Goal: Task Accomplishment & Management: Use online tool/utility

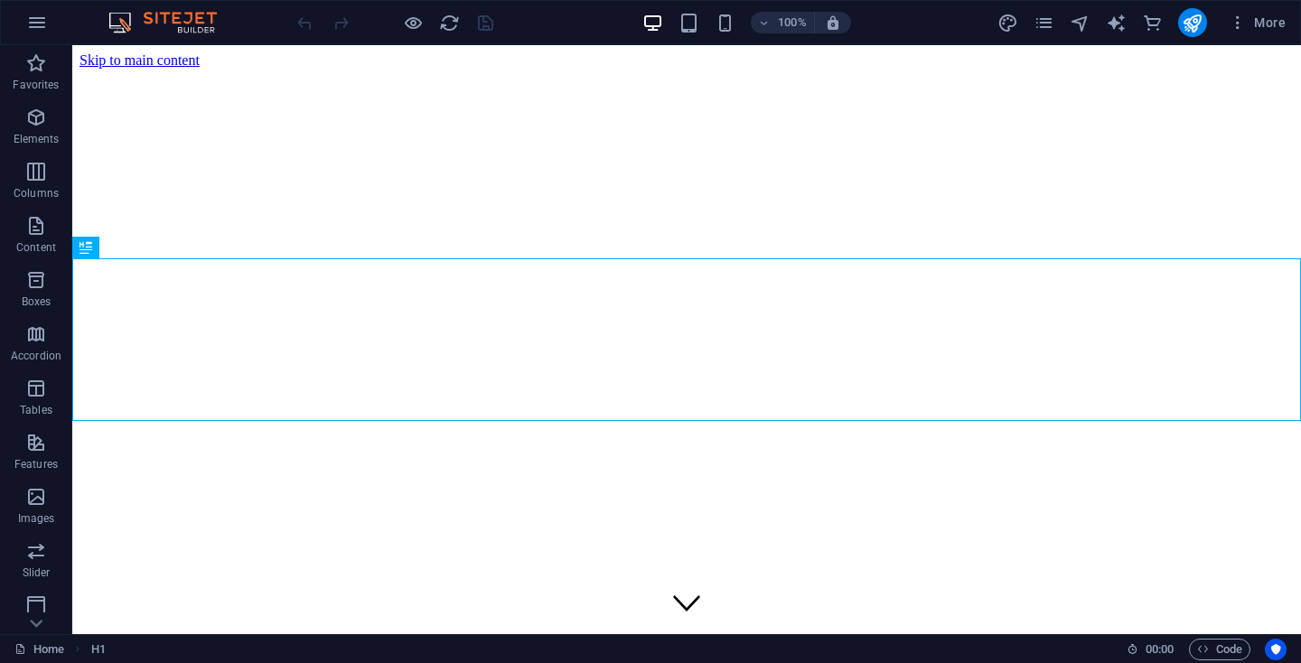
scroll to position [600, 0]
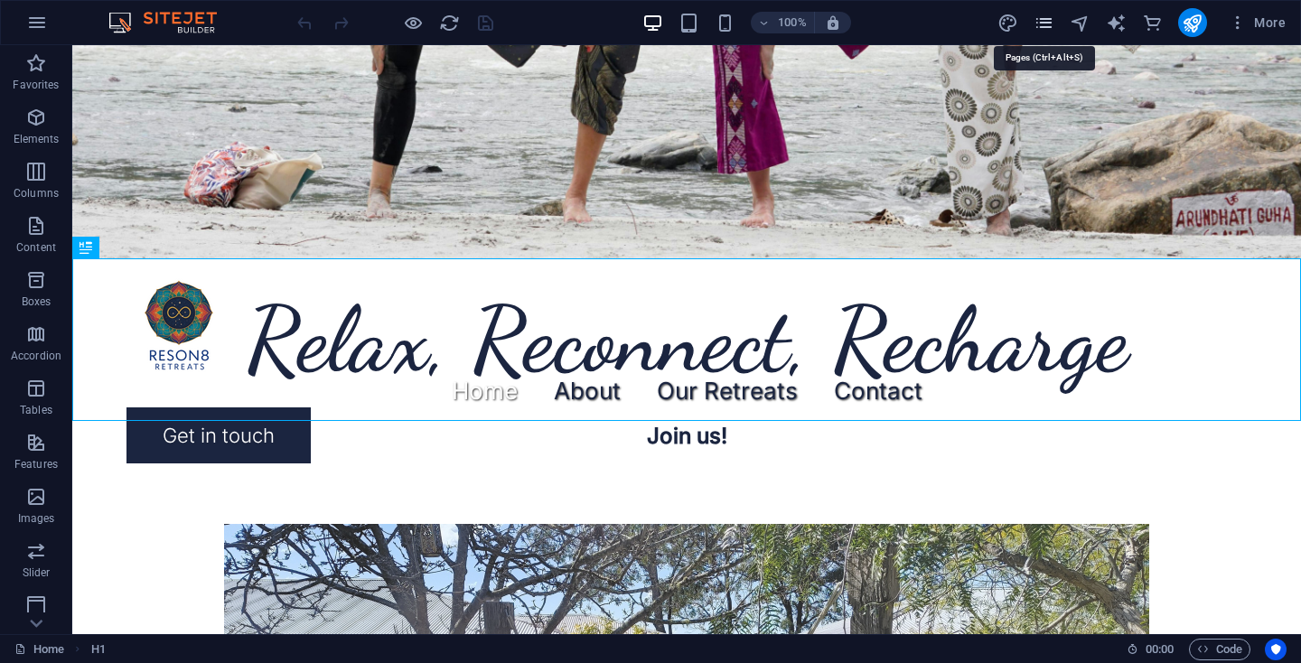
click at [1048, 18] on icon "pages" at bounding box center [1043, 23] width 21 height 21
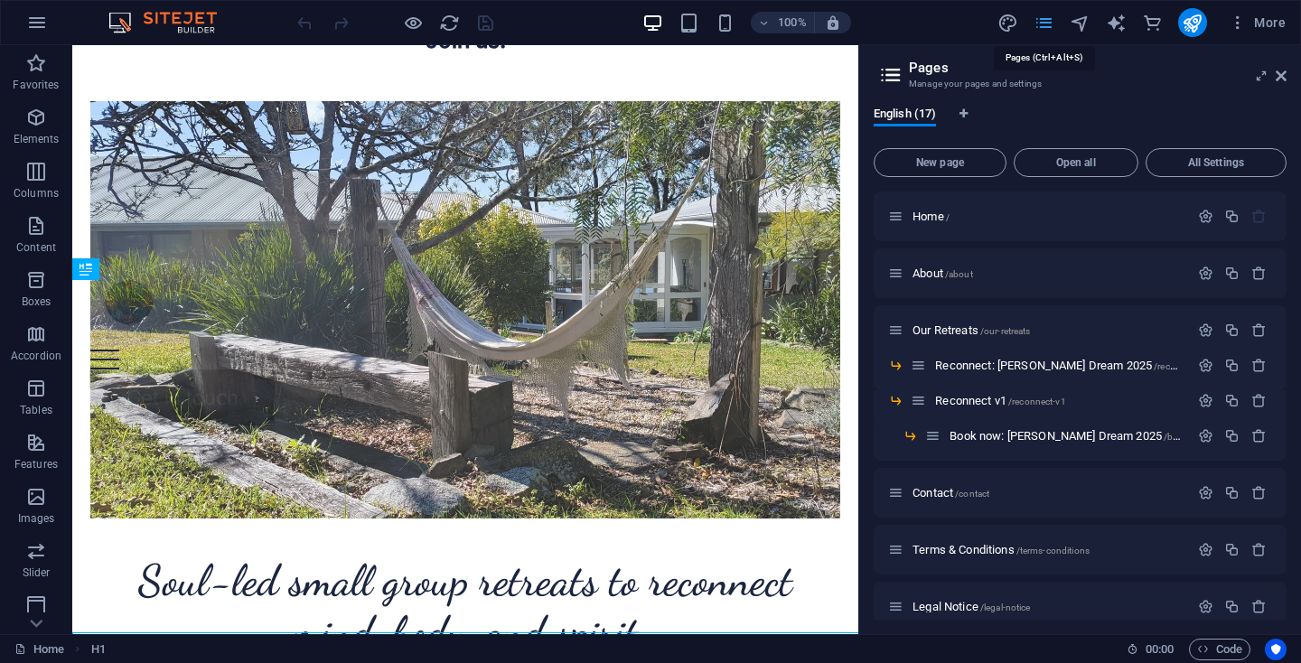
scroll to position [226, 0]
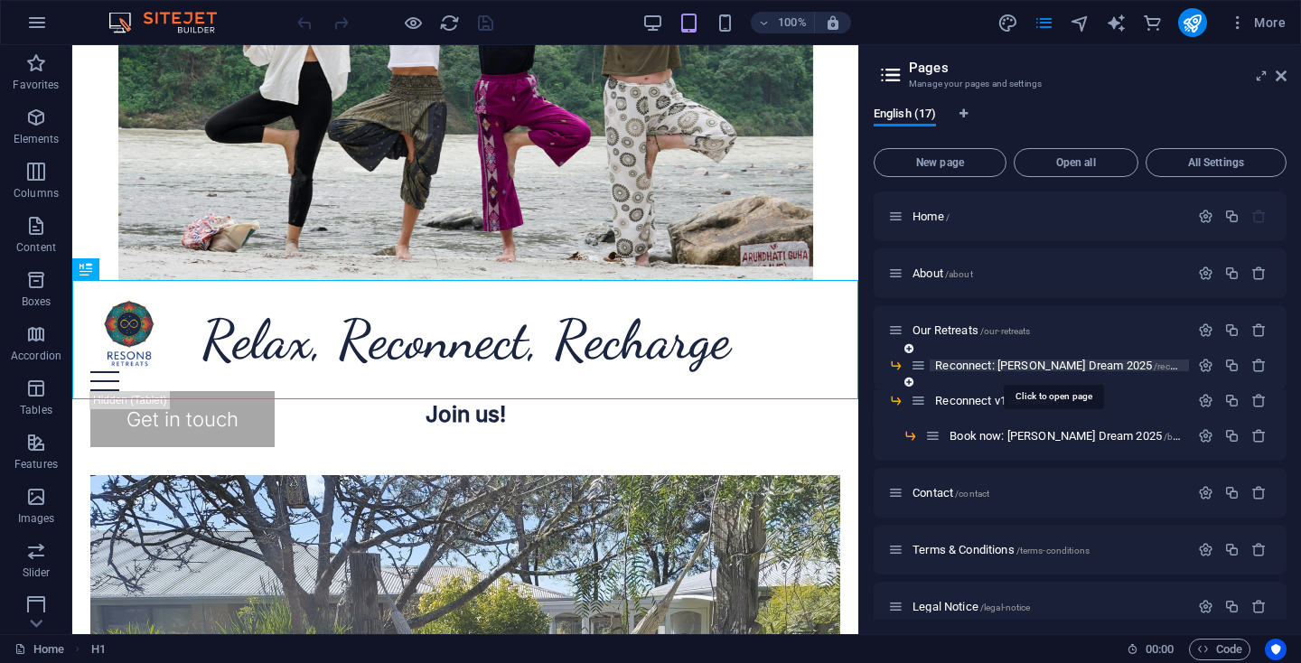
click at [959, 364] on span "Reconnect: [PERSON_NAME] Dream 2025 /reconnect-2025" at bounding box center [1079, 366] width 288 height 14
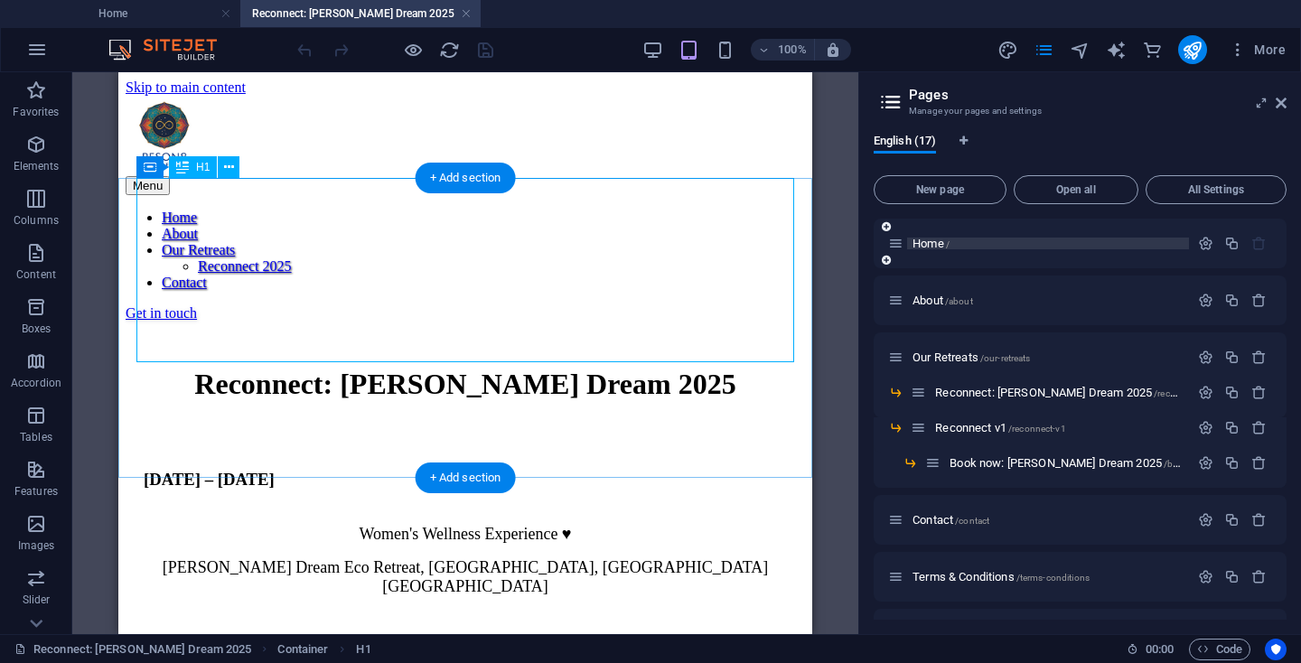
scroll to position [0, 0]
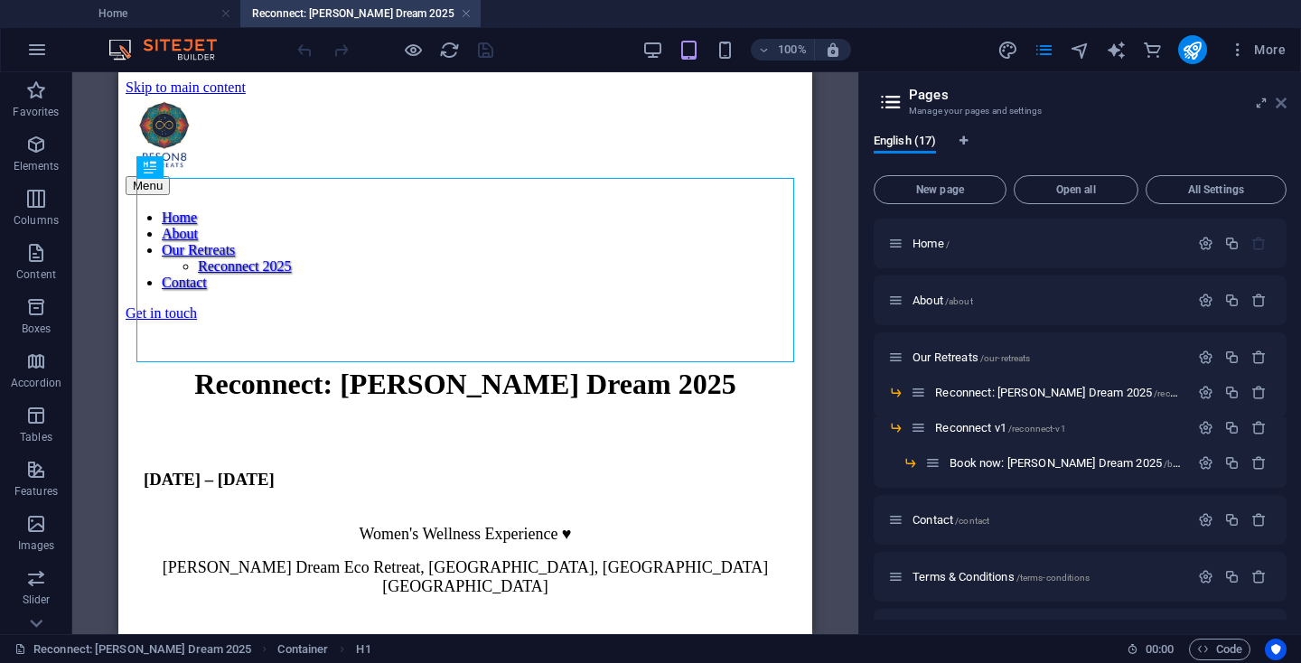
click at [1282, 100] on icon at bounding box center [1280, 103] width 11 height 14
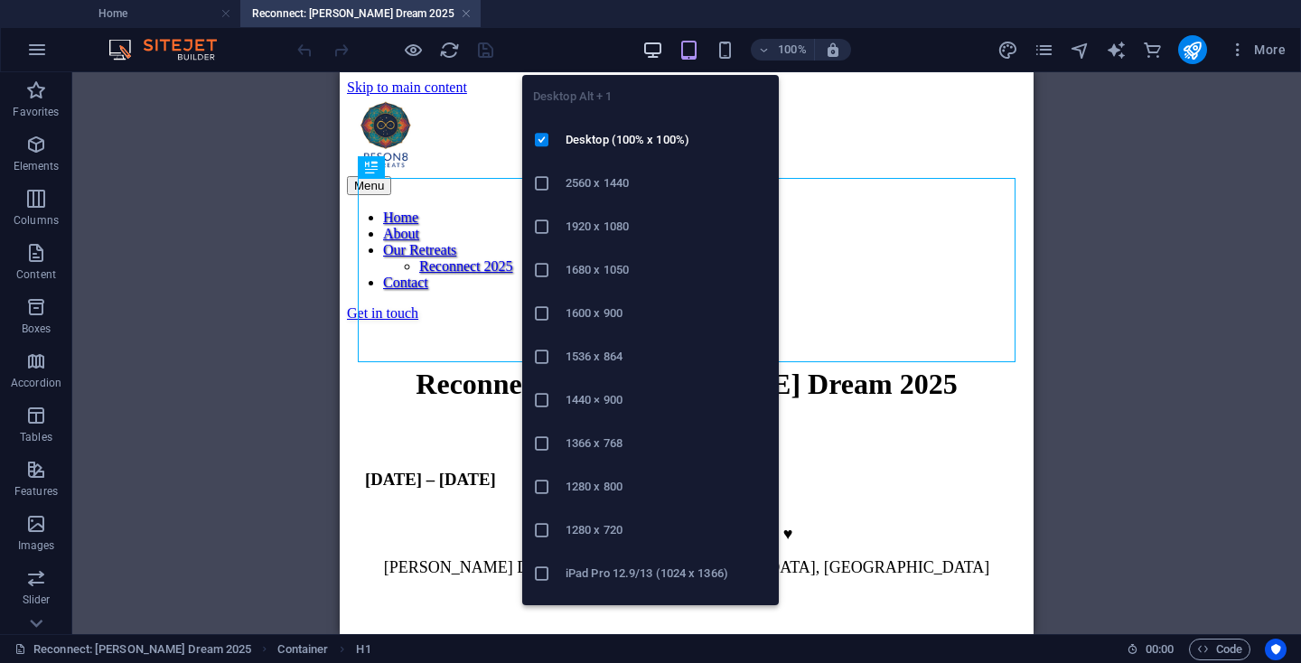
click at [649, 52] on icon "button" at bounding box center [652, 50] width 21 height 21
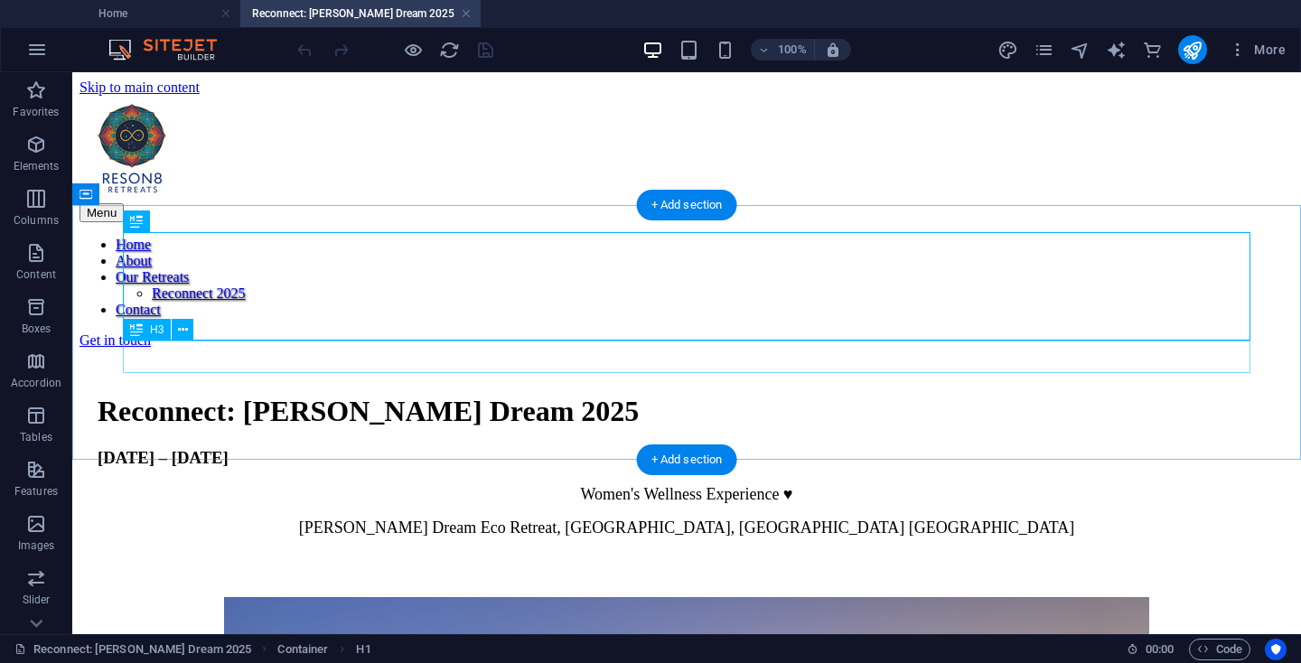
click at [556, 448] on div "[DATE] – [DATE]" at bounding box center [687, 458] width 1178 height 20
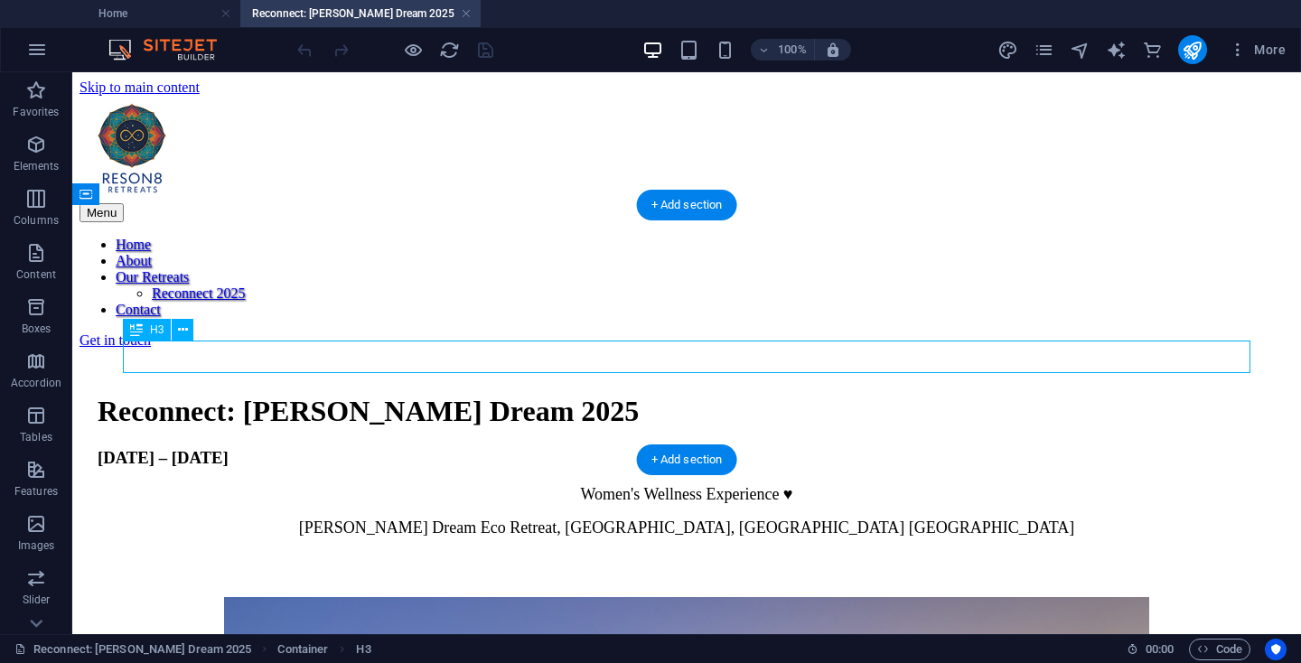
click at [556, 448] on div "[DATE] – [DATE]" at bounding box center [687, 458] width 1178 height 20
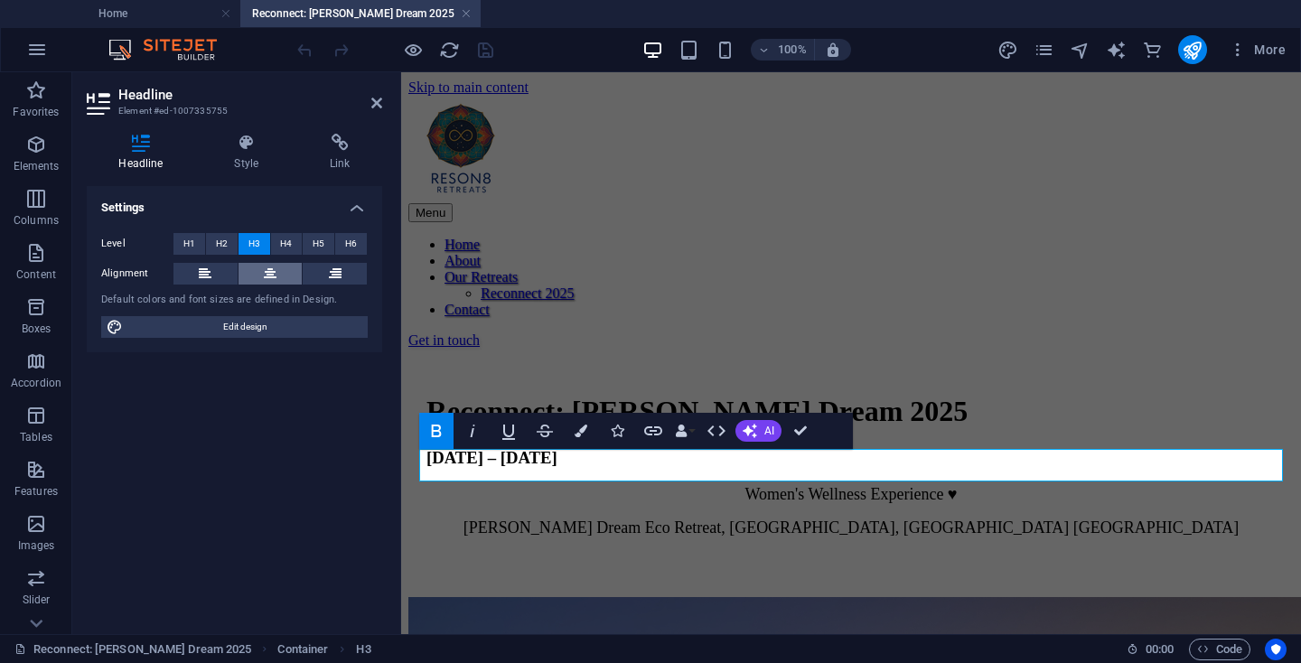
click at [274, 275] on icon at bounding box center [270, 274] width 13 height 22
click at [374, 97] on icon at bounding box center [376, 103] width 11 height 14
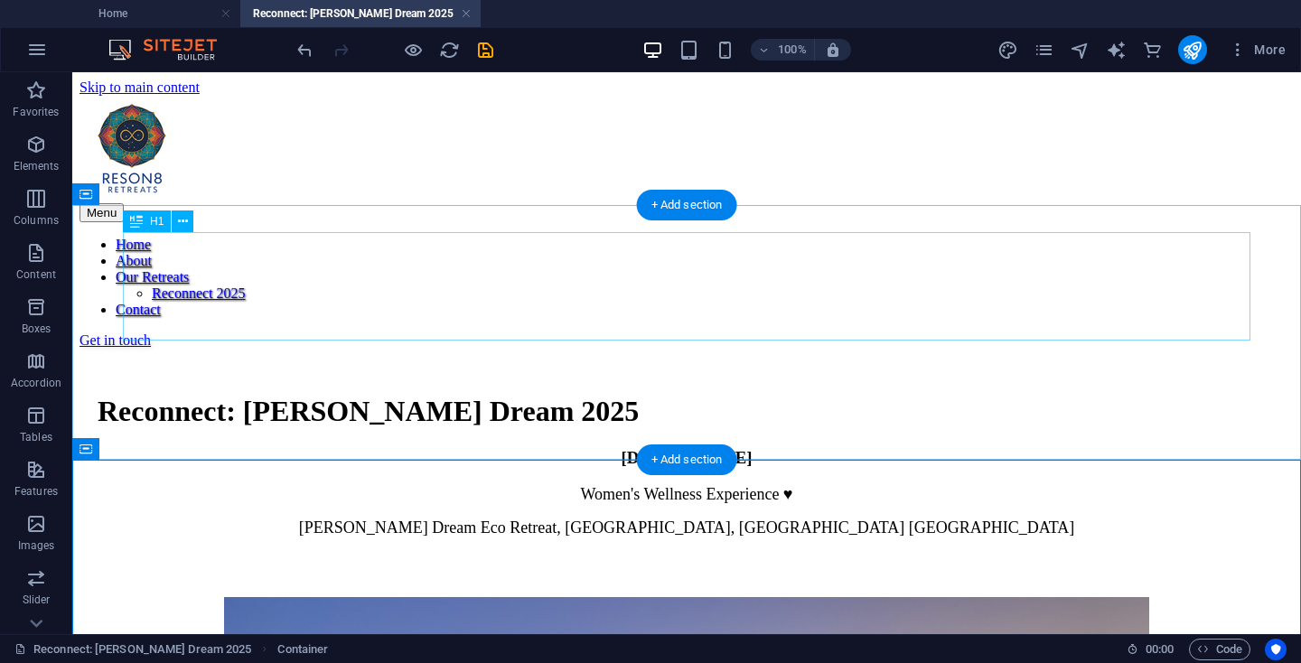
click at [940, 395] on div "Reconnect: [PERSON_NAME] Dream 2025" at bounding box center [687, 411] width 1178 height 33
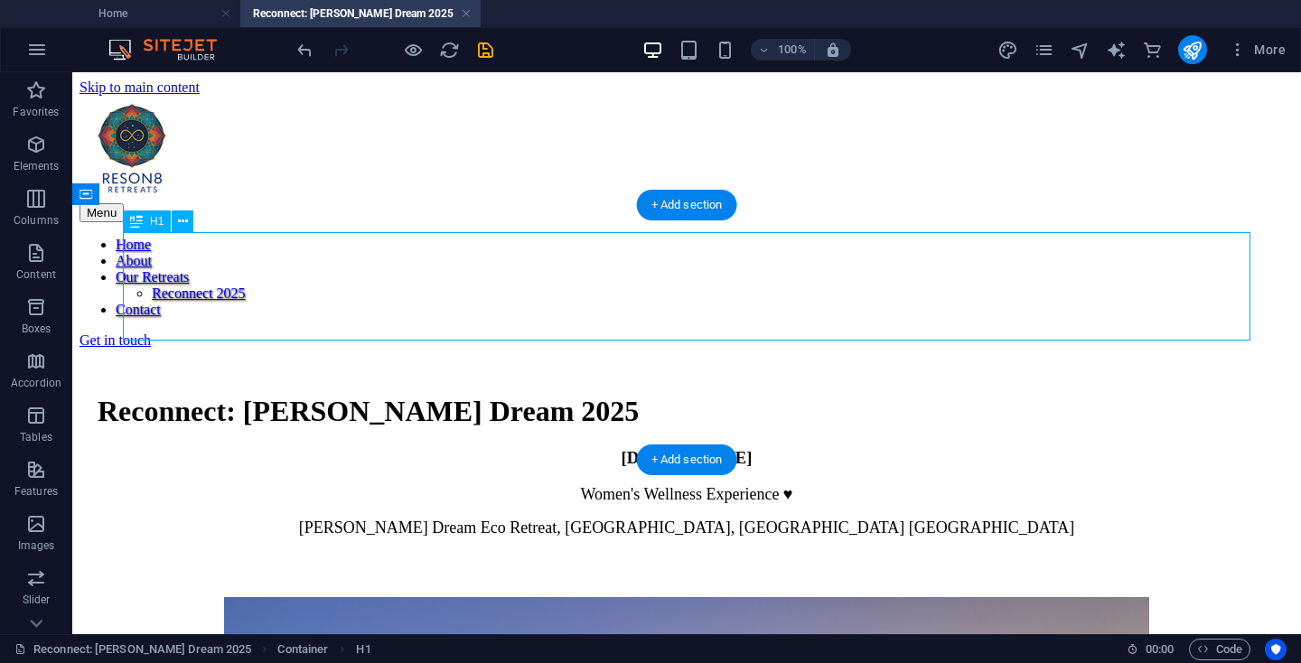
click at [940, 395] on div "Reconnect: [PERSON_NAME] Dream 2025" at bounding box center [687, 411] width 1178 height 33
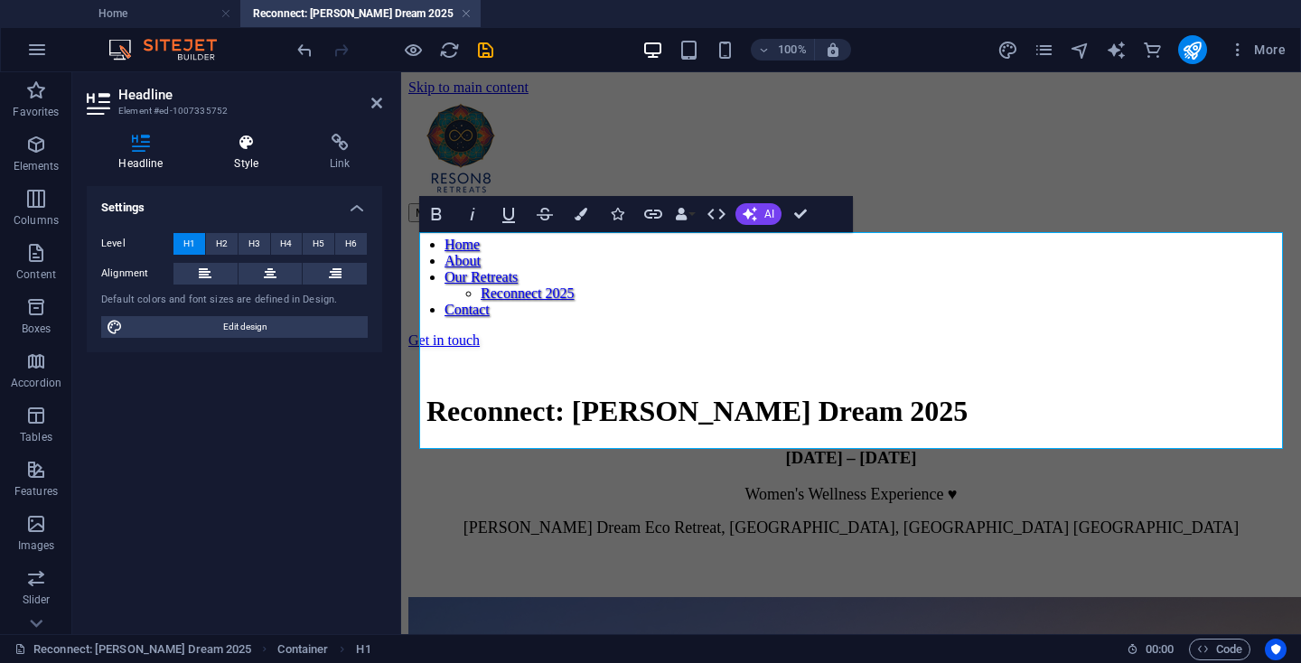
click at [242, 148] on icon at bounding box center [246, 143] width 89 height 18
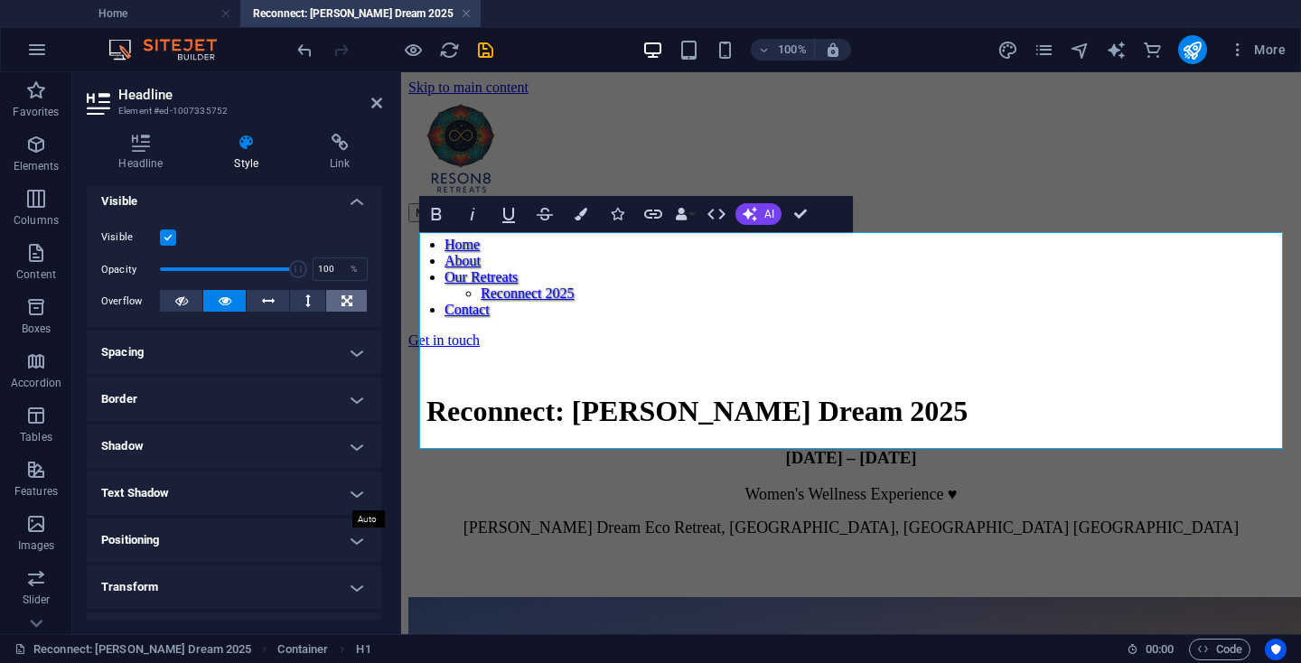
scroll to position [205, 0]
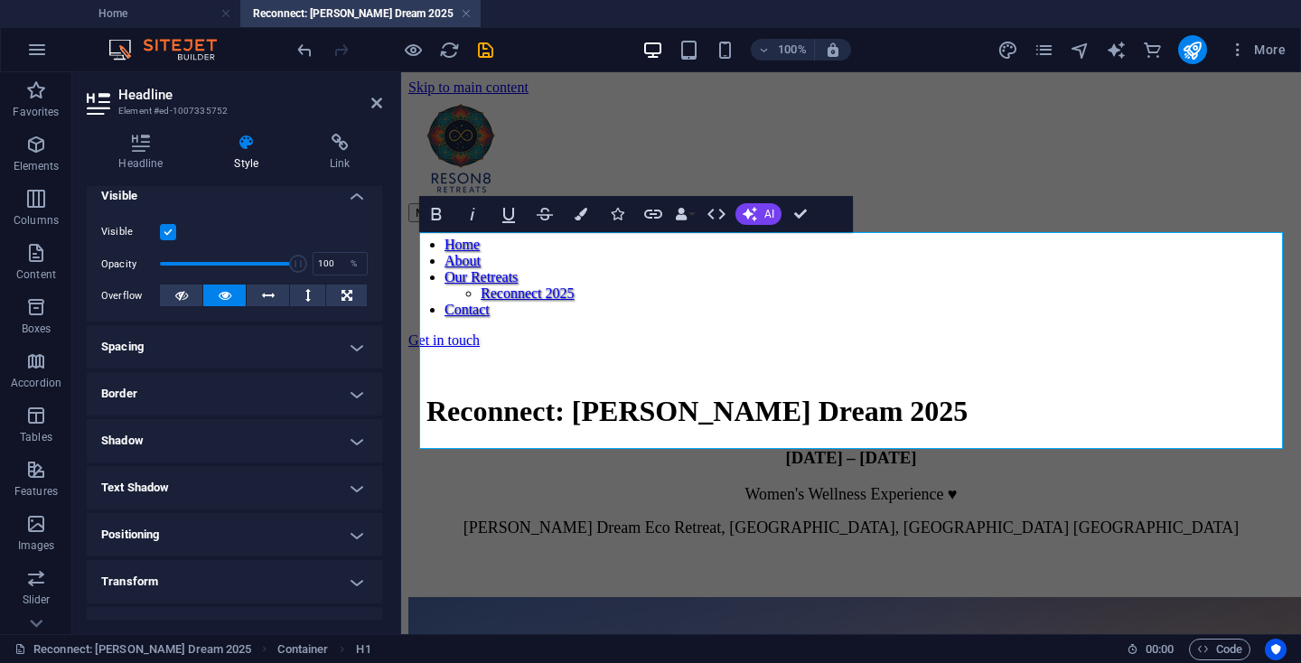
click at [285, 330] on h4 "Spacing" at bounding box center [234, 346] width 295 height 43
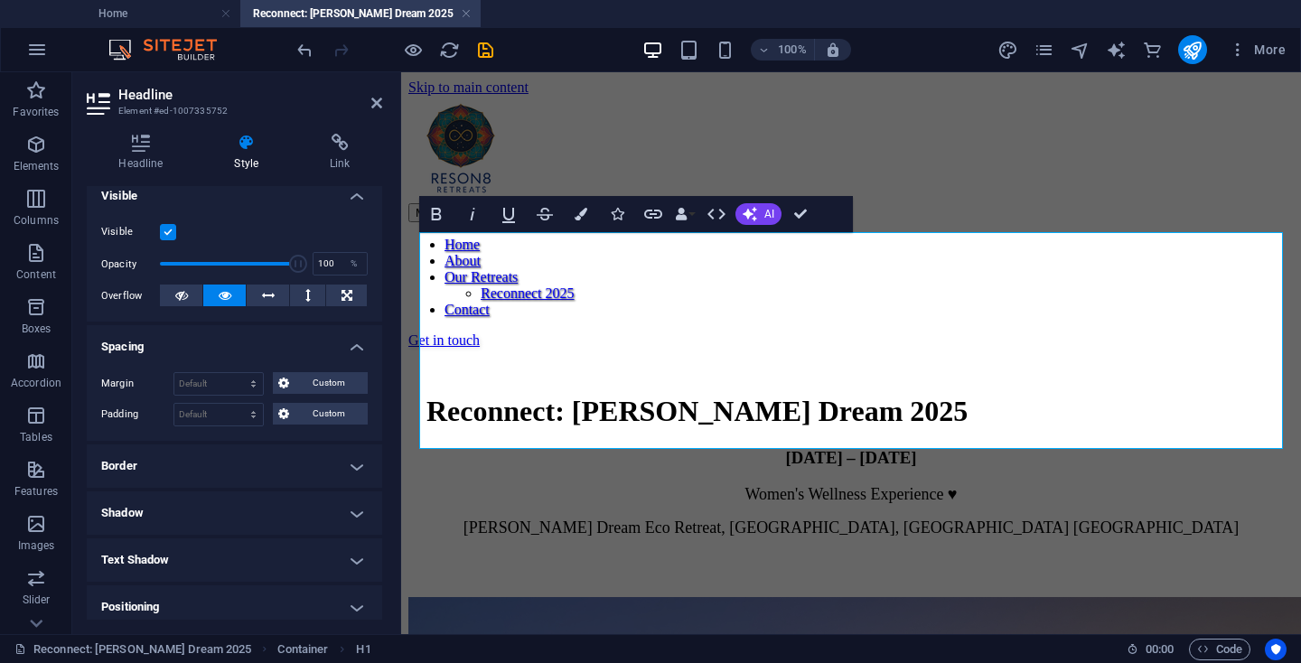
click at [300, 397] on div "Margin Default auto px % rem vw vh Custom Custom auto px % rem vw vh auto px % …" at bounding box center [234, 399] width 295 height 83
click at [300, 410] on span "Custom" at bounding box center [328, 414] width 68 height 22
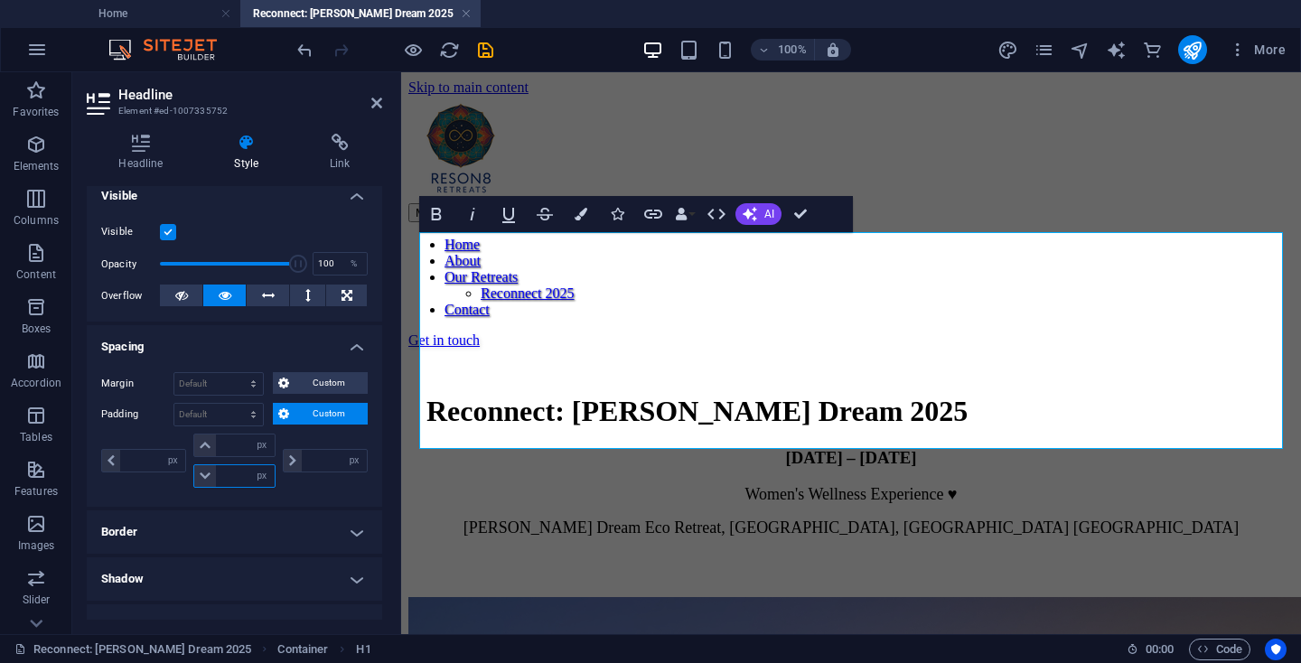
click at [237, 479] on input "number" at bounding box center [245, 476] width 58 height 22
type input "20"
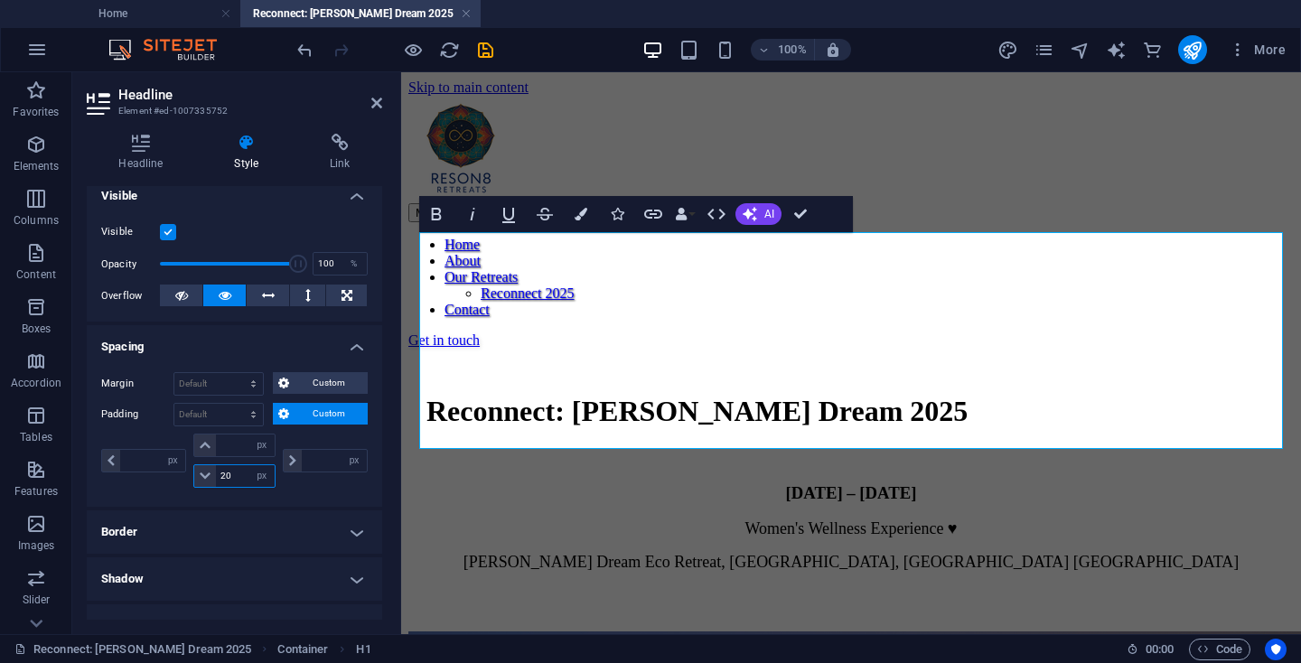
type input "0"
type input "20"
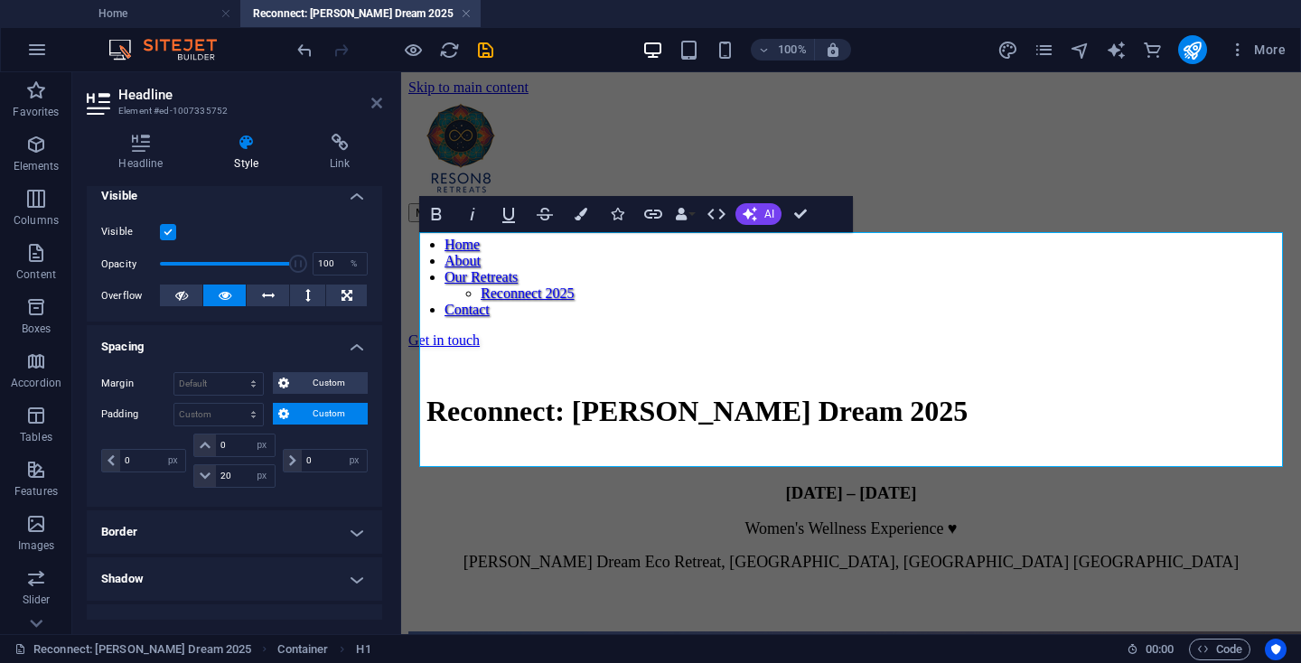
click at [374, 110] on link at bounding box center [376, 103] width 11 height 15
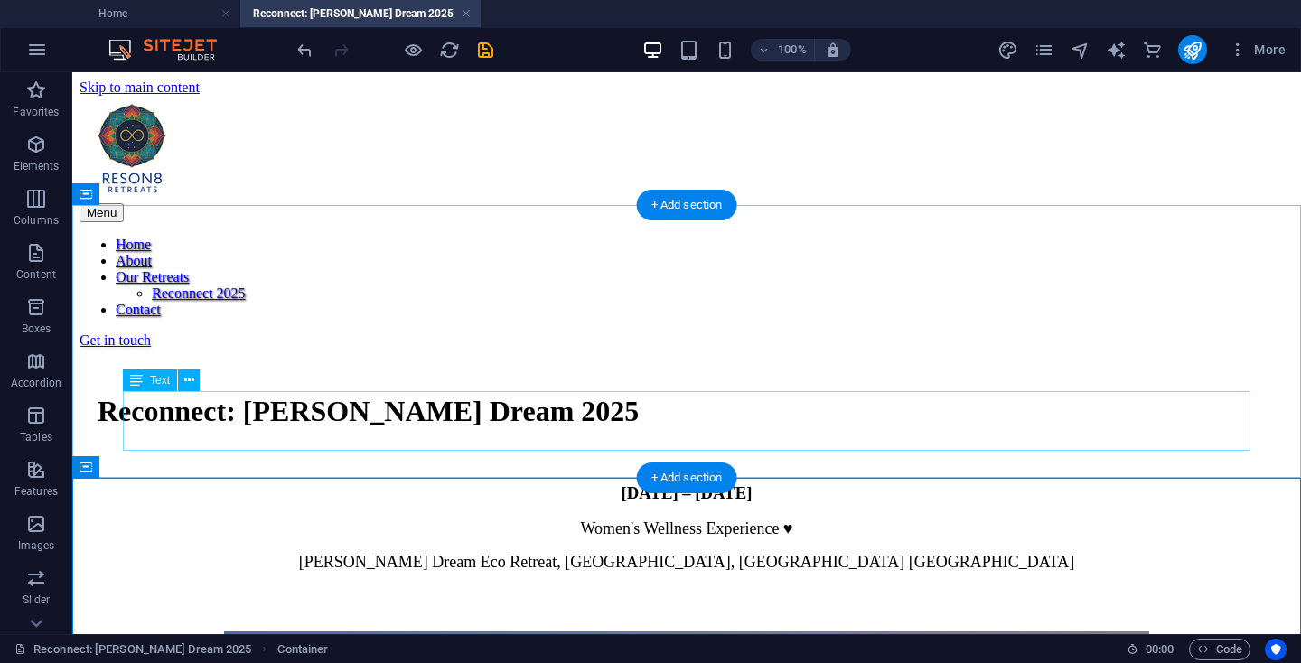
click at [762, 519] on div "Women's Wellness Experience ♥ [PERSON_NAME] Dream Eco Retreat, [GEOGRAPHIC_DATA…" at bounding box center [687, 545] width 1178 height 52
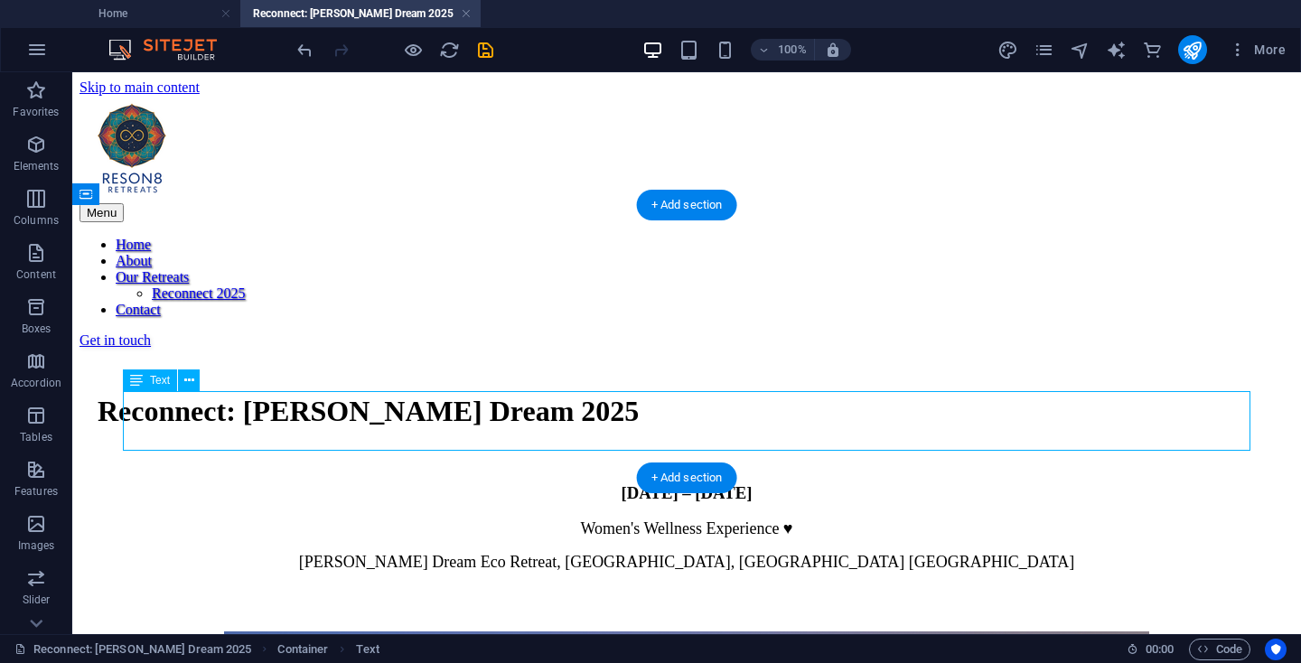
click at [762, 519] on div "Women's Wellness Experience ♥ [PERSON_NAME] Dream Eco Retreat, [GEOGRAPHIC_DATA…" at bounding box center [687, 545] width 1178 height 52
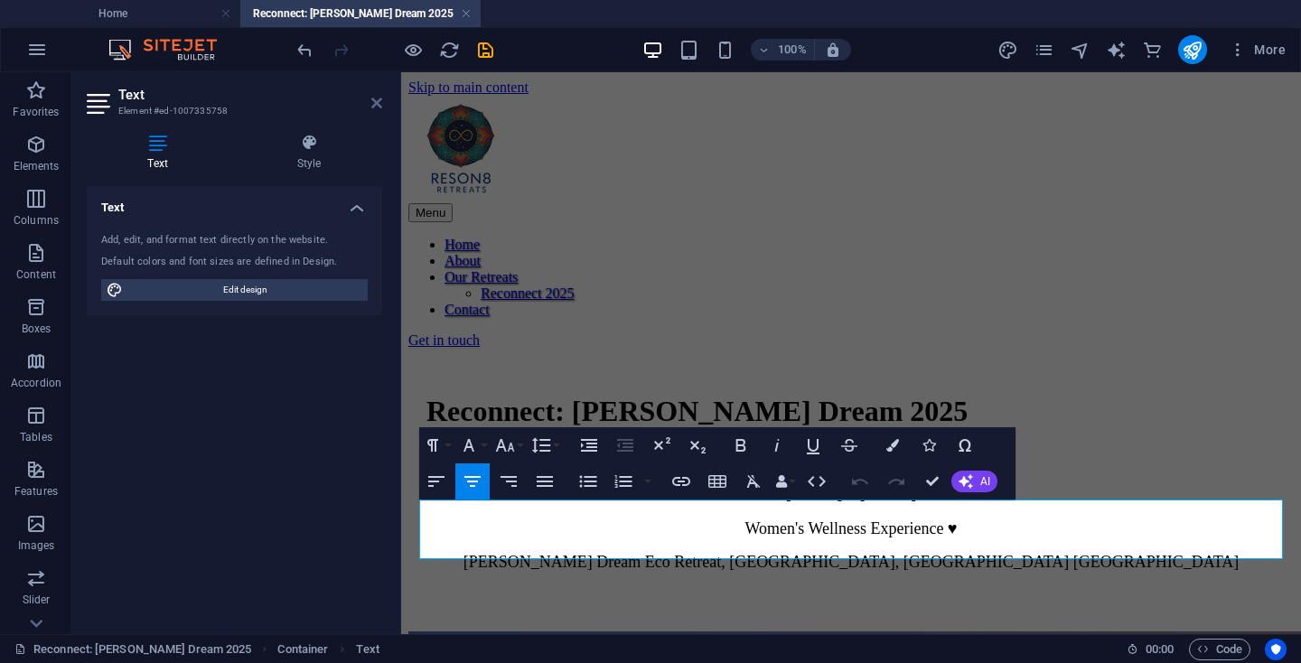
click at [378, 108] on icon at bounding box center [376, 103] width 11 height 14
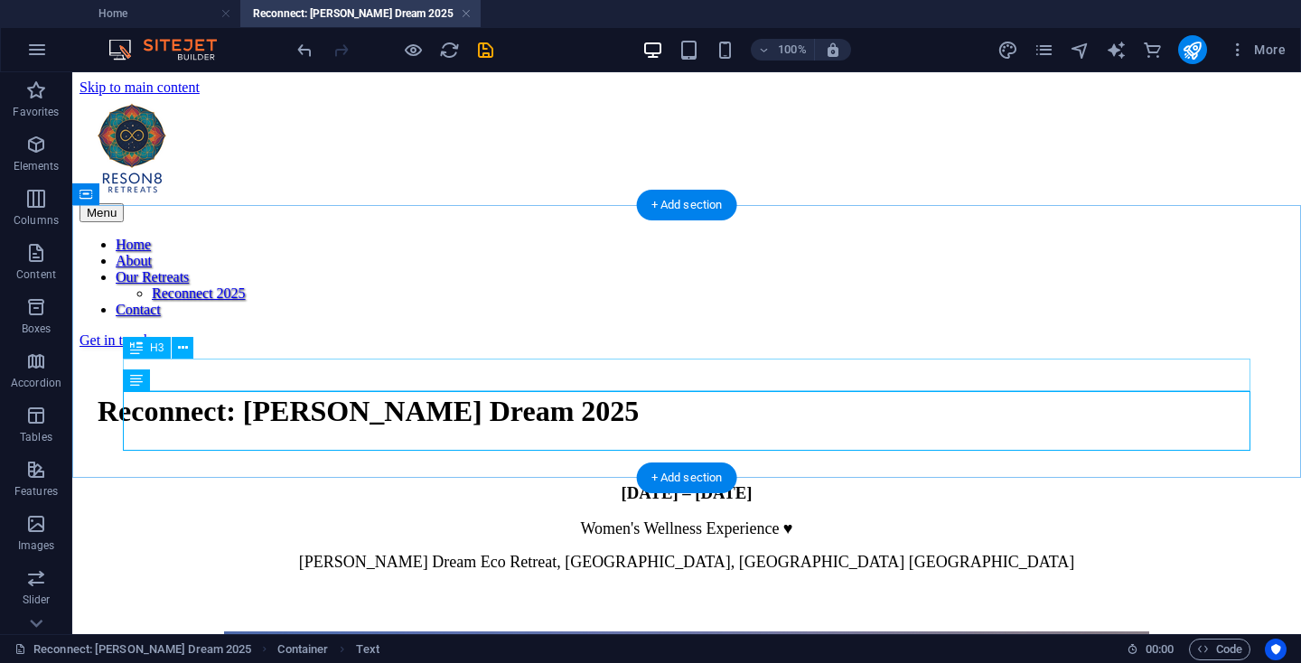
click at [798, 483] on div "[DATE] – [DATE]" at bounding box center [687, 493] width 1178 height 20
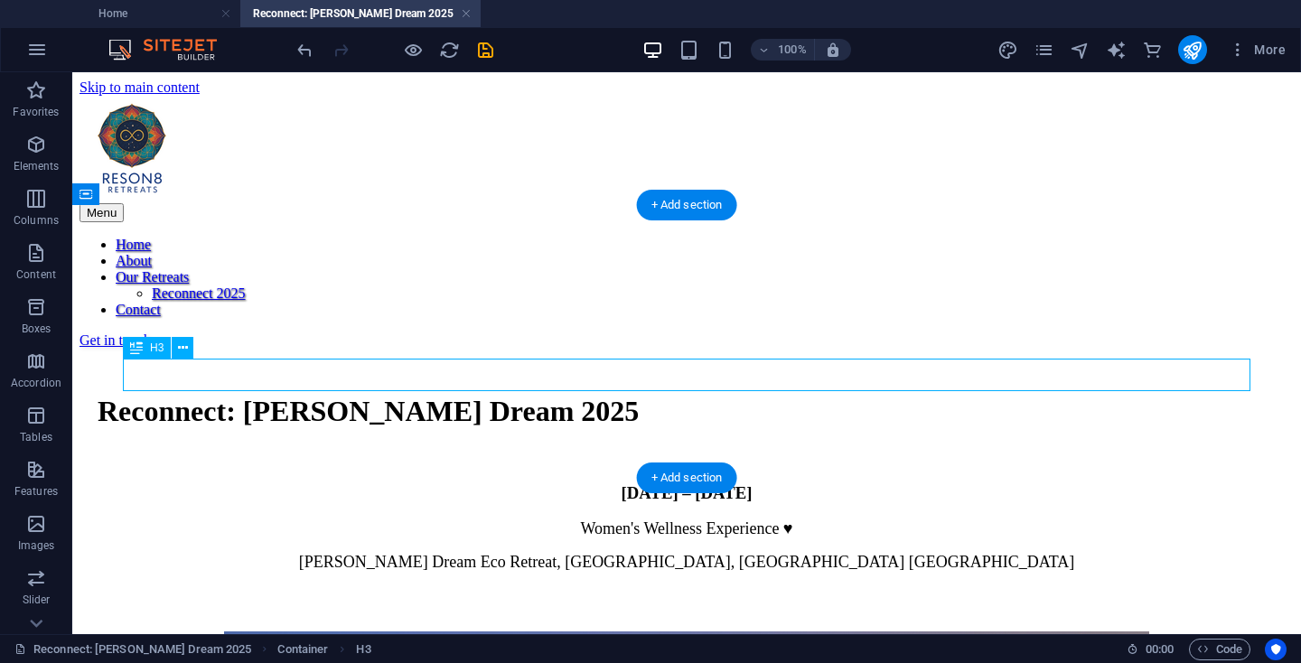
click at [798, 483] on div "[DATE] – [DATE]" at bounding box center [687, 493] width 1178 height 20
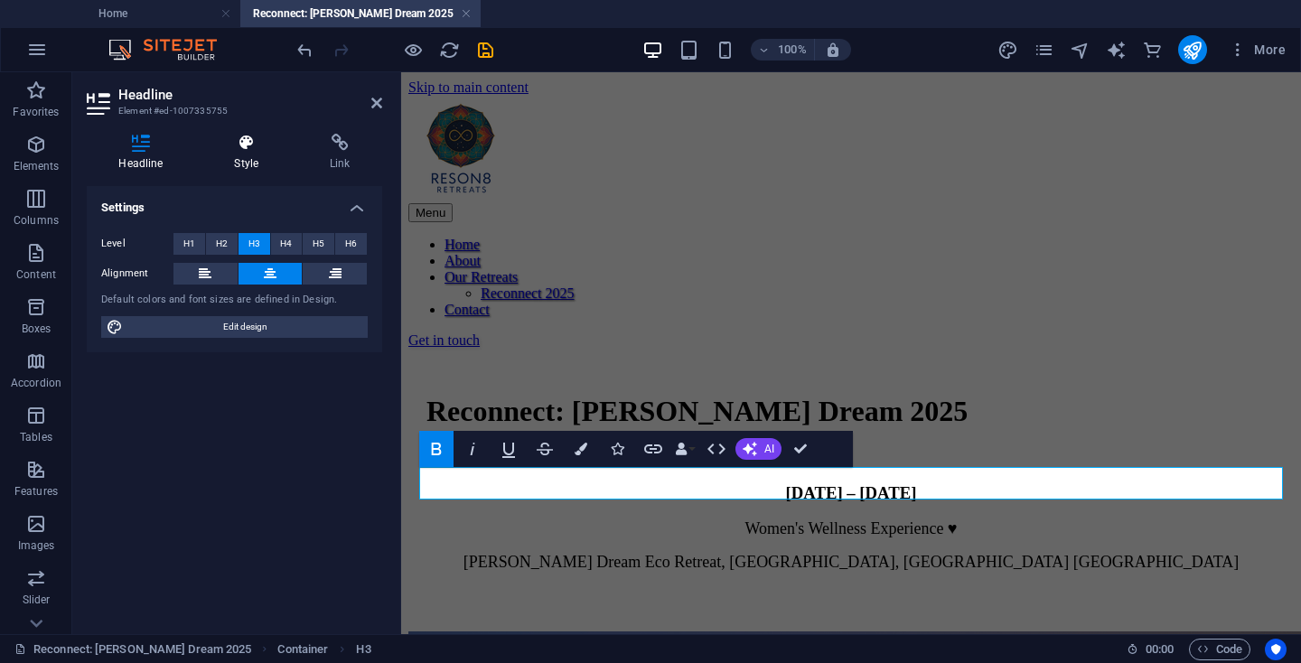
click at [264, 160] on h4 "Style" at bounding box center [250, 153] width 96 height 38
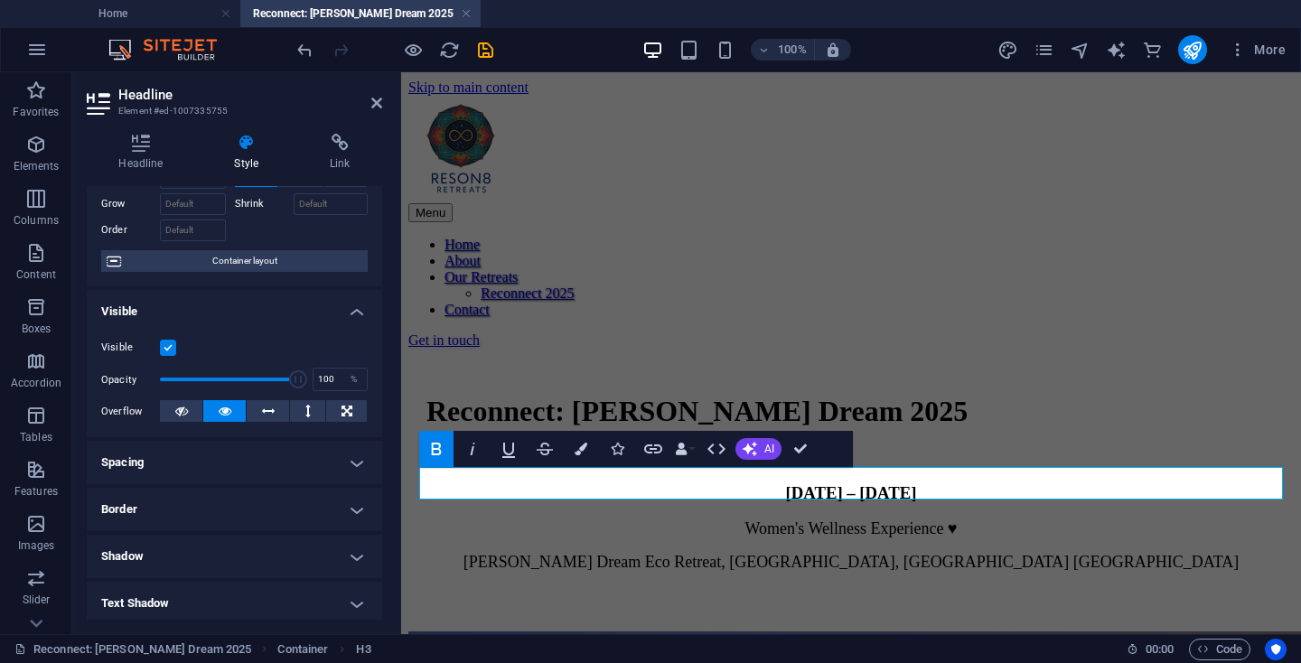
scroll to position [110, 0]
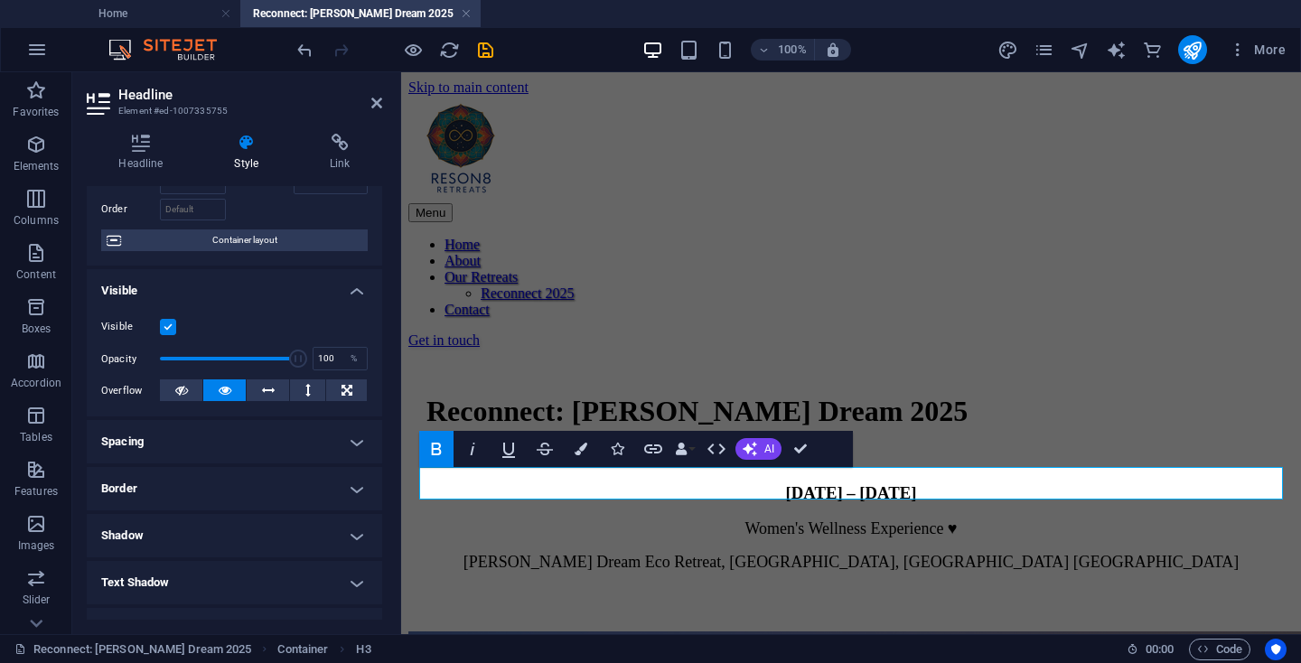
click at [274, 462] on h4 "Spacing" at bounding box center [234, 441] width 295 height 43
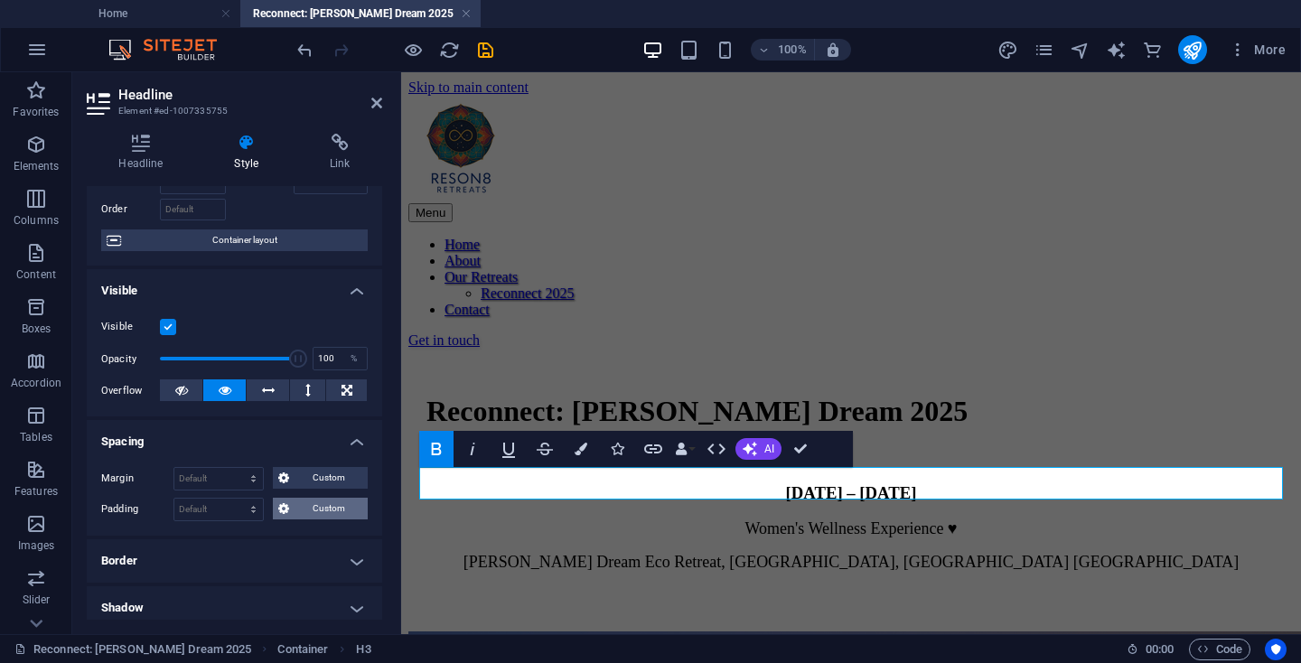
click at [304, 508] on span "Custom" at bounding box center [328, 509] width 68 height 22
click at [236, 543] on input "number" at bounding box center [245, 540] width 58 height 22
type input "10"
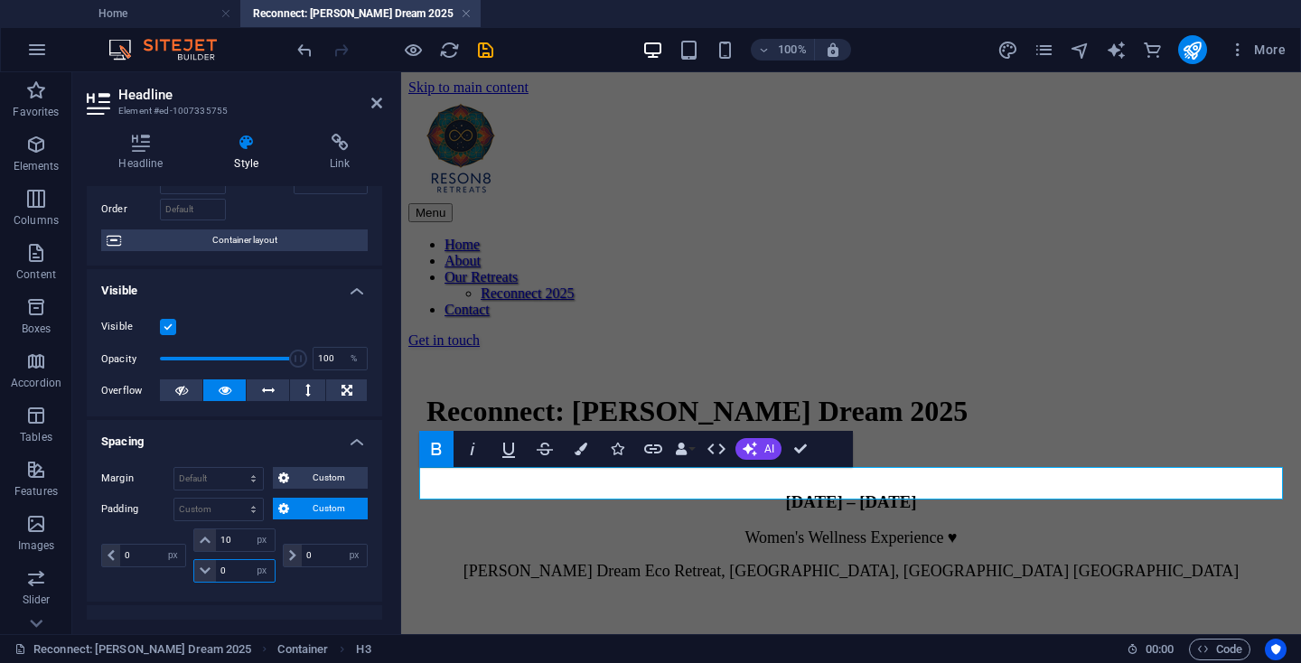
type input "0"
click at [225, 572] on input "0" at bounding box center [245, 571] width 58 height 22
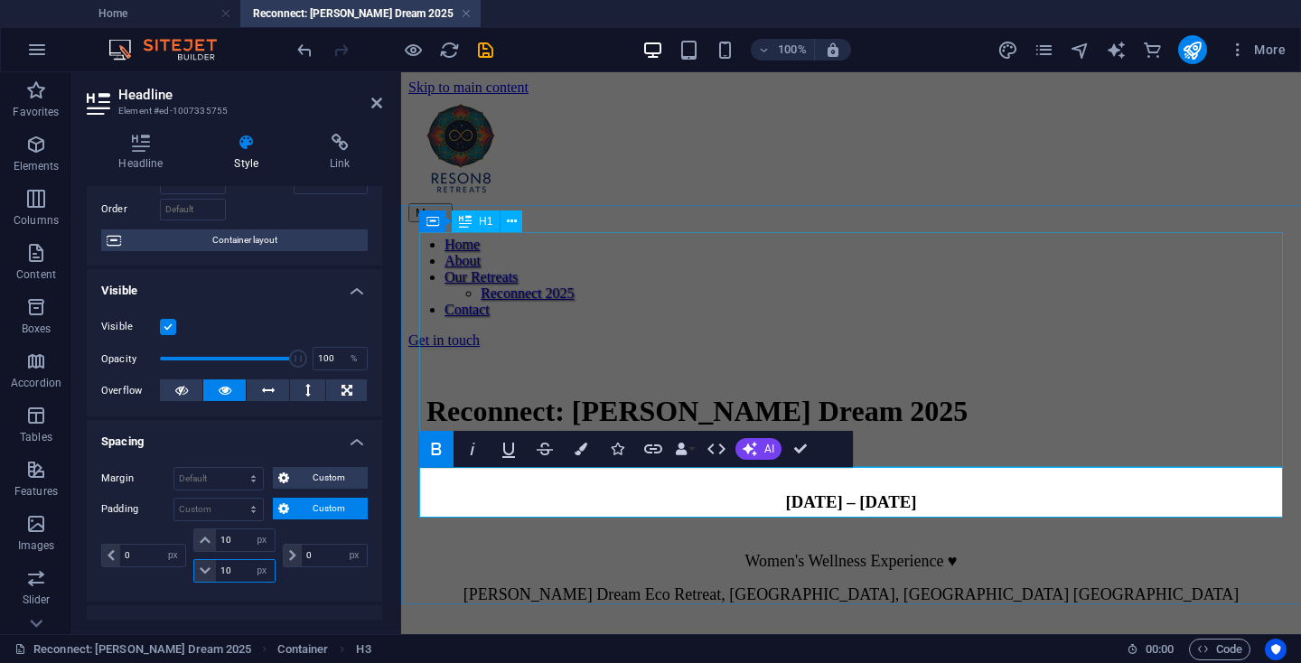
type input "10"
click at [866, 395] on div "Reconnect: [PERSON_NAME] Dream 2025" at bounding box center [850, 430] width 849 height 70
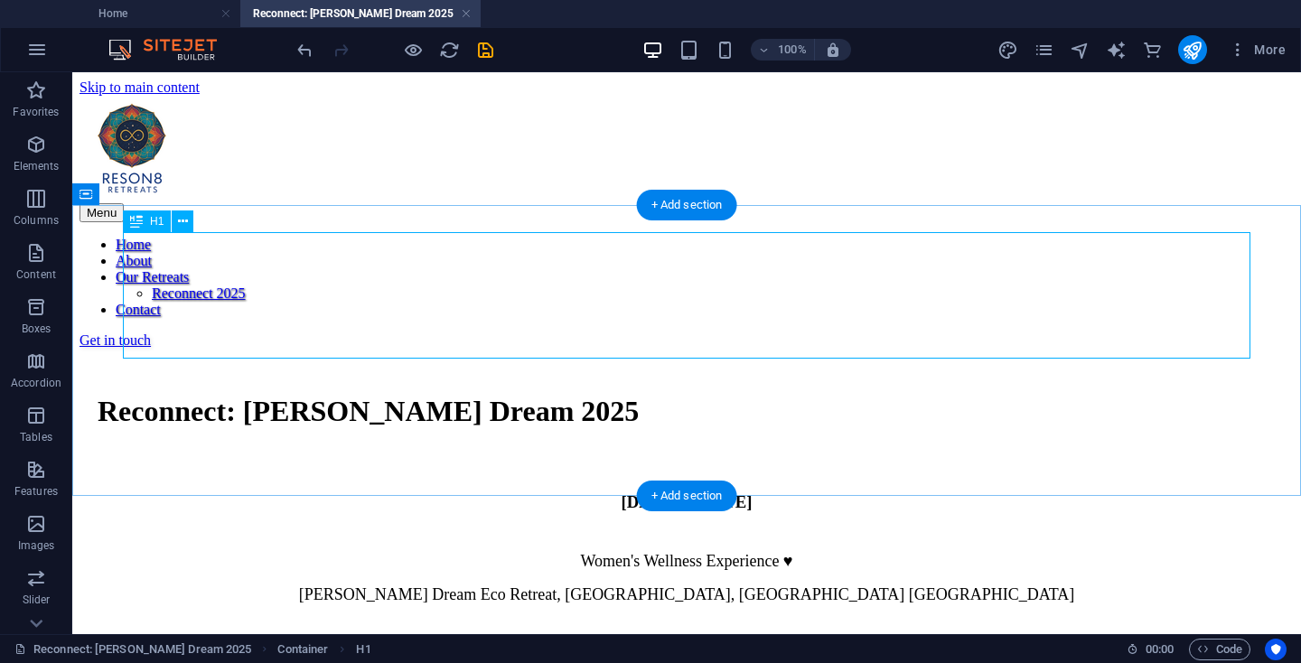
click at [693, 395] on div "Reconnect: [PERSON_NAME] Dream 2025" at bounding box center [687, 430] width 1178 height 70
select select "px"
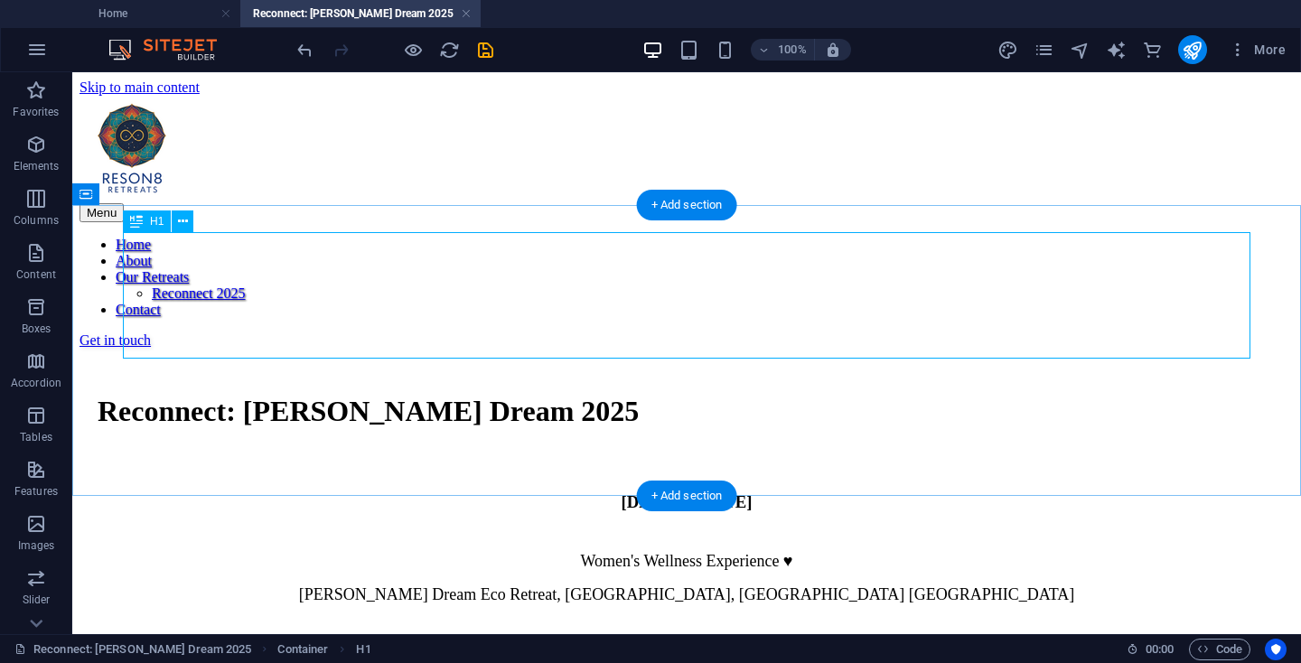
select select "px"
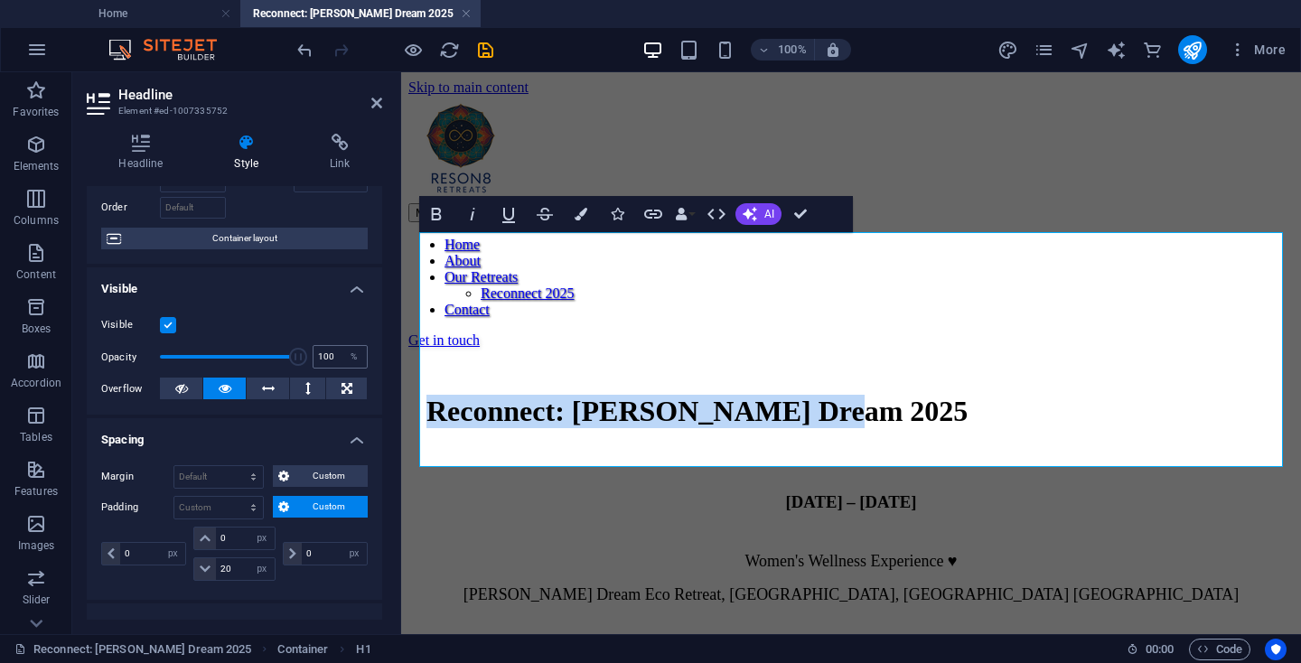
scroll to position [141, 0]
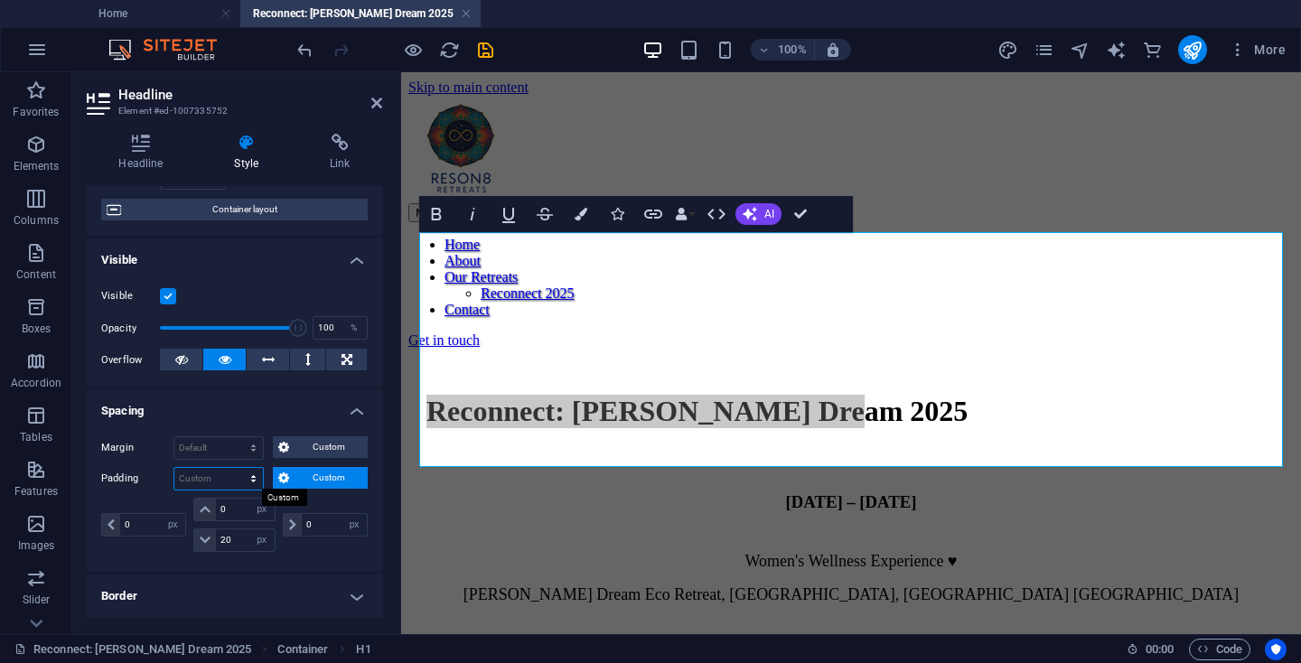
select select "px"
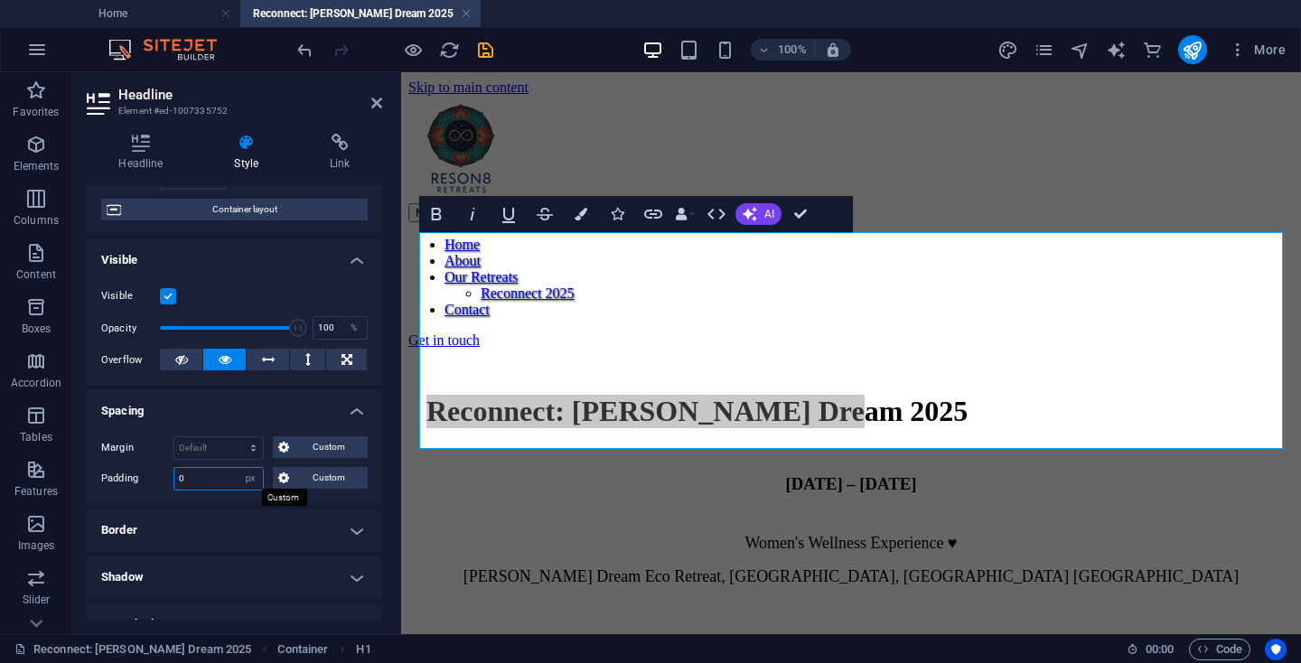
click at [174, 477] on input "0" at bounding box center [218, 479] width 89 height 22
type input "20"
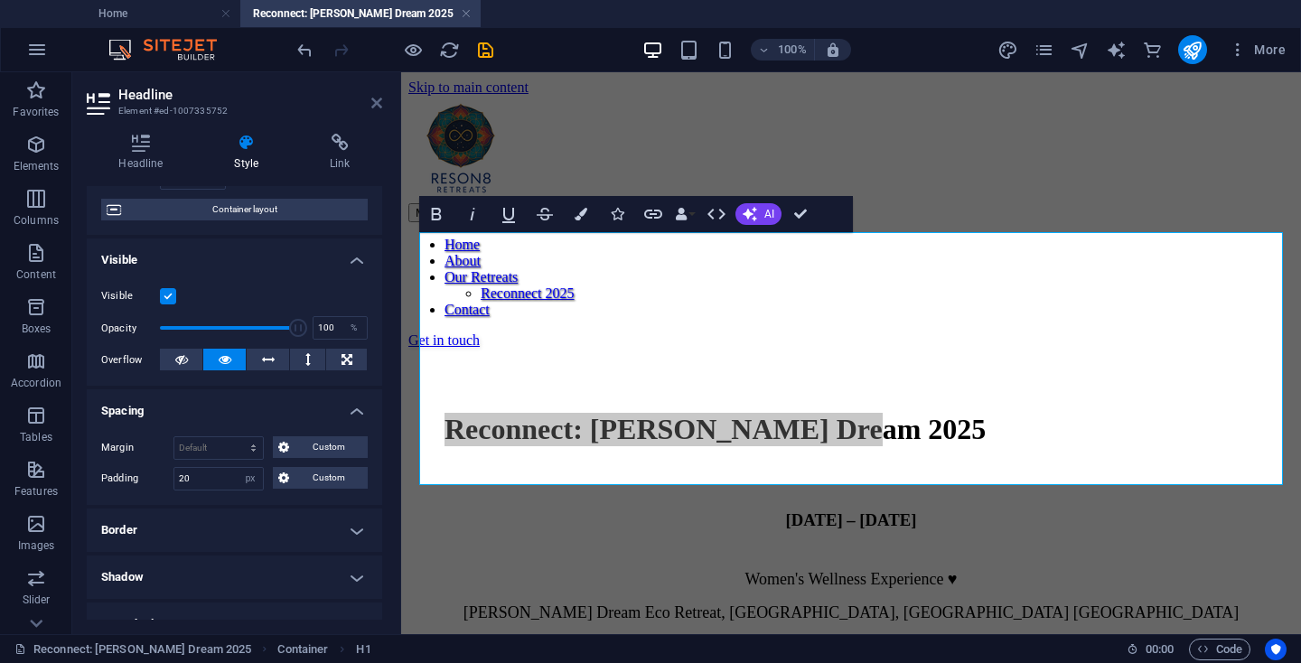
click at [378, 102] on icon at bounding box center [376, 103] width 11 height 14
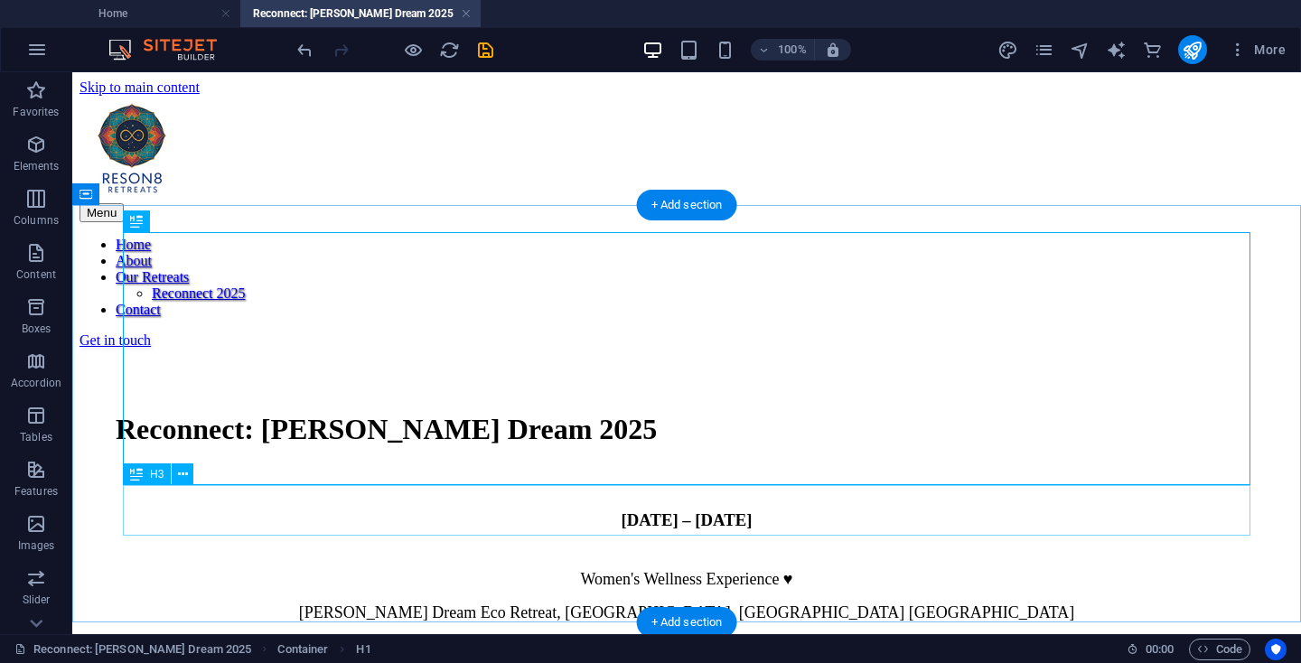
click at [385, 516] on div "[DATE] – [DATE]" at bounding box center [687, 519] width 1178 height 71
click at [492, 376] on div "Reconnect: [PERSON_NAME] Dream 2025" at bounding box center [687, 430] width 1178 height 108
select select "px"
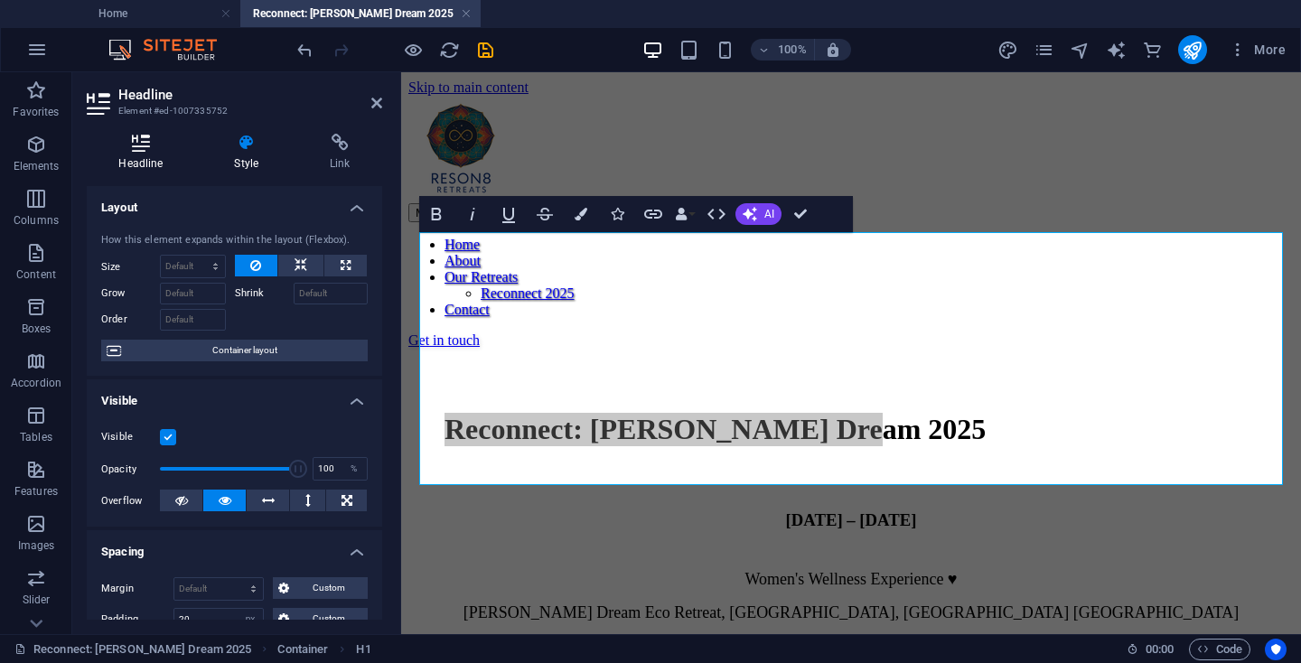
click at [154, 161] on h4 "Headline" at bounding box center [145, 153] width 116 height 38
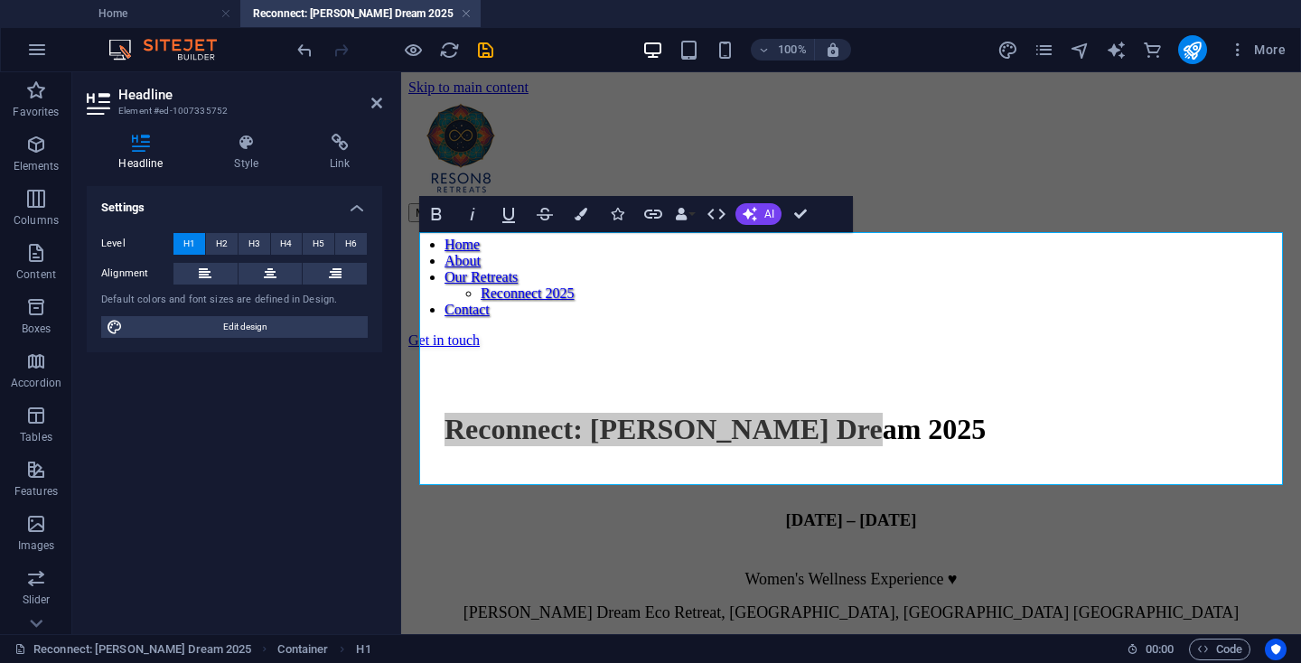
click at [267, 261] on div "Level H1 H2 H3 H4 H5 H6 Alignment Default colors and font sizes are defined in …" at bounding box center [234, 286] width 295 height 135
click at [275, 271] on icon at bounding box center [270, 274] width 13 height 22
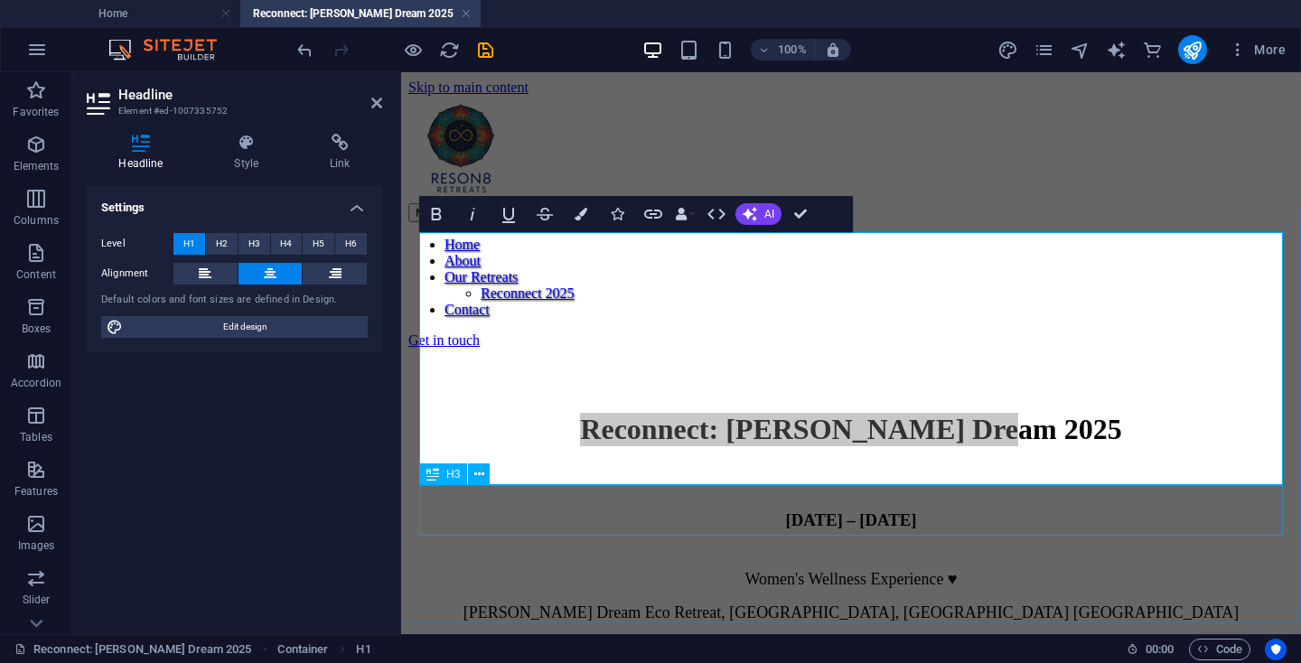
click at [1241, 511] on div "[DATE] – [DATE]" at bounding box center [850, 519] width 849 height 71
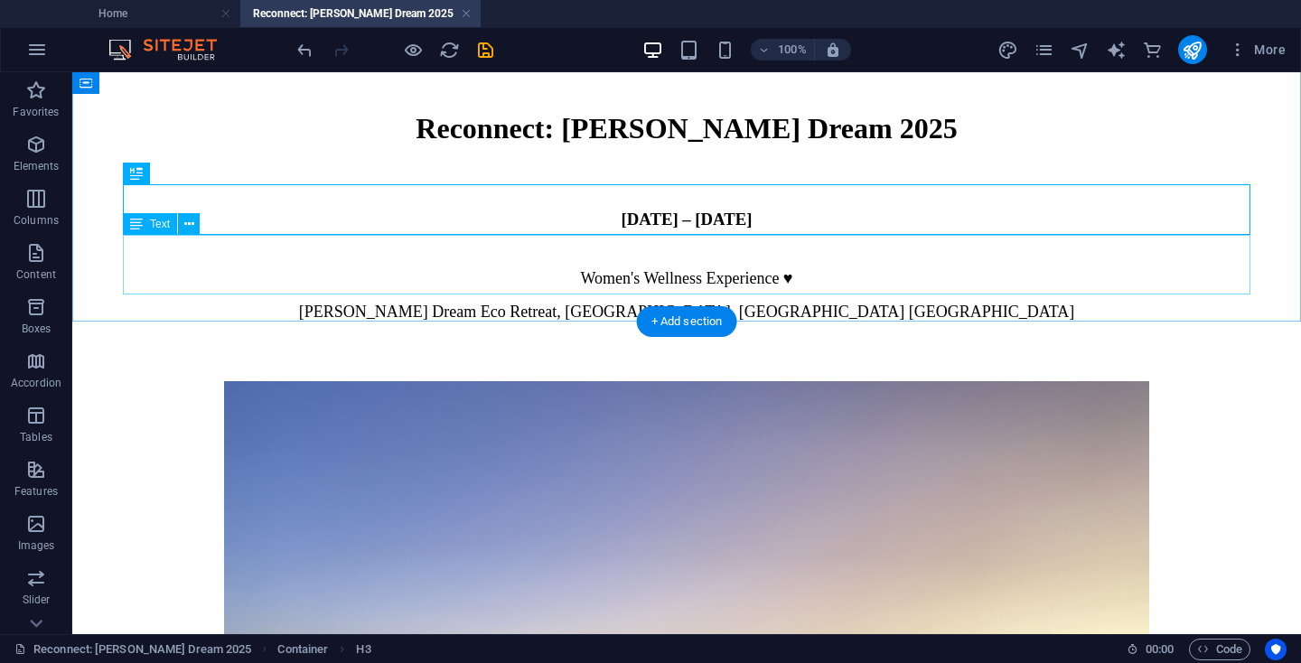
scroll to position [303, 0]
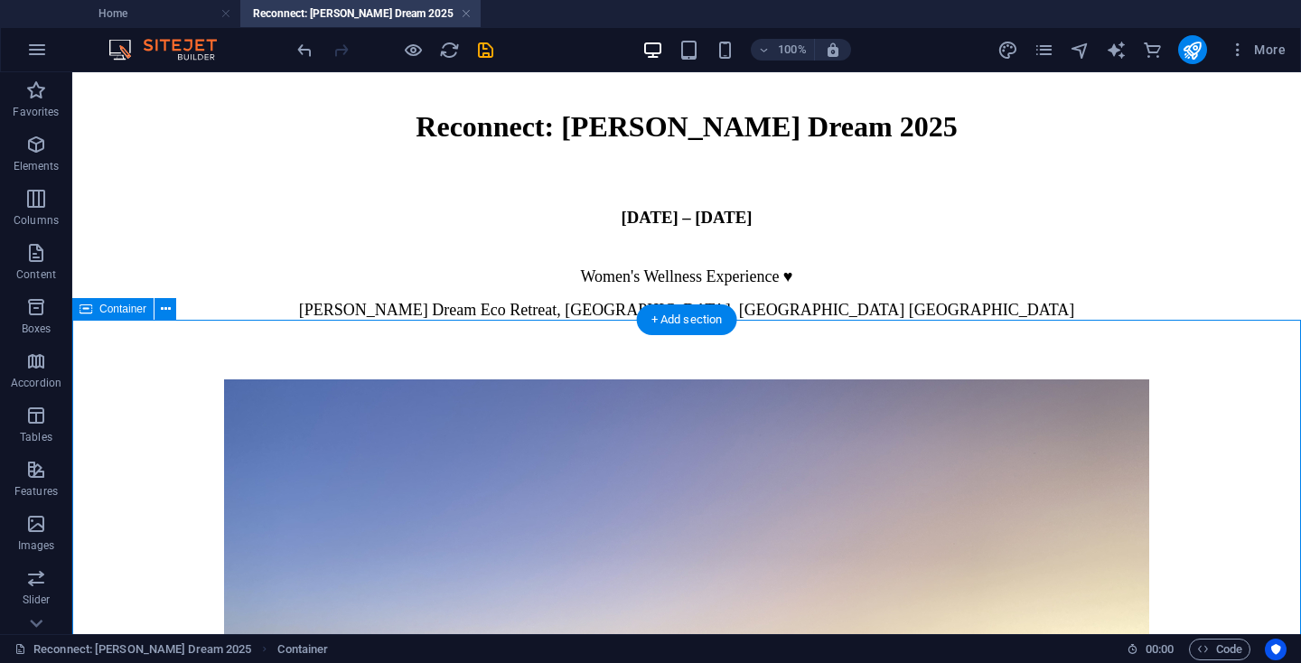
select select "px"
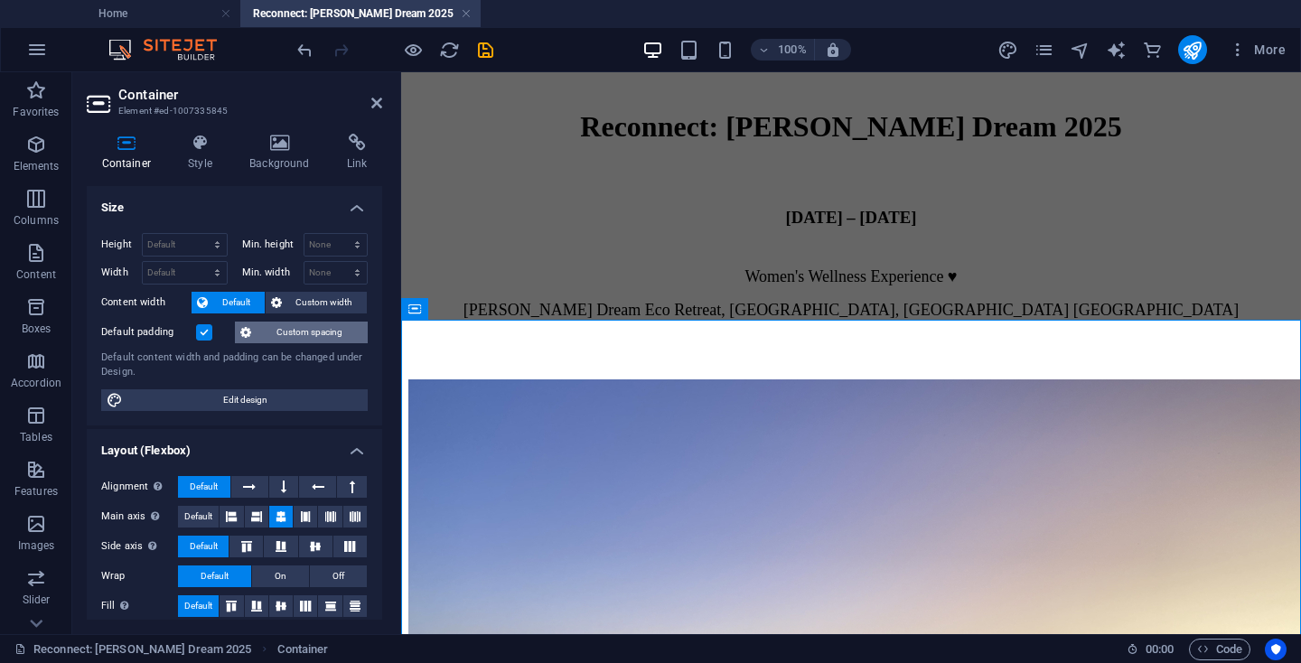
click at [321, 326] on span "Custom spacing" at bounding box center [310, 333] width 106 height 22
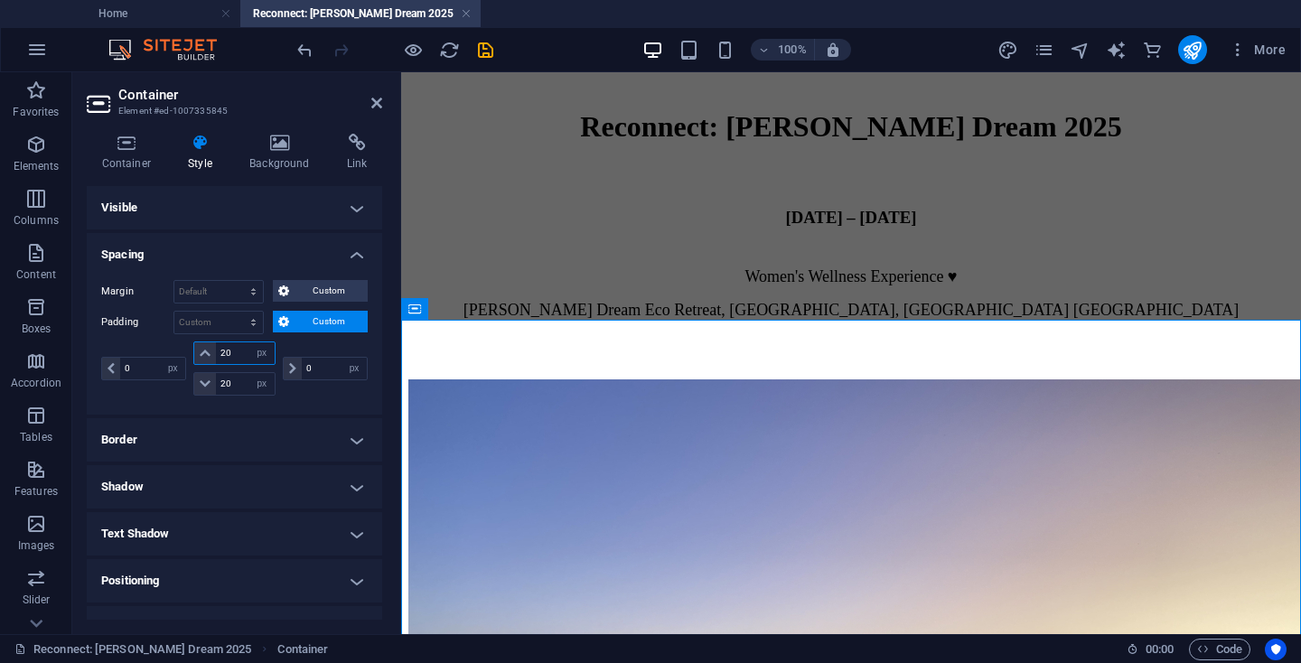
click at [220, 351] on input "20" at bounding box center [245, 353] width 58 height 22
type input "0"
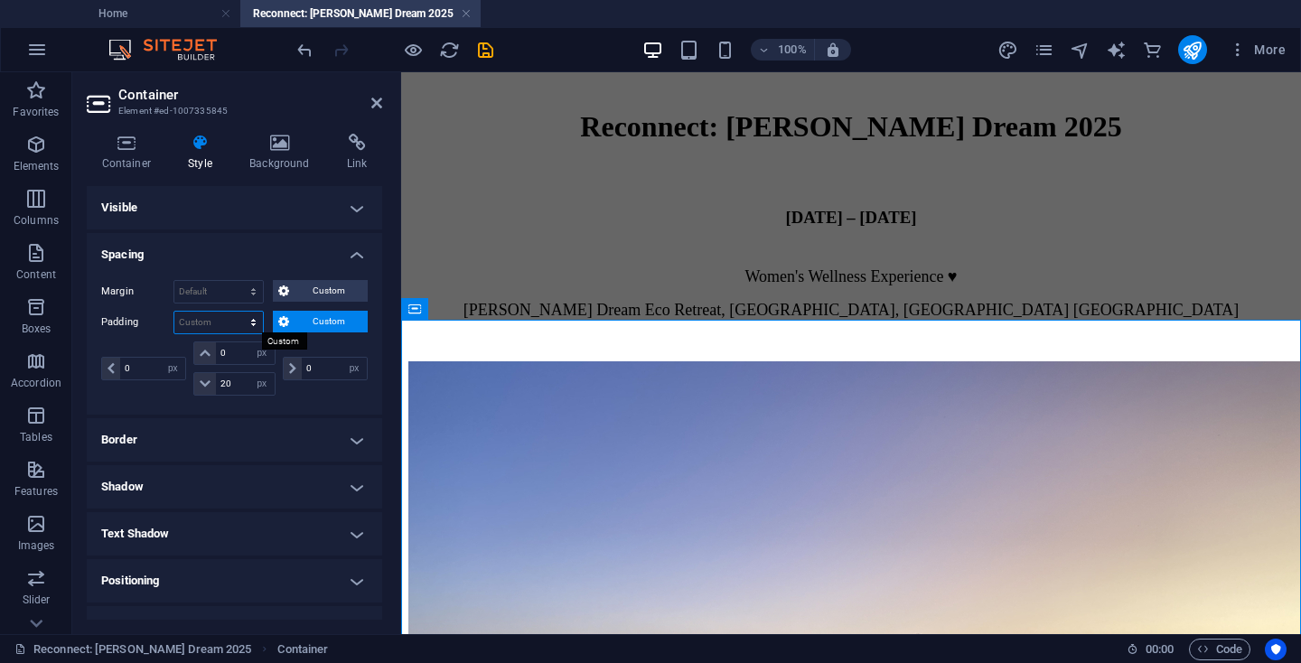
select select "px"
type input "0"
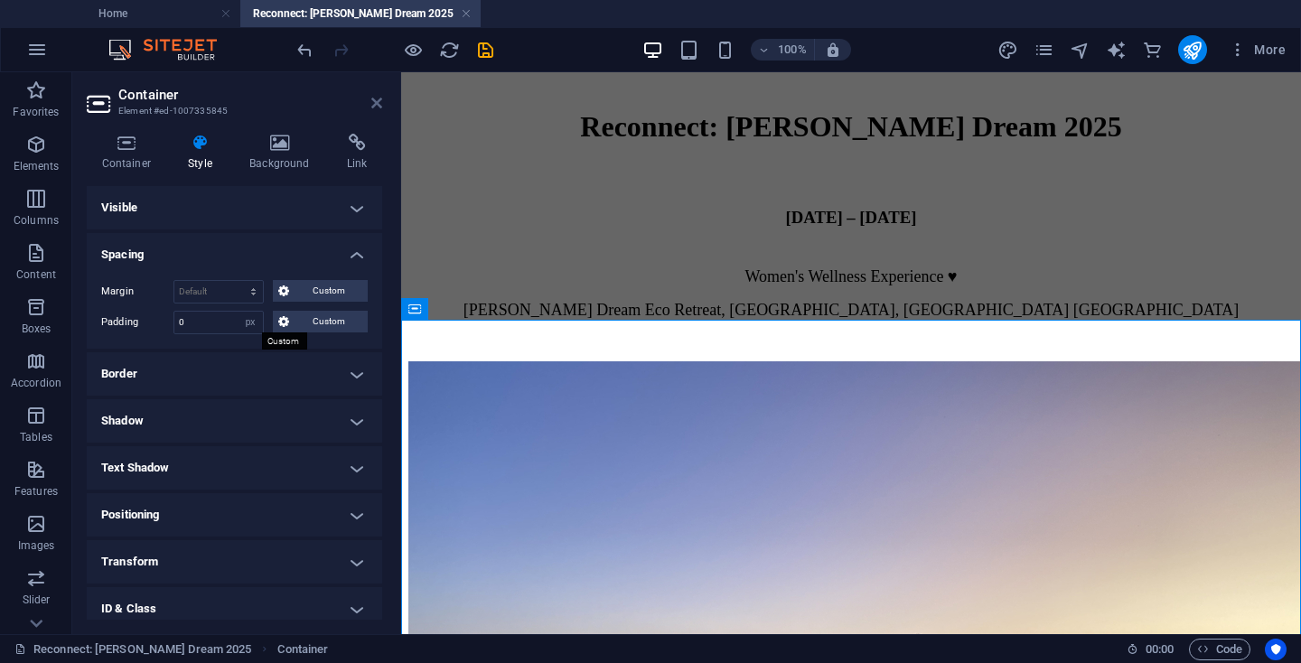
click at [378, 106] on icon at bounding box center [376, 103] width 11 height 14
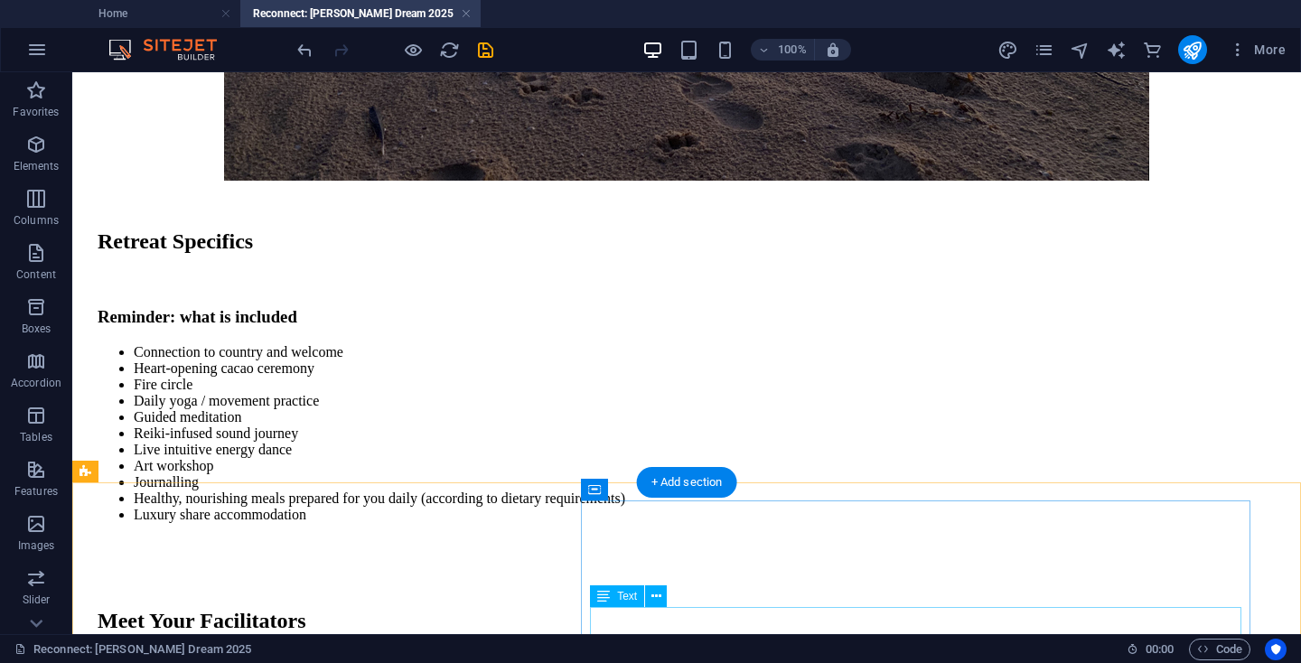
scroll to position [1170, 0]
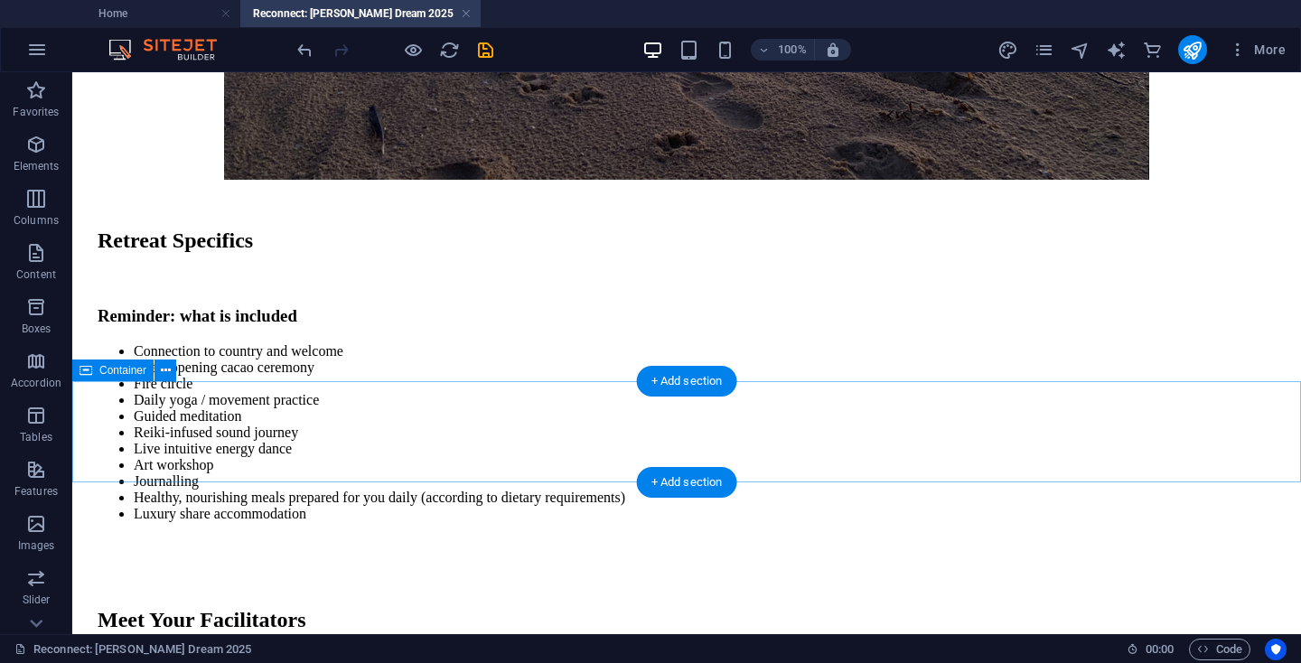
click at [458, 564] on div "Meet Your Facilitators" at bounding box center [686, 612] width 1214 height 97
select select "px"
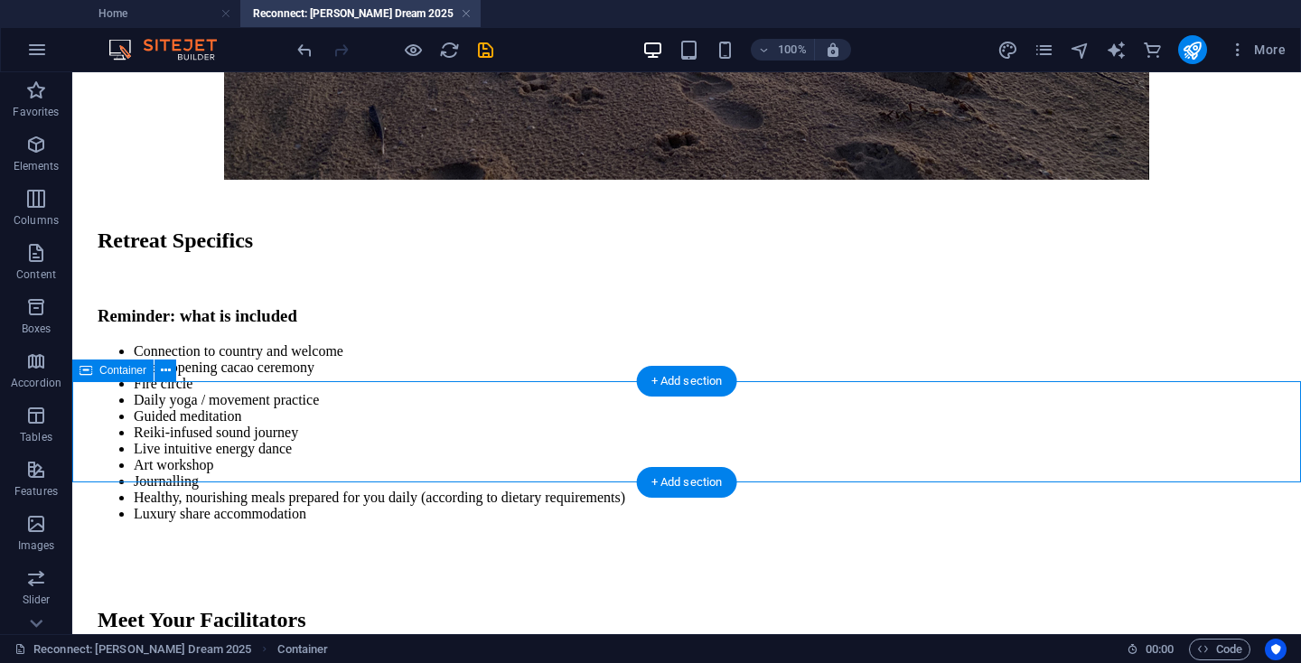
select select "px"
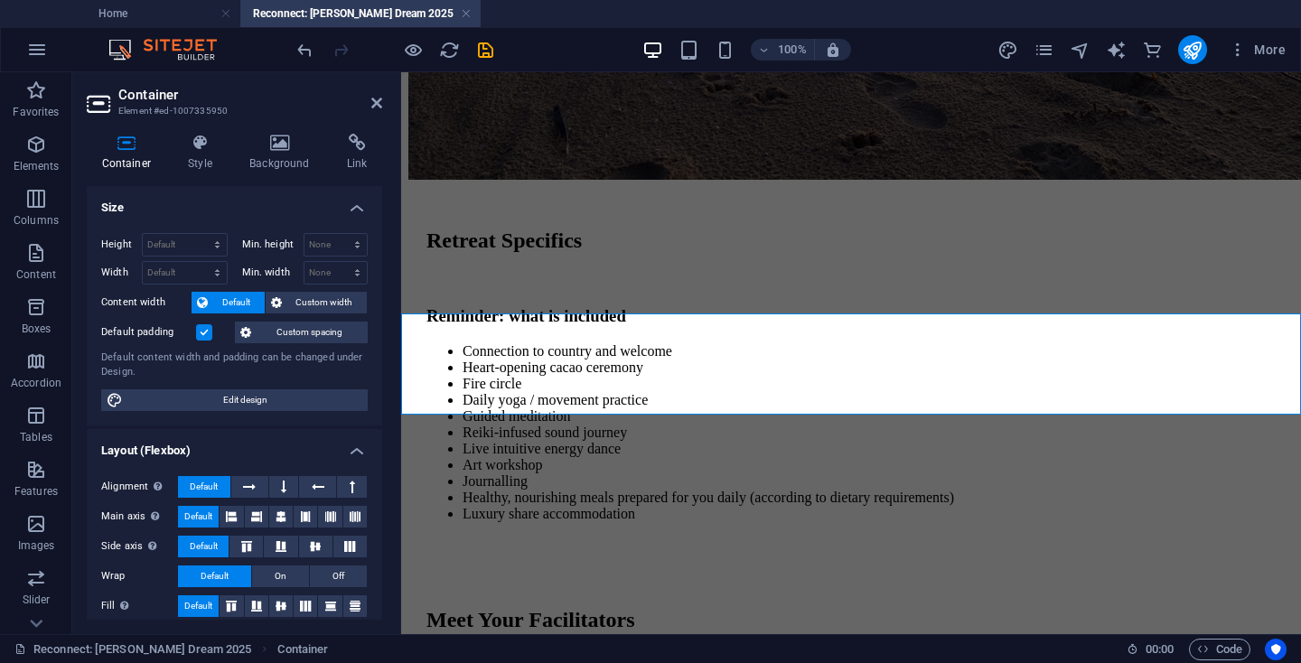
click at [339, 331] on span "Custom spacing" at bounding box center [310, 333] width 106 height 22
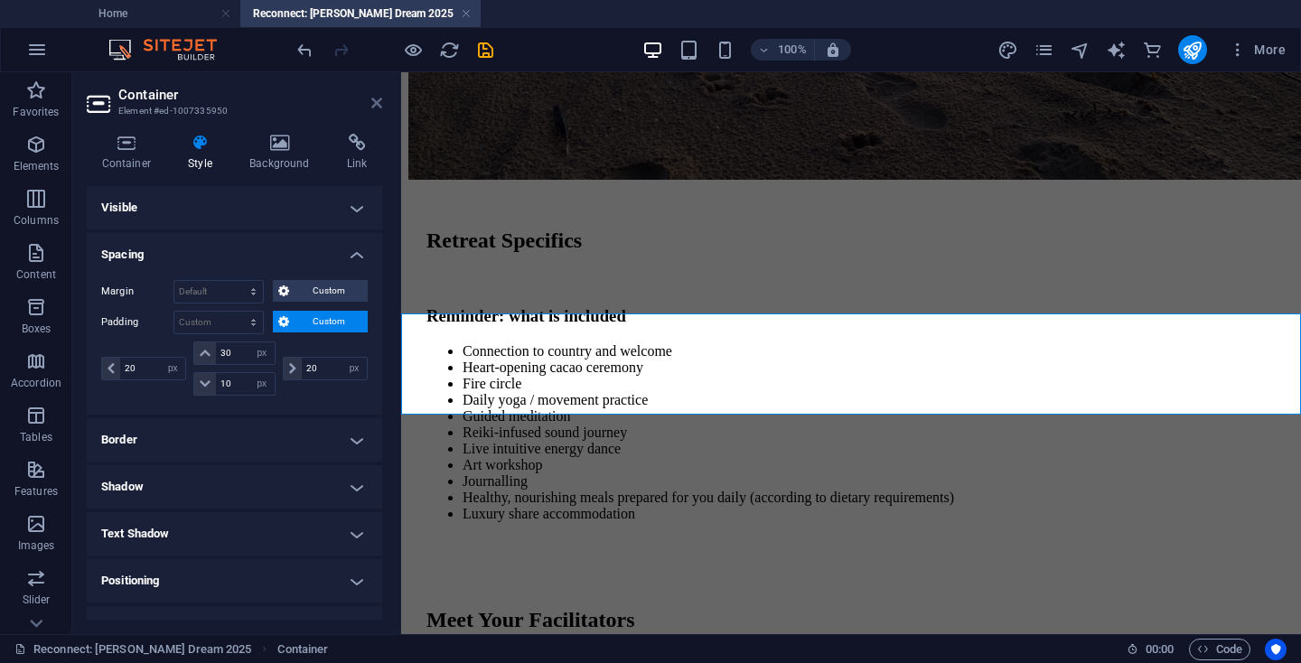
drag, startPoint x: 375, startPoint y: 100, endPoint x: 334, endPoint y: 35, distance: 76.7
click at [375, 100] on icon at bounding box center [376, 103] width 11 height 14
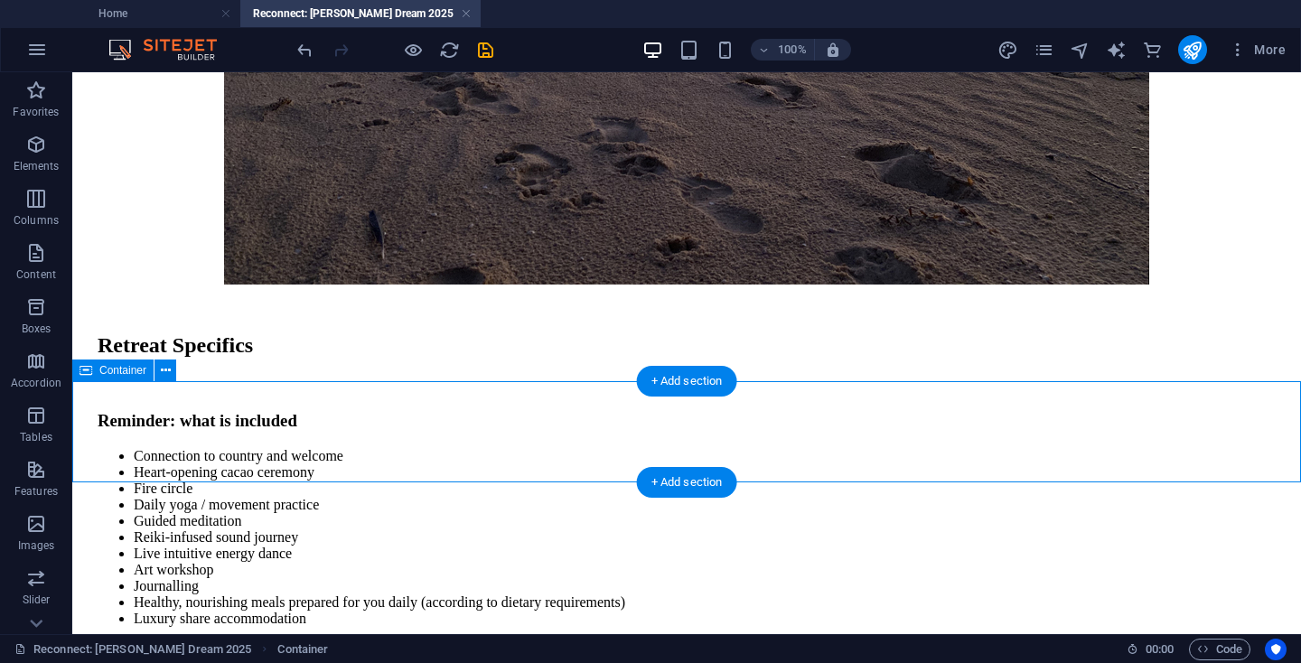
scroll to position [997, 0]
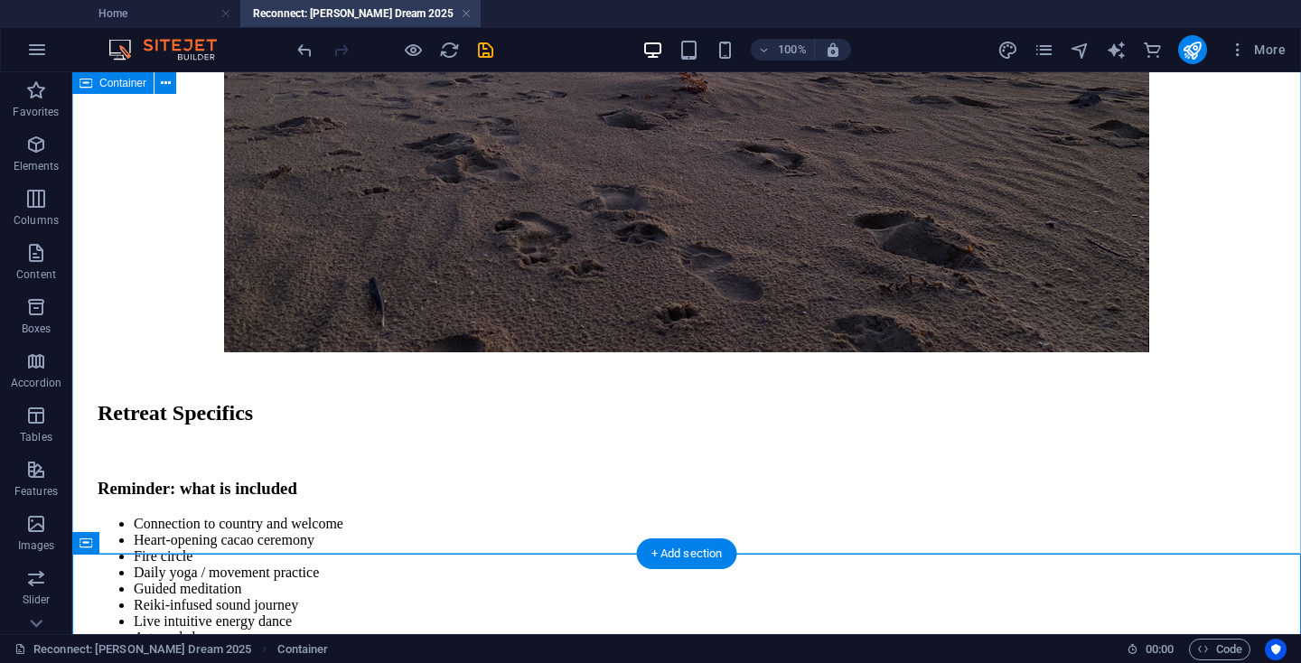
click at [578, 539] on div "Retreat Specifics Reminder: what is included Connection to country and welcome …" at bounding box center [686, 545] width 1214 height 379
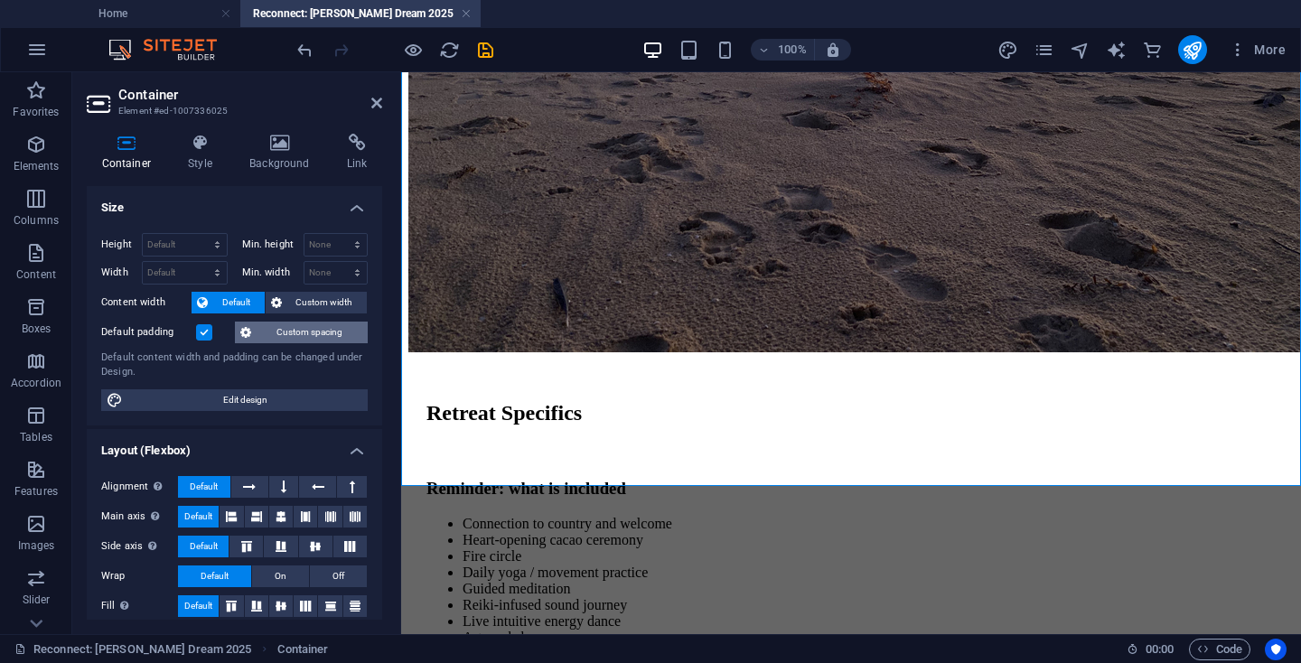
click at [323, 334] on span "Custom spacing" at bounding box center [310, 333] width 106 height 22
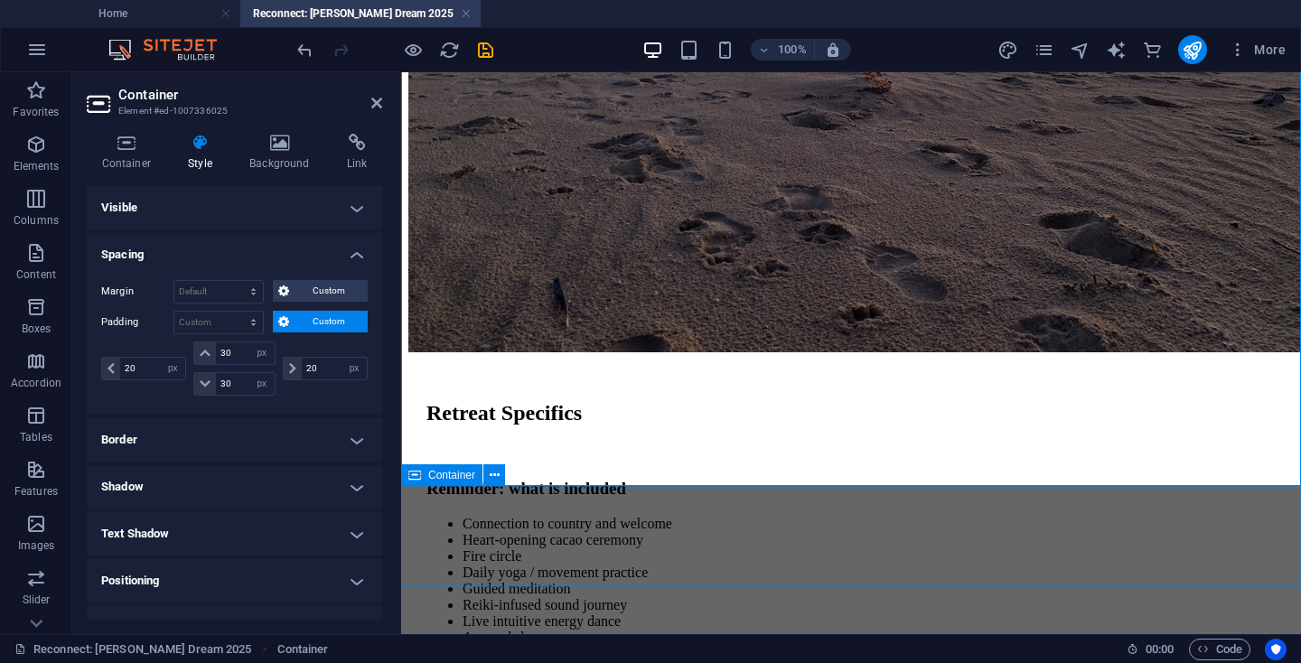
select select "px"
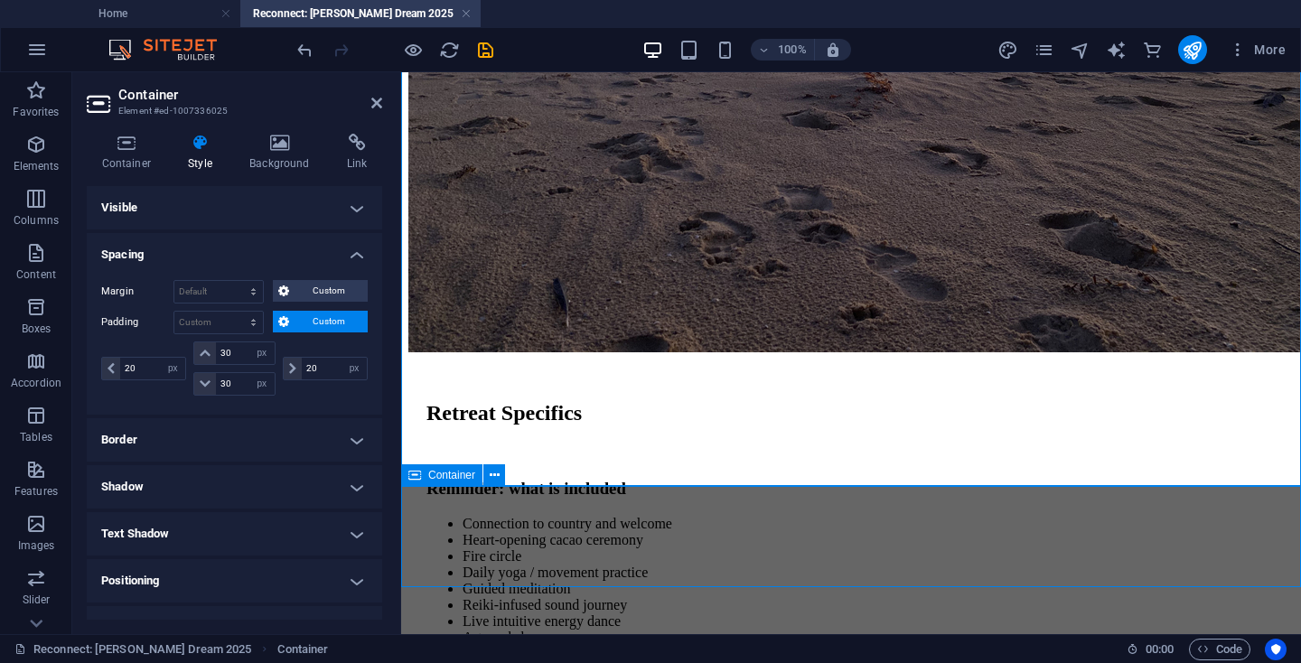
select select "px"
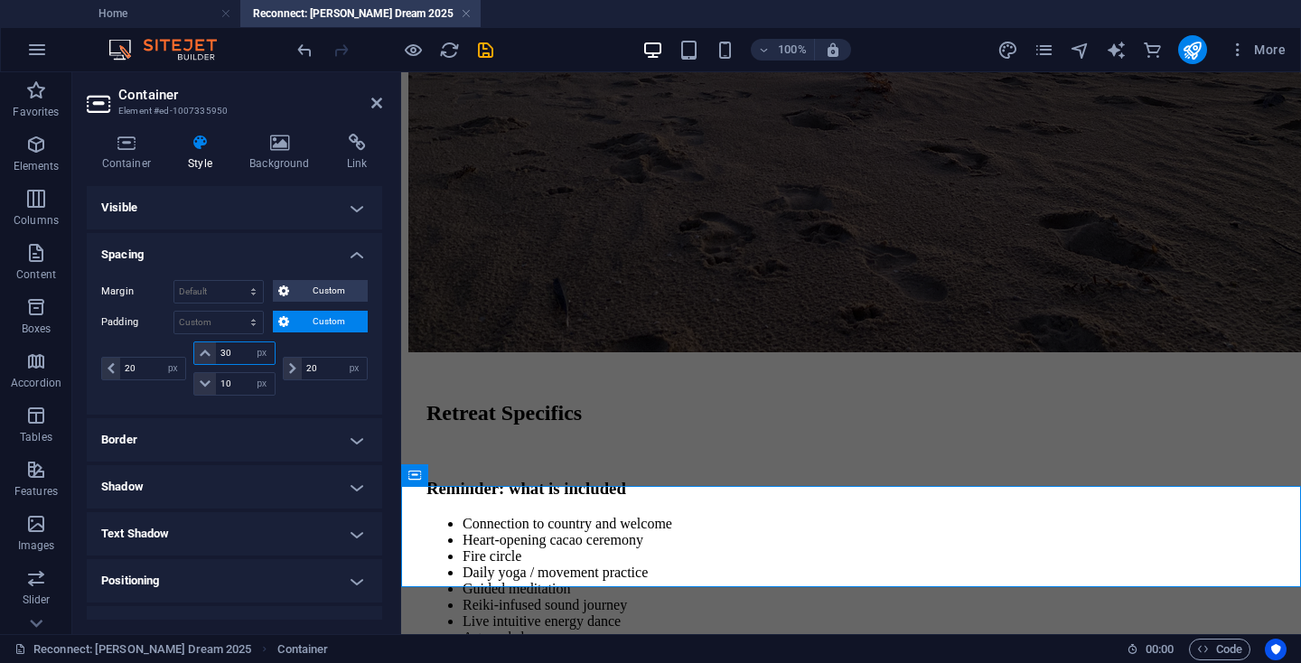
click at [224, 349] on input "30" at bounding box center [245, 353] width 58 height 22
type input "10"
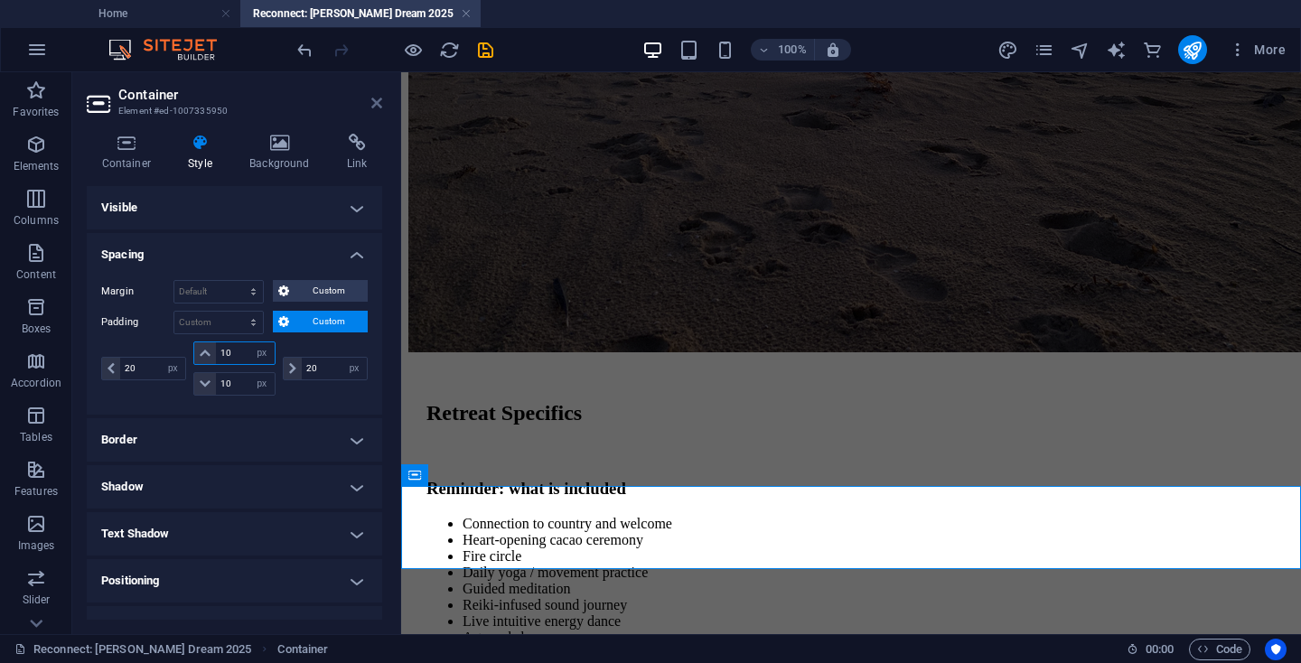
click at [378, 104] on icon at bounding box center [376, 103] width 11 height 14
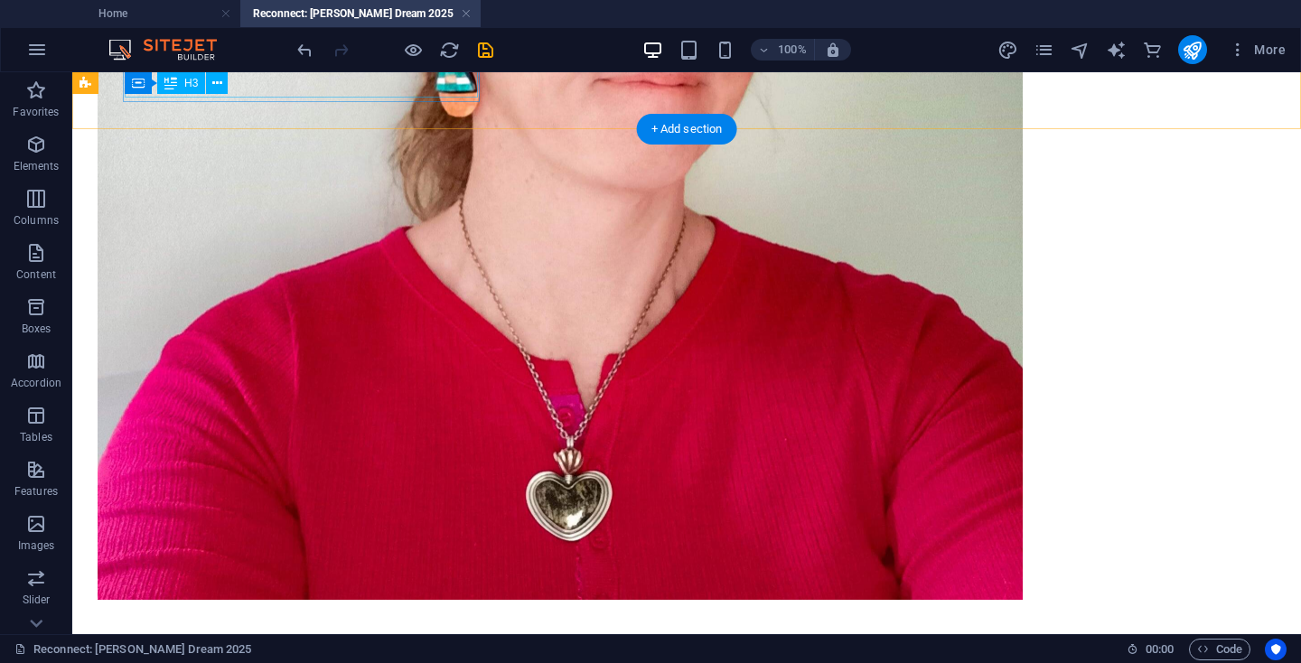
scroll to position [4870, 0]
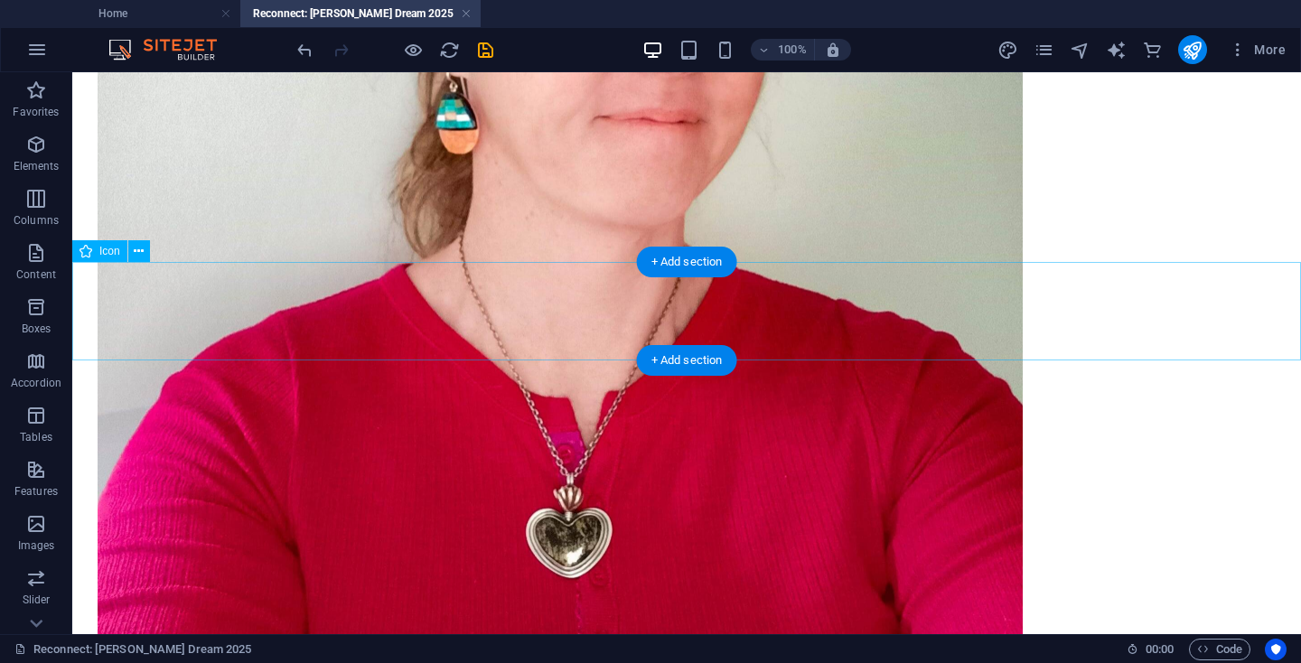
select select "xMidYMid"
select select "px"
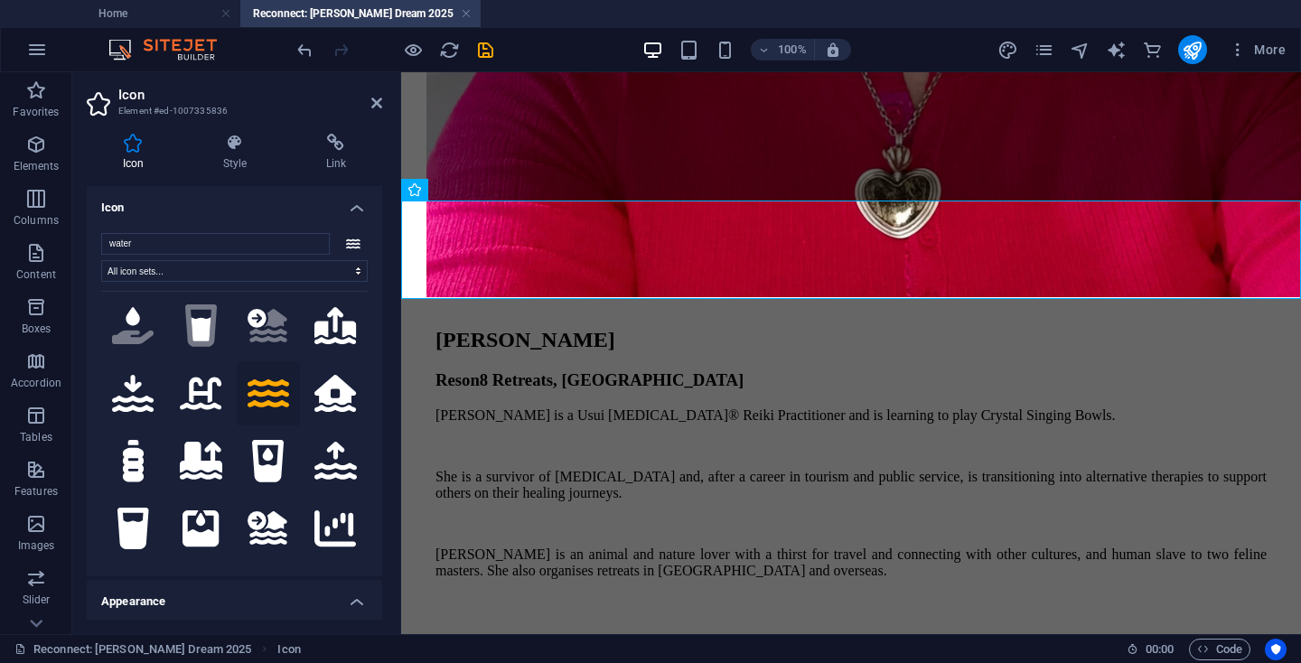
scroll to position [379, 0]
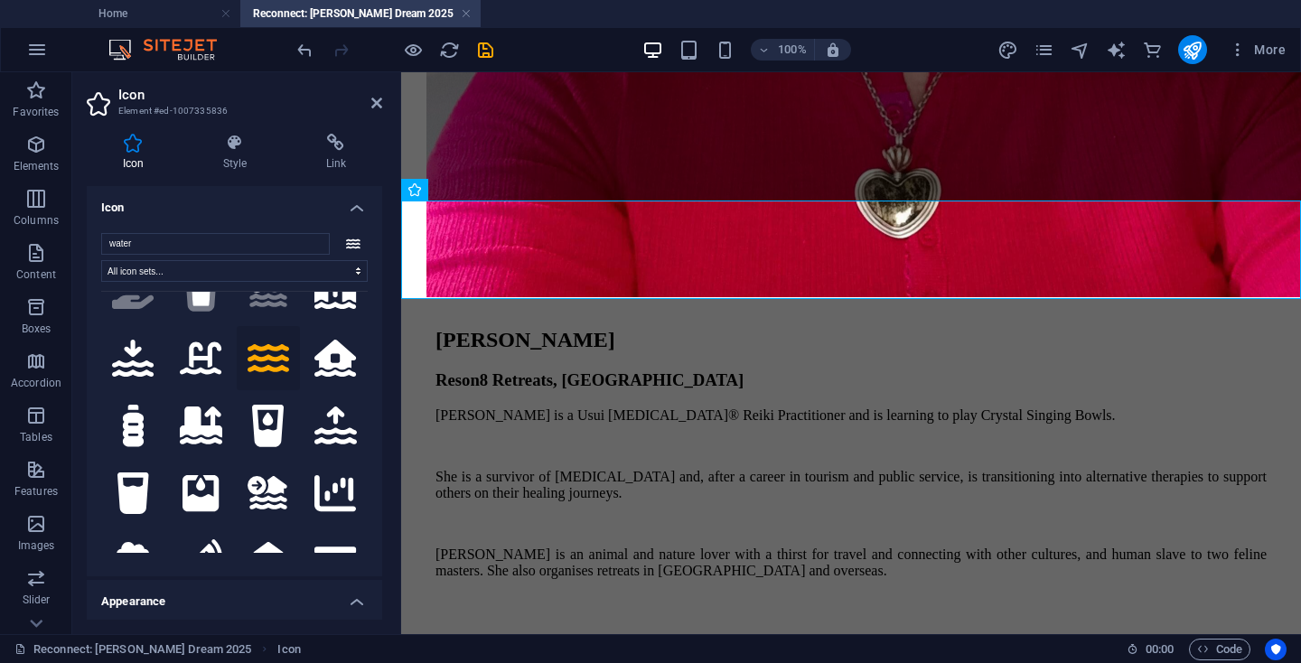
click at [352, 598] on h4 "Appearance" at bounding box center [234, 596] width 295 height 33
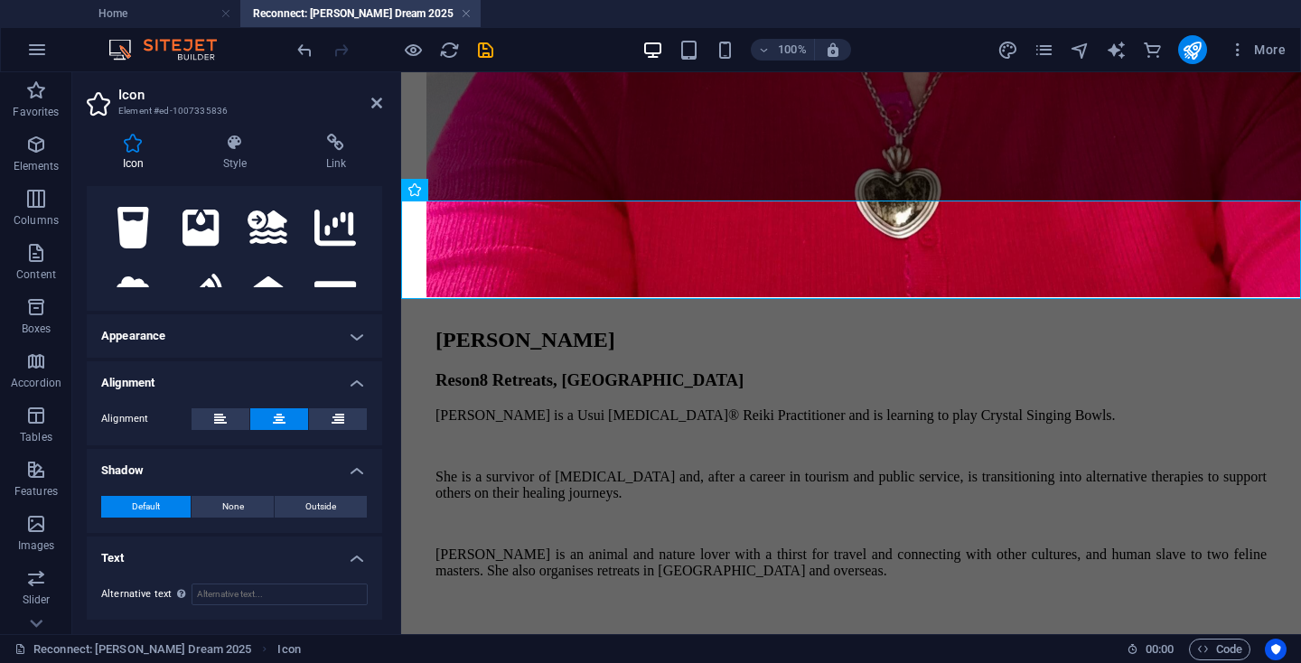
scroll to position [265, 0]
click at [358, 336] on h4 "Appearance" at bounding box center [234, 336] width 295 height 43
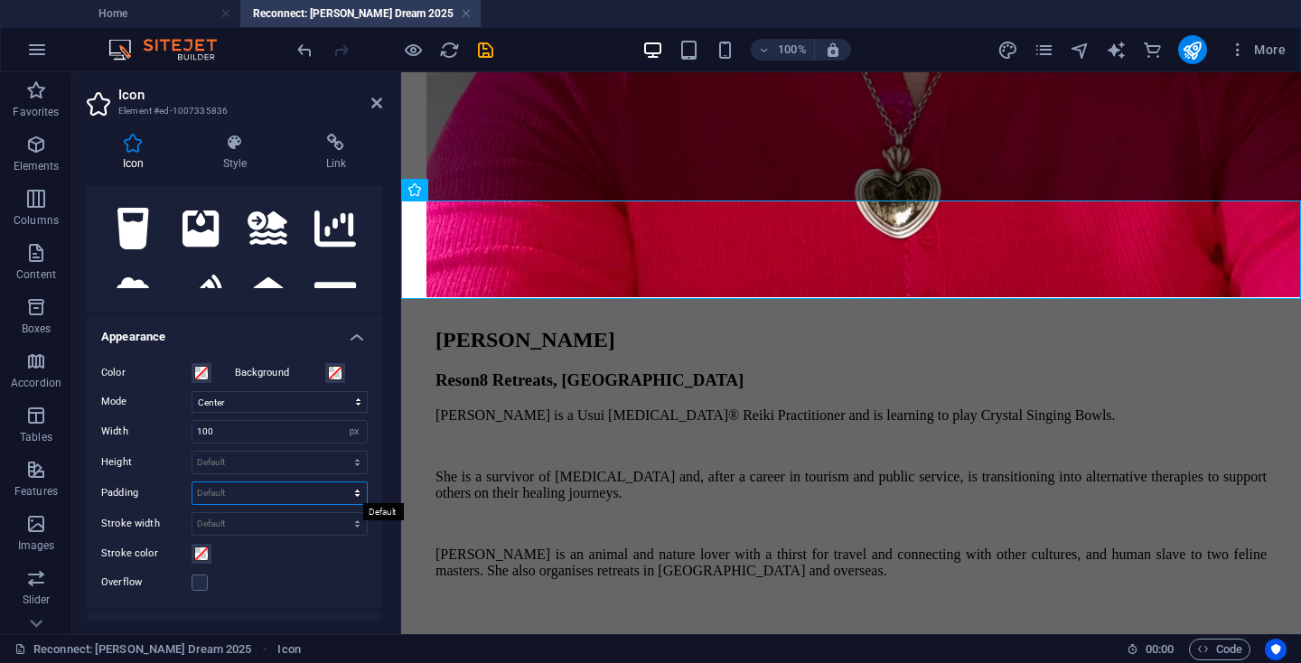
select select "px"
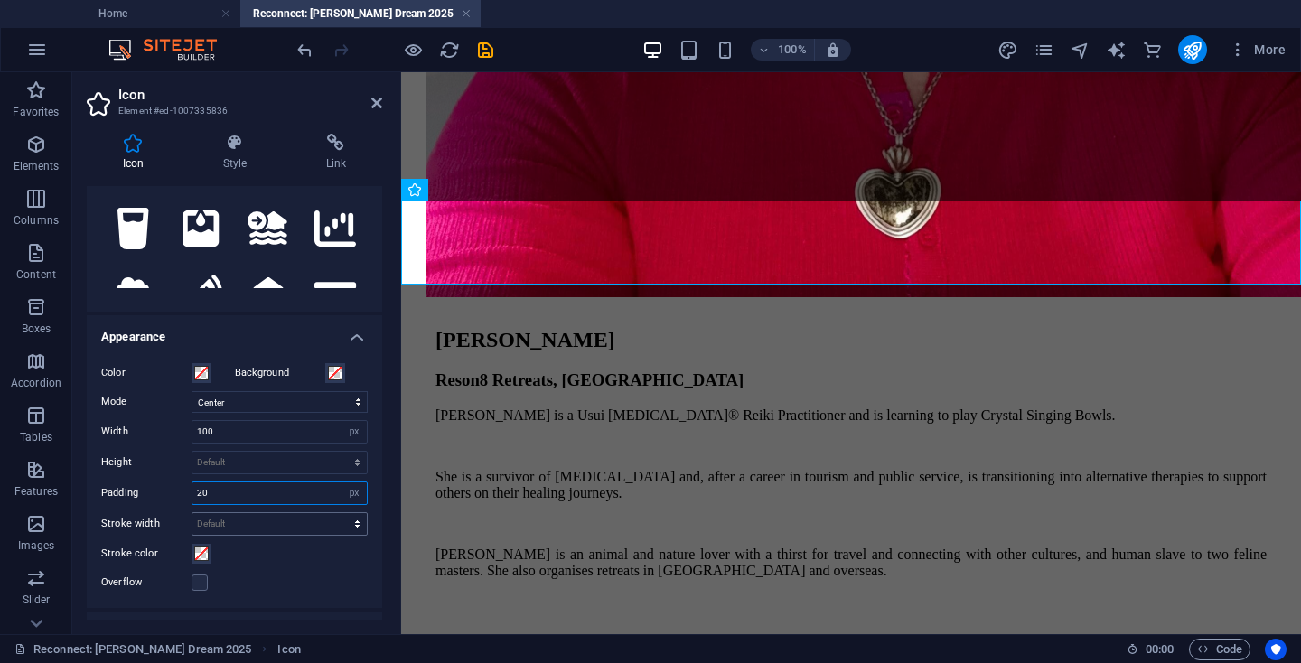
type input "0"
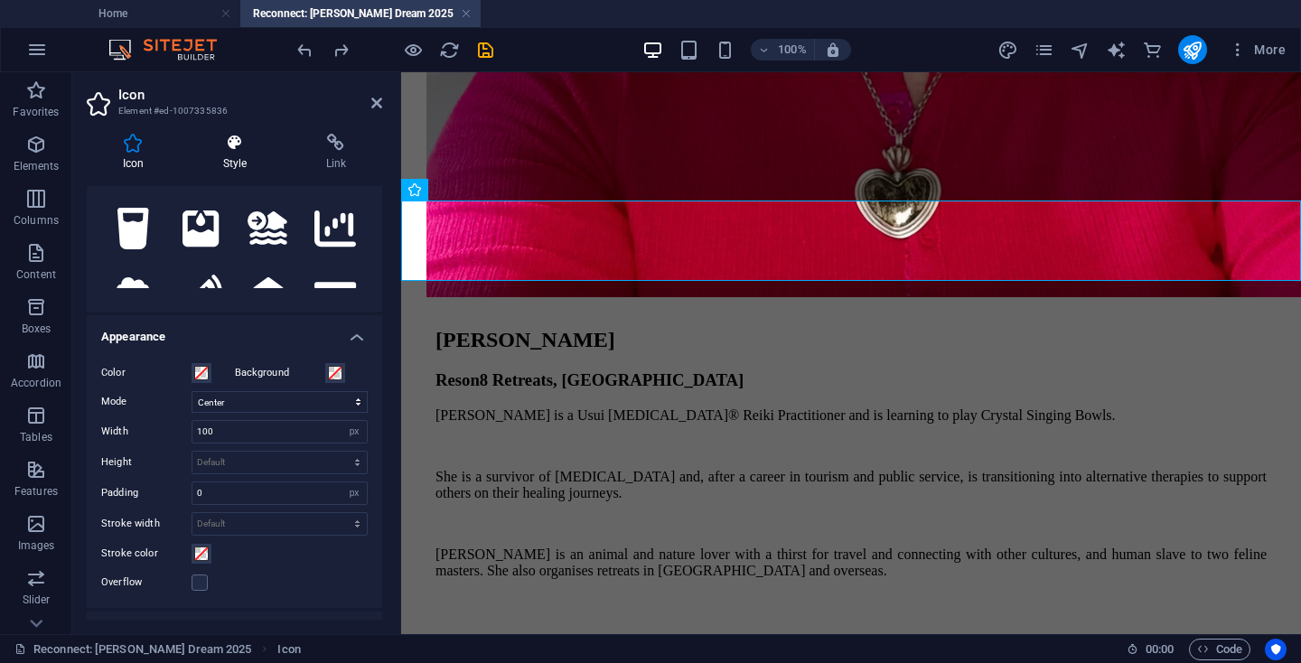
click at [238, 141] on icon at bounding box center [235, 143] width 96 height 18
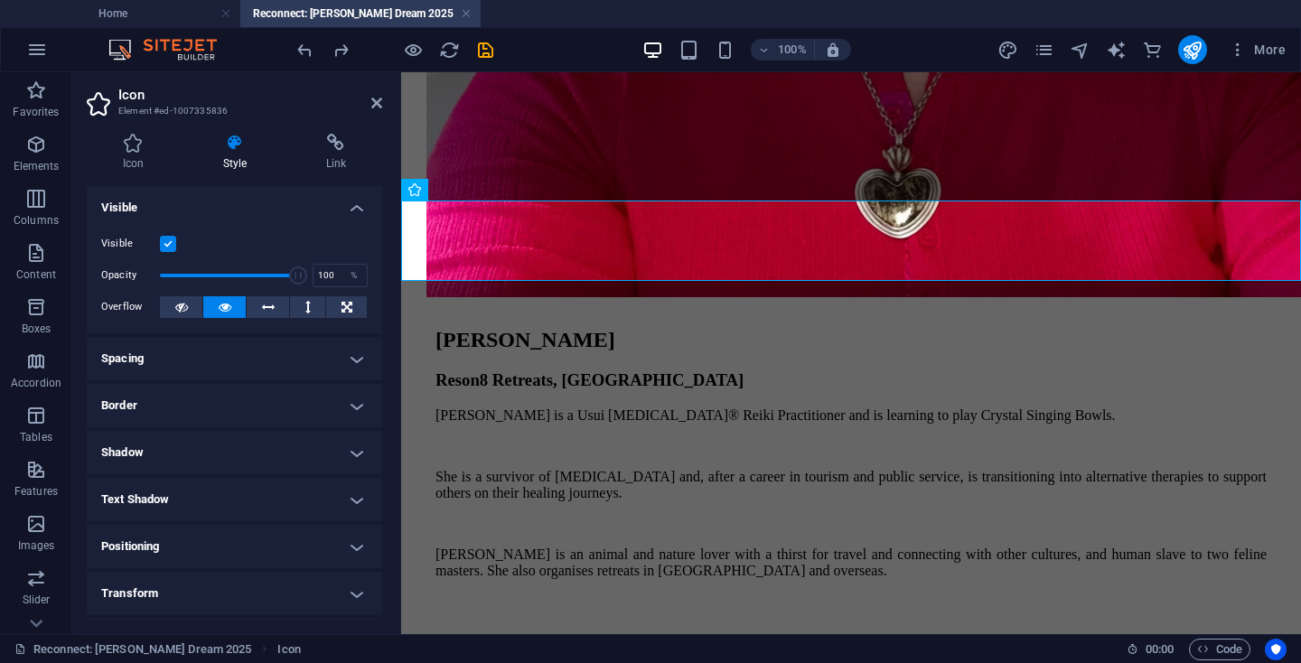
click at [274, 355] on h4 "Spacing" at bounding box center [234, 358] width 295 height 43
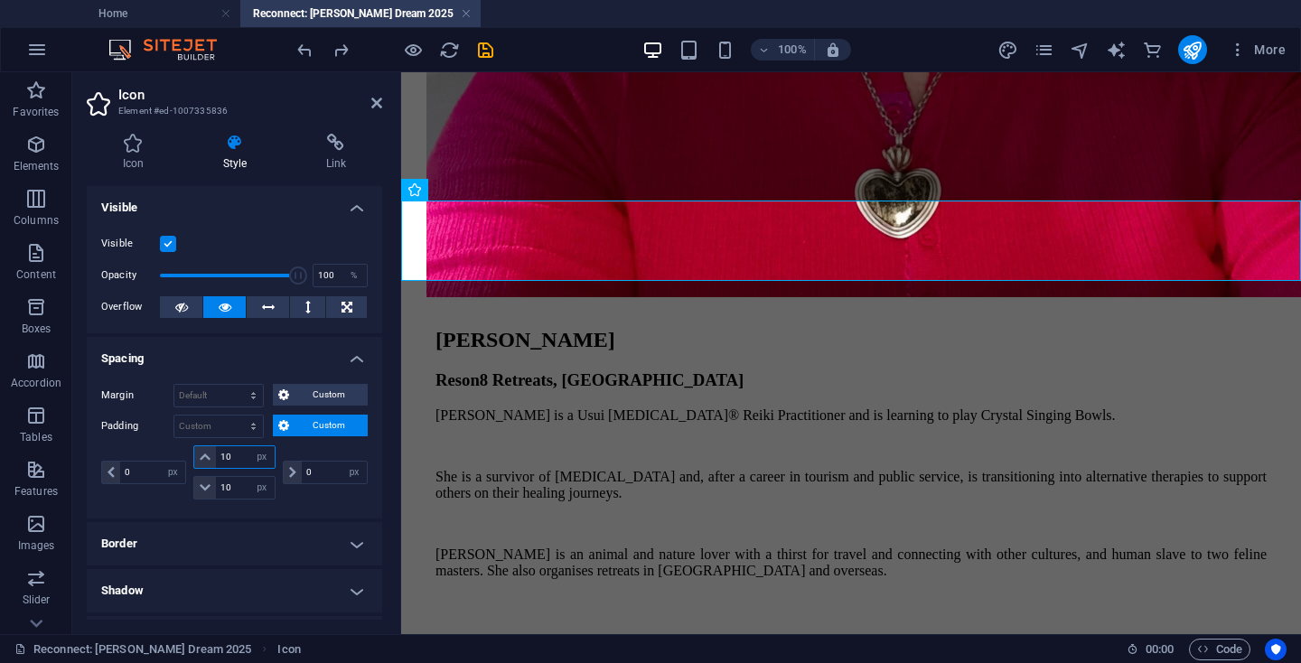
click at [224, 456] on input "10" at bounding box center [245, 457] width 58 height 22
type input "20"
click at [226, 483] on input "10" at bounding box center [245, 488] width 58 height 22
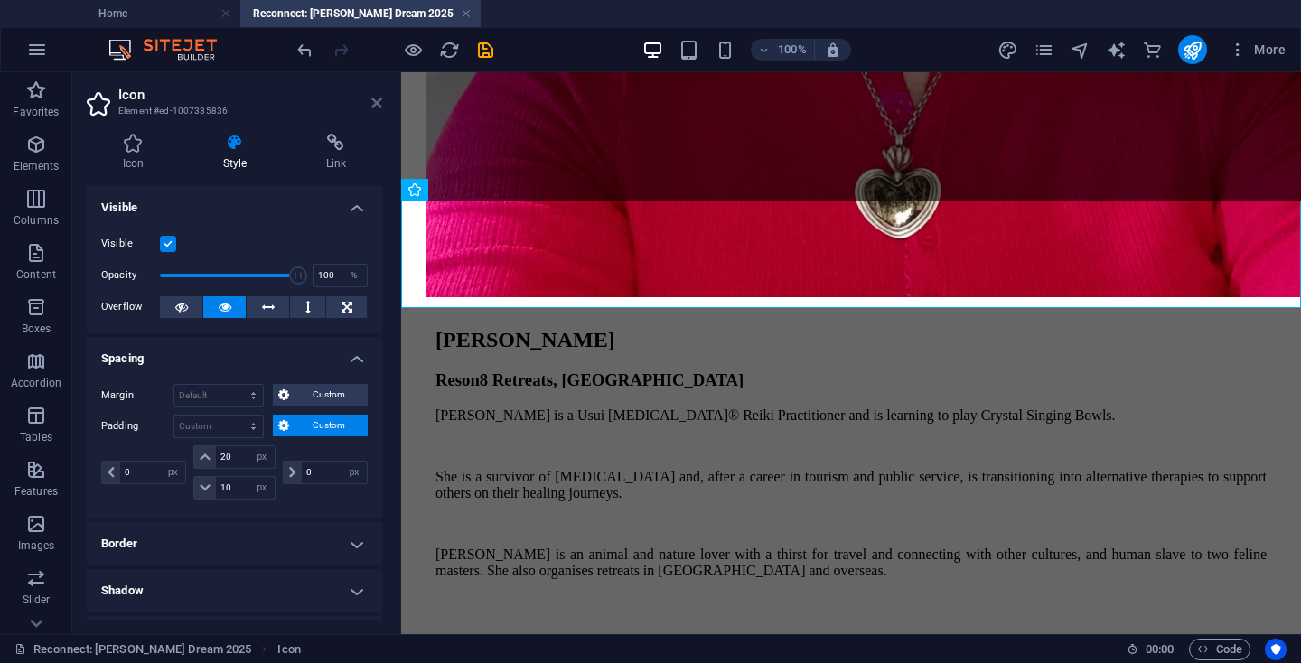
click at [381, 98] on icon at bounding box center [376, 103] width 11 height 14
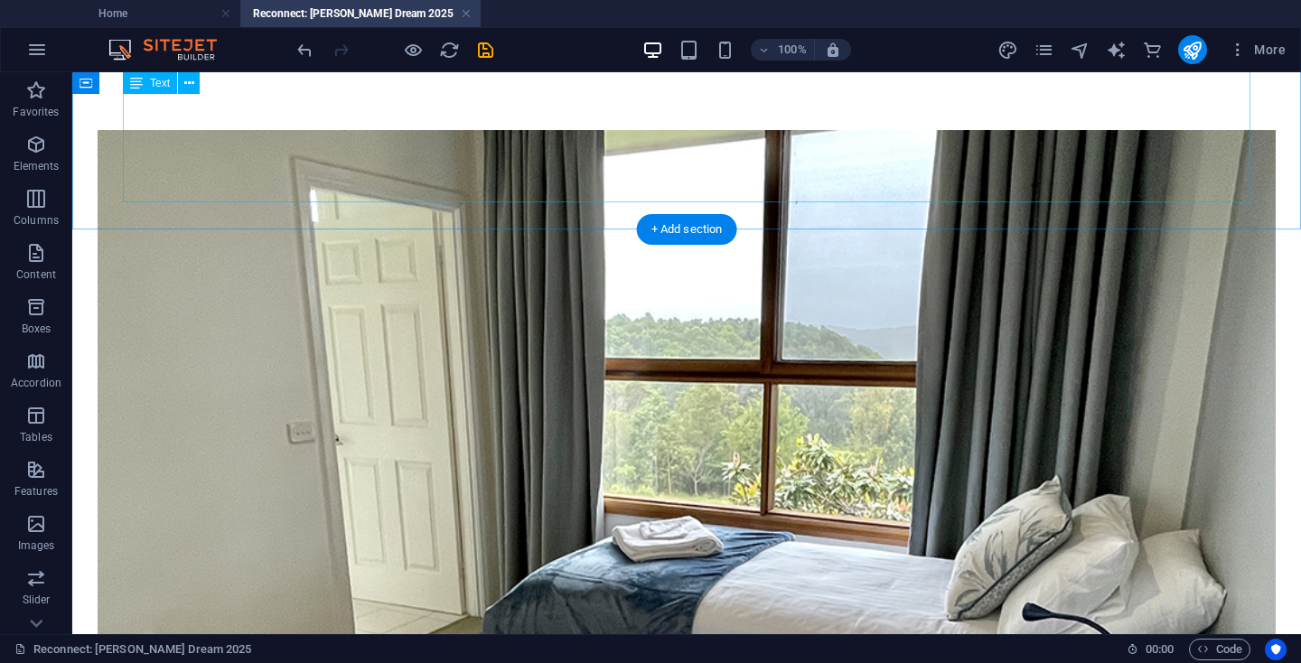
scroll to position [6106, 0]
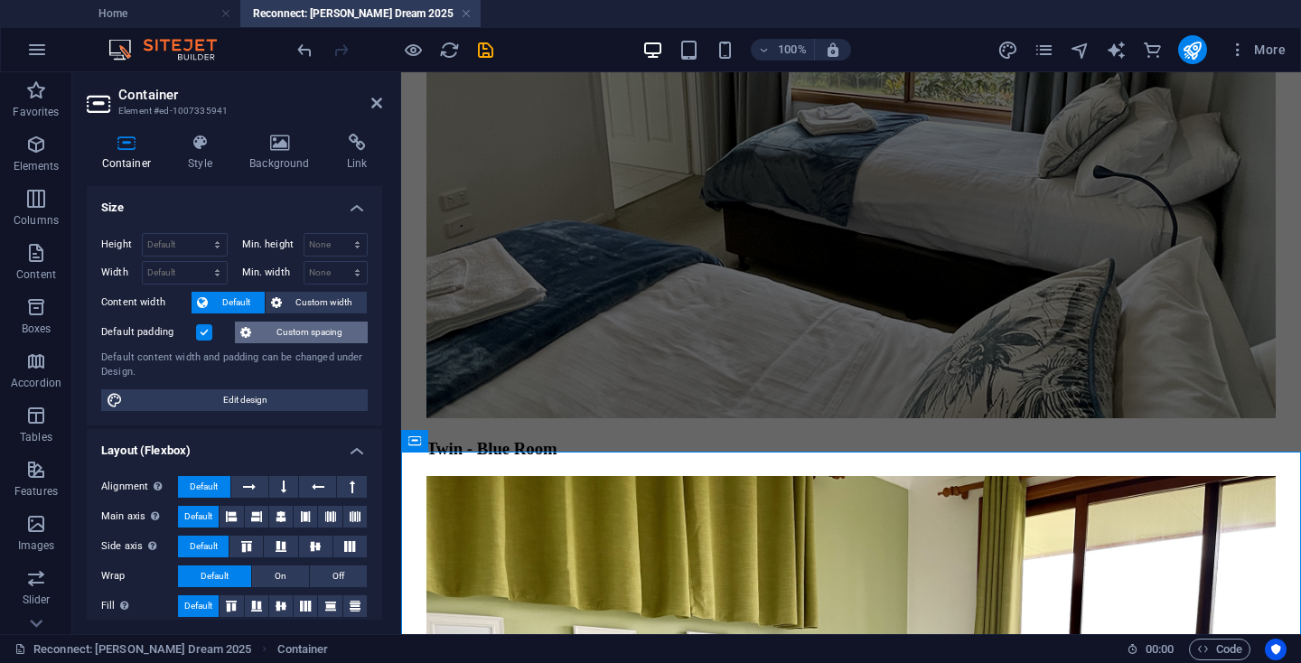
click at [338, 322] on span "Custom spacing" at bounding box center [310, 333] width 106 height 22
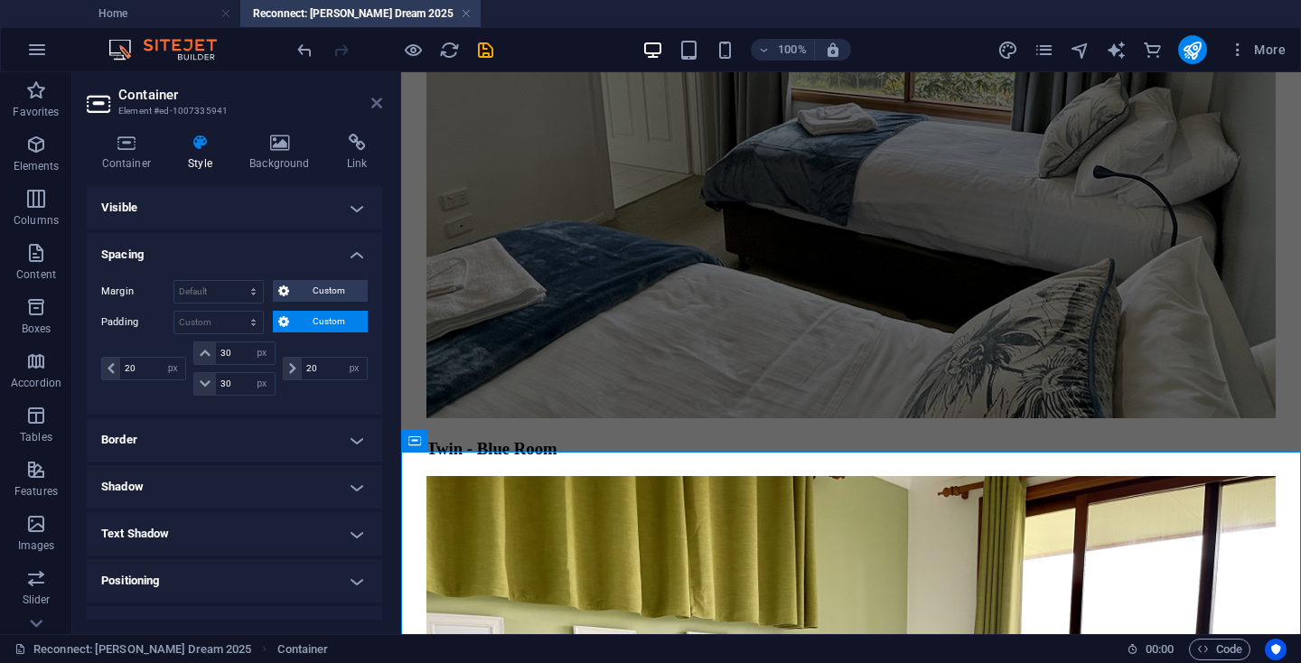
click at [375, 104] on icon at bounding box center [376, 103] width 11 height 14
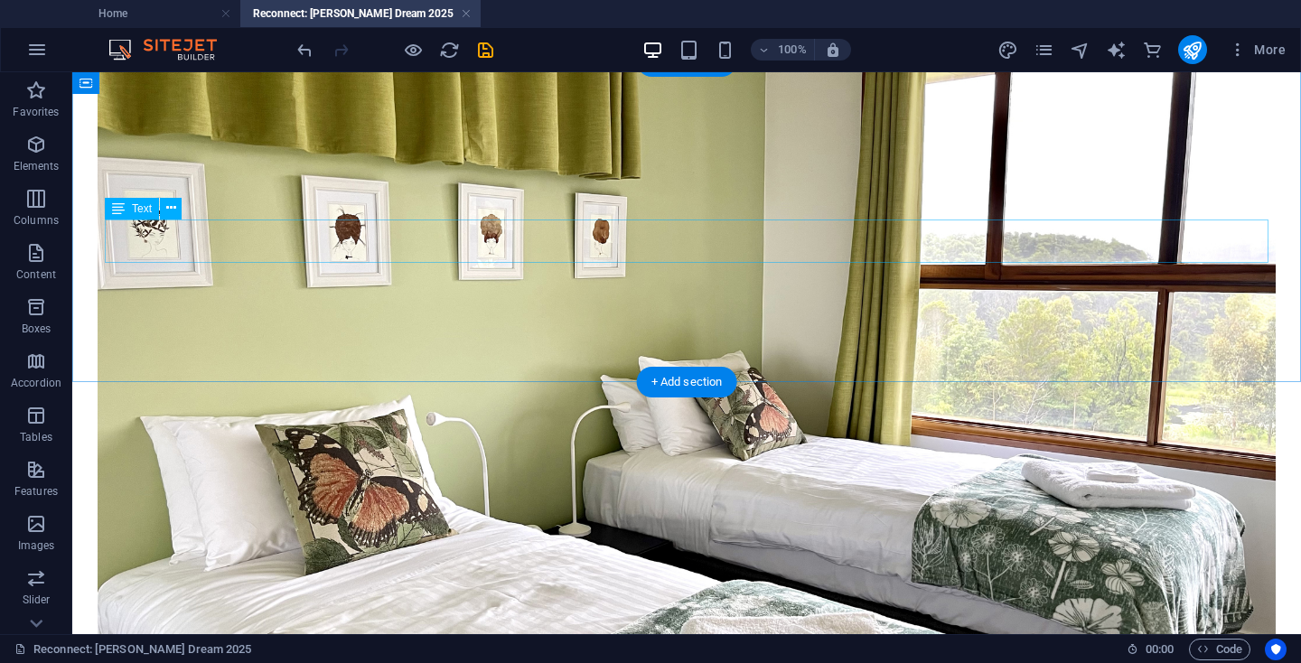
scroll to position [7098, 0]
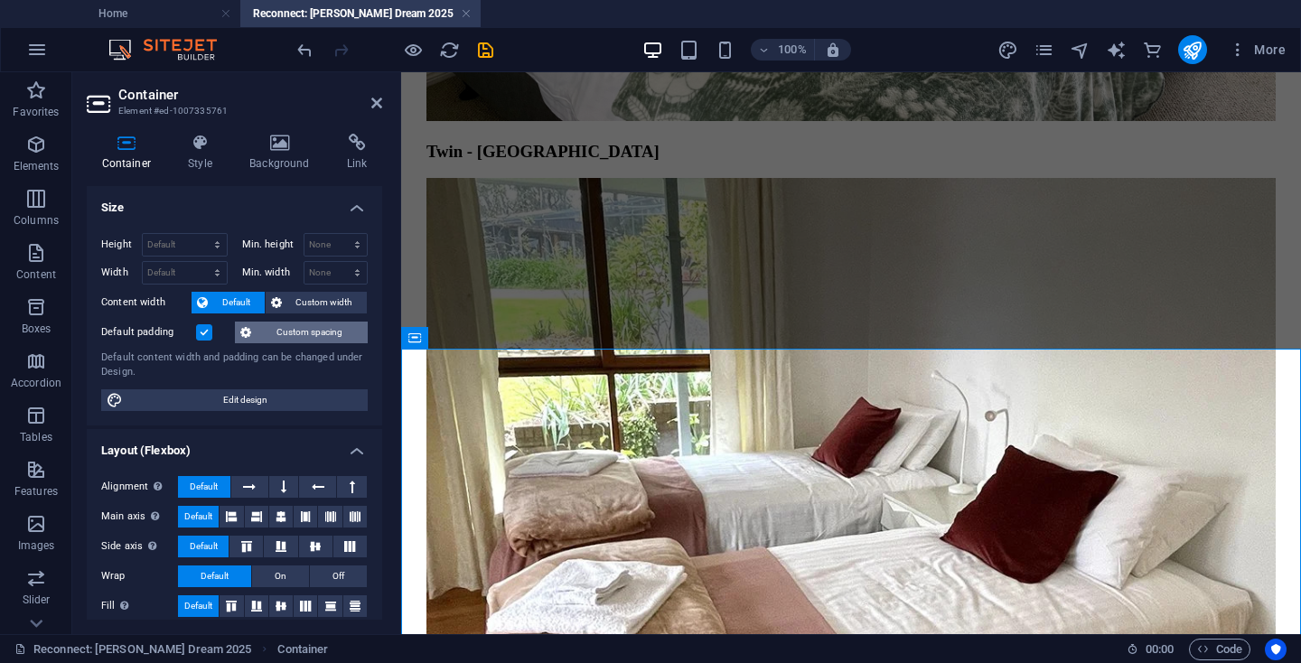
click at [259, 331] on span "Custom spacing" at bounding box center [310, 333] width 106 height 22
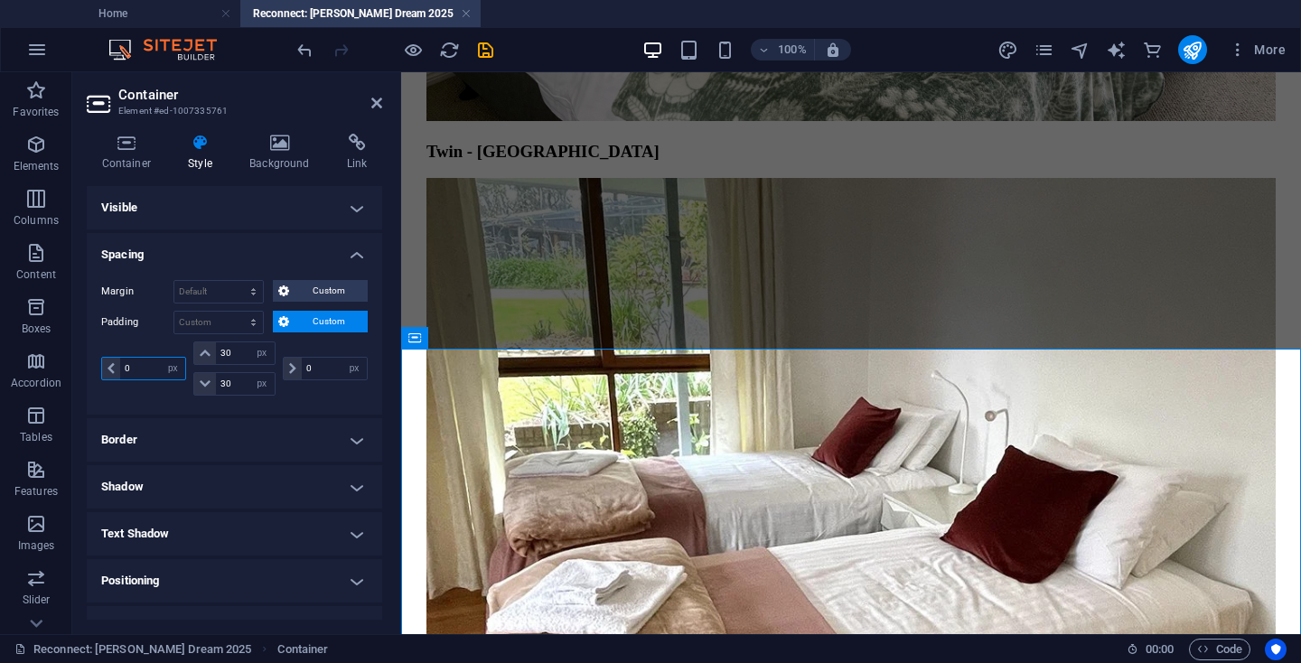
click at [122, 364] on input "0" at bounding box center [152, 369] width 65 height 22
type input "20"
click at [303, 368] on input "0" at bounding box center [334, 369] width 65 height 22
type input "20"
drag, startPoint x: 376, startPoint y: 100, endPoint x: 304, endPoint y: 28, distance: 101.6
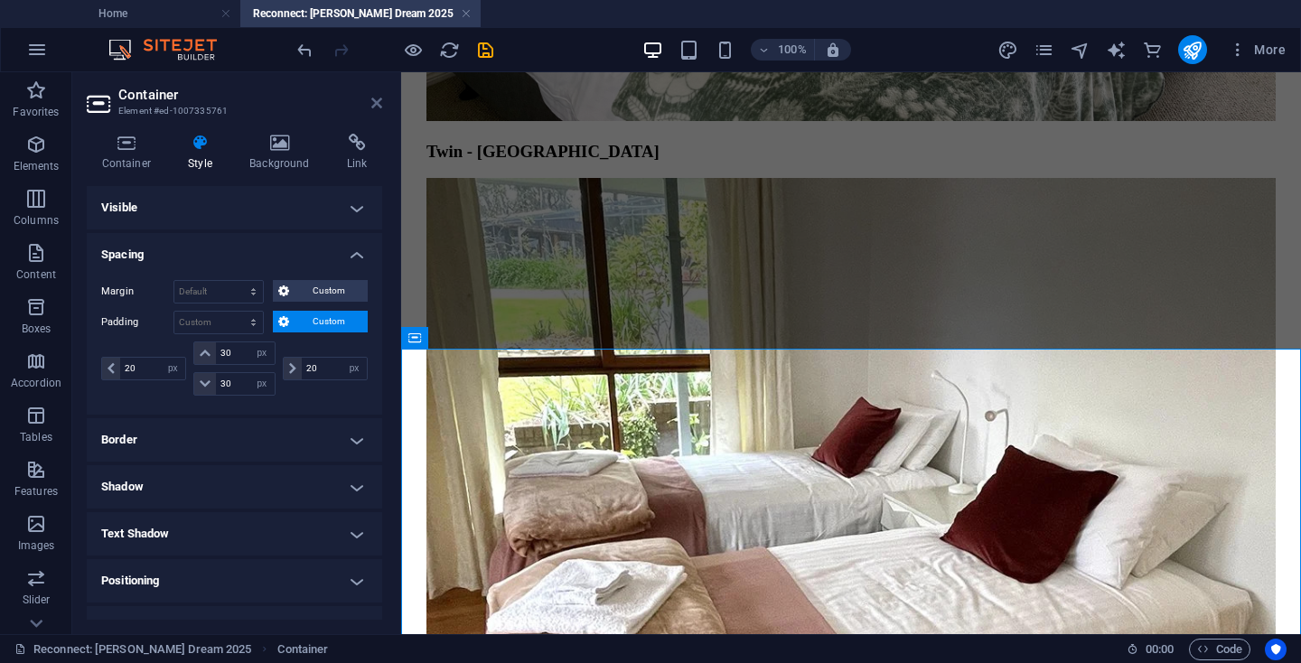
click at [376, 100] on icon at bounding box center [376, 103] width 11 height 14
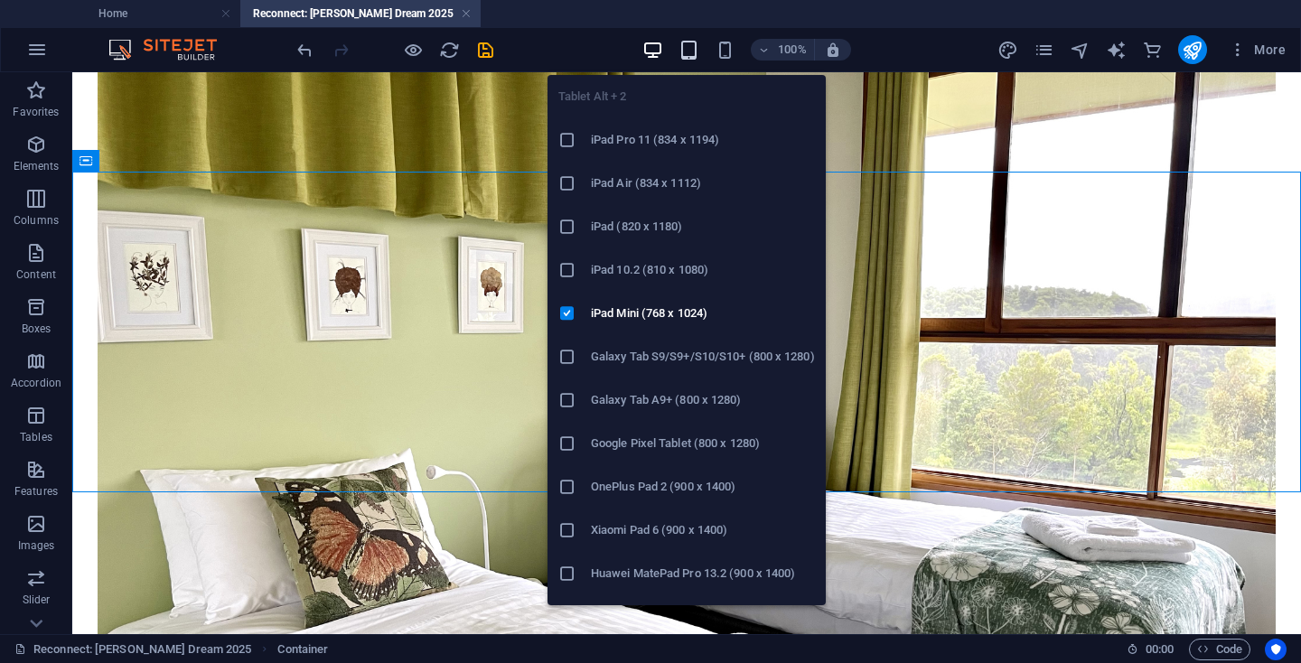
click at [691, 50] on icon "button" at bounding box center [688, 50] width 21 height 21
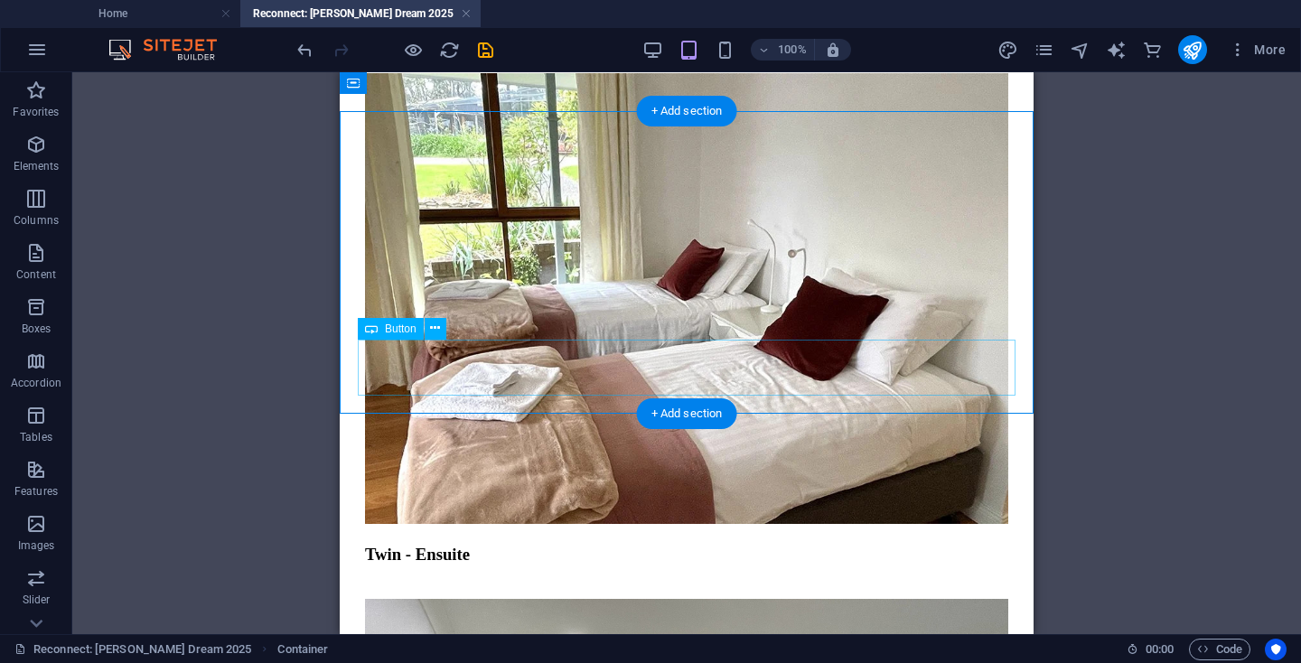
scroll to position [6680, 0]
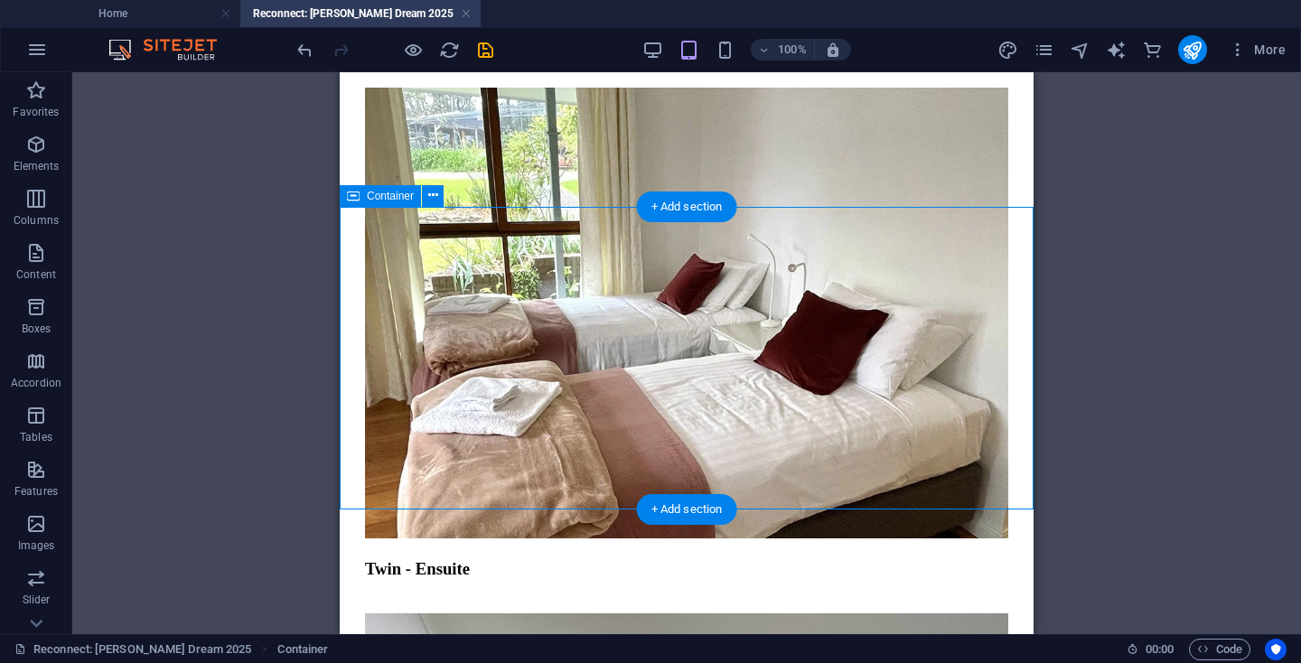
select select "px"
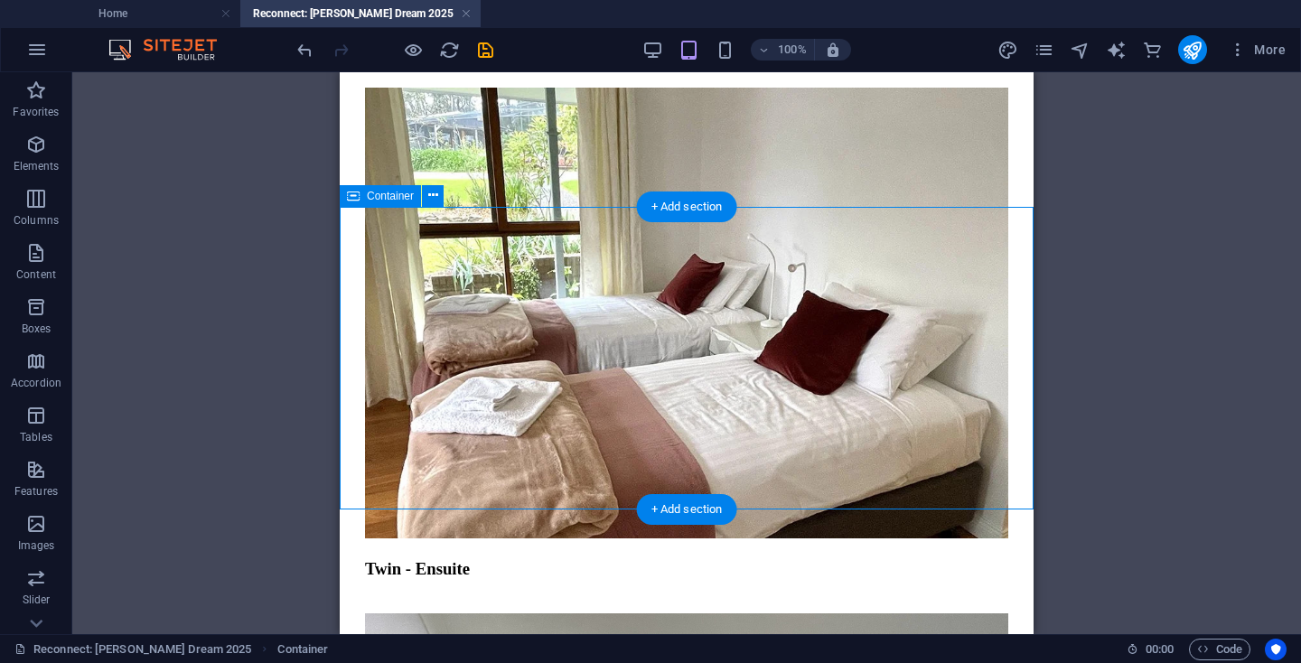
select select "px"
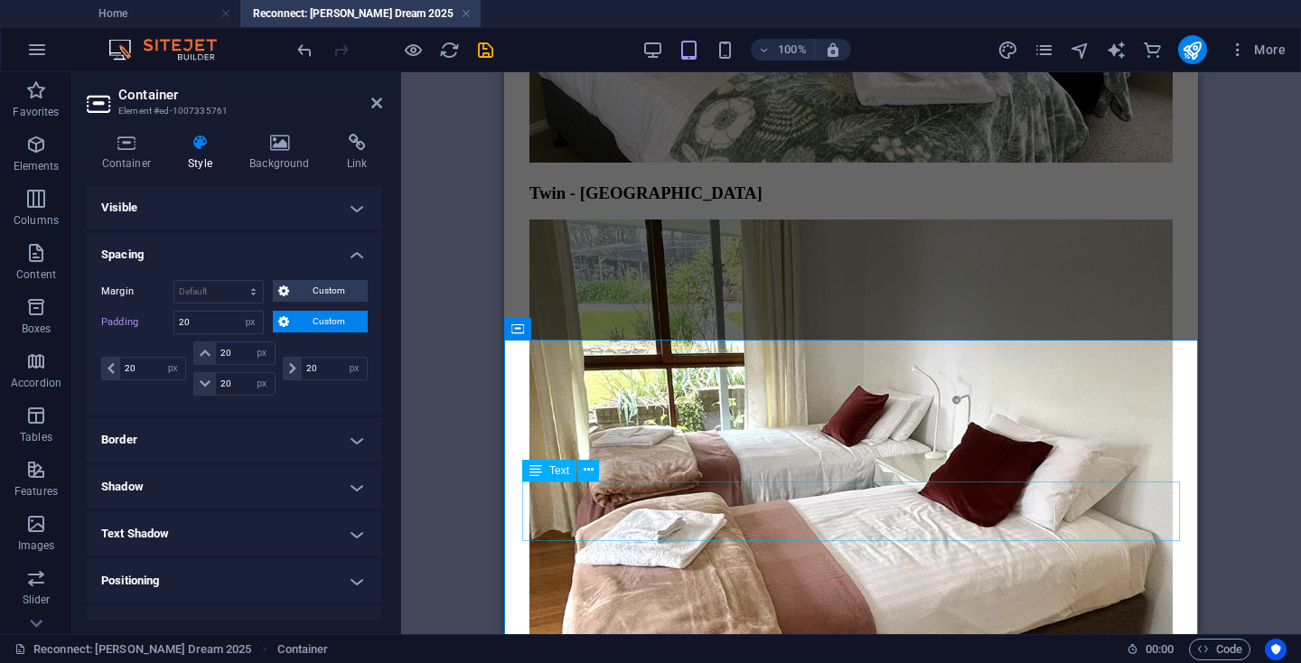
scroll to position [6550, 0]
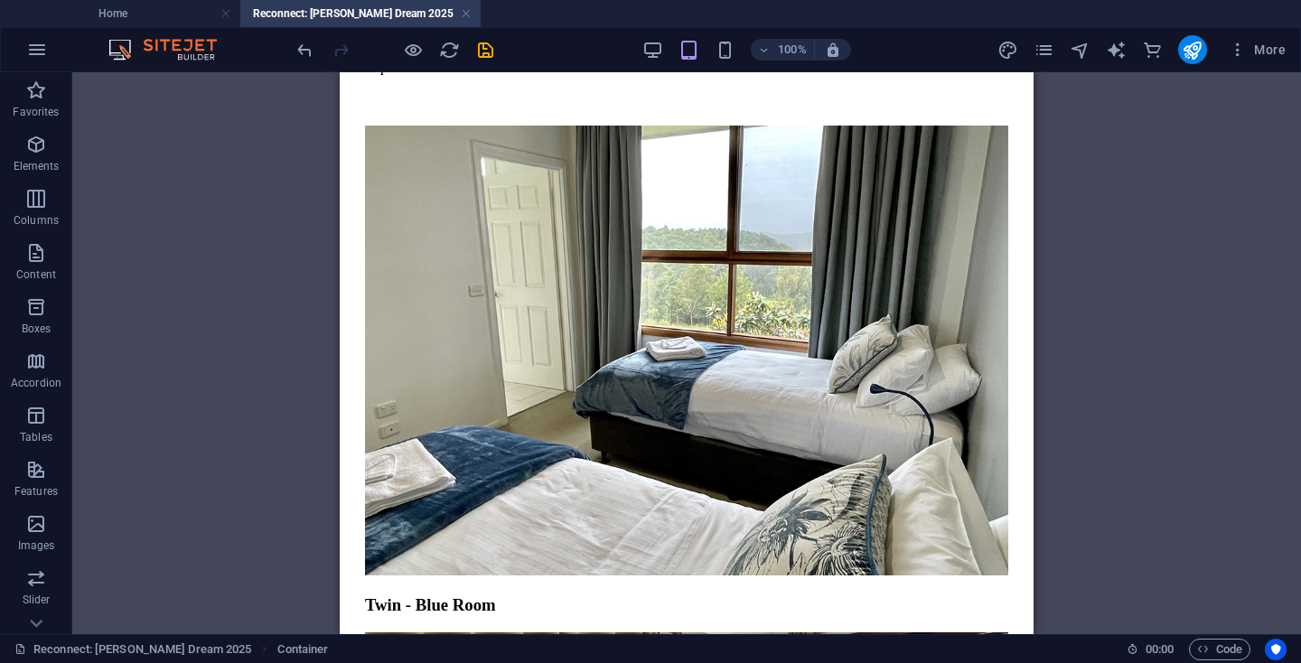
scroll to position [5600, 0]
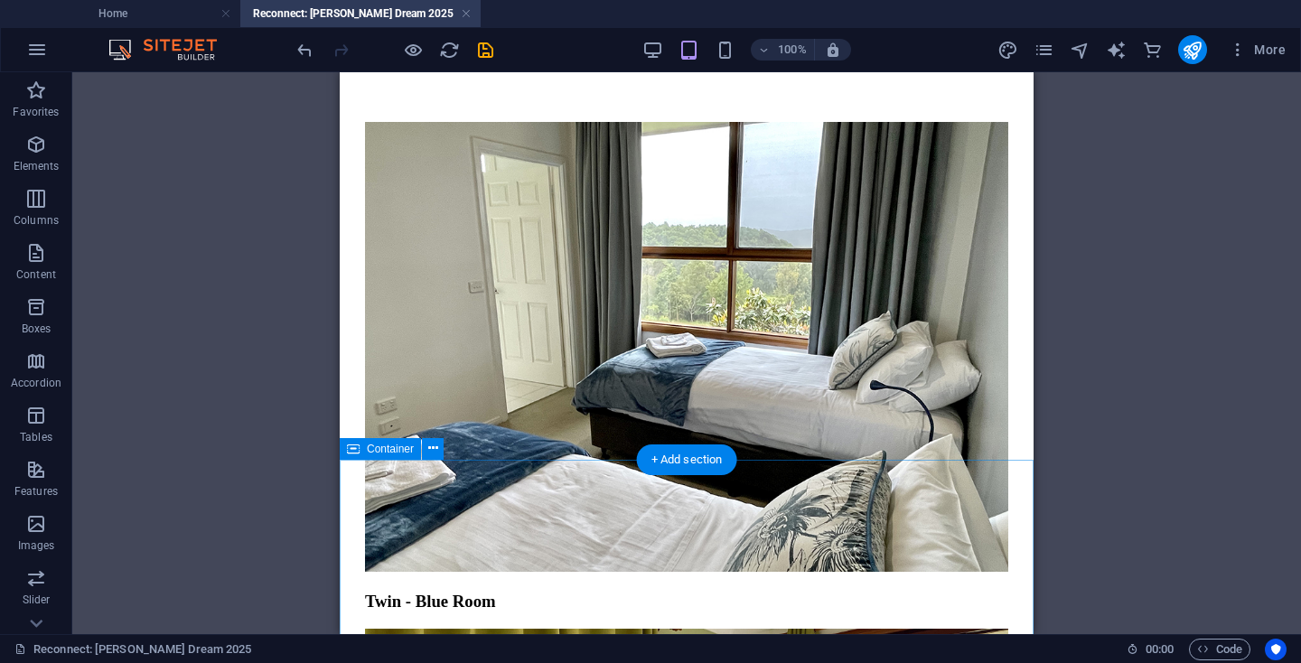
select select "px"
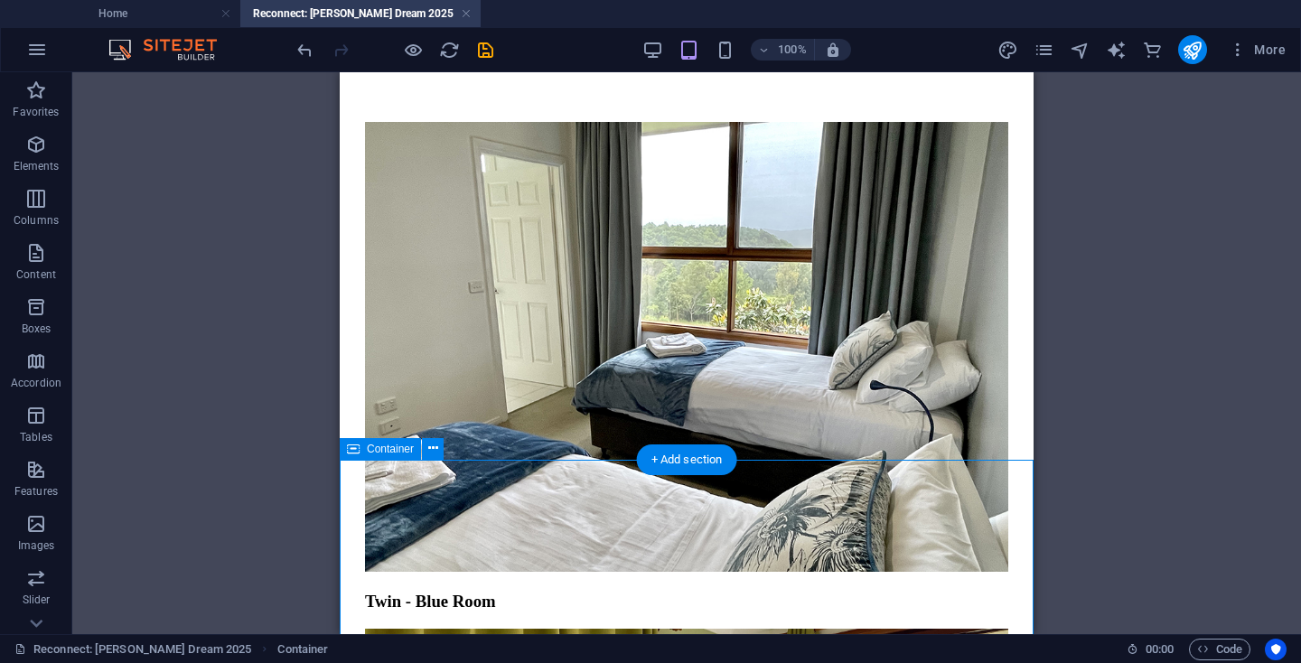
select select "px"
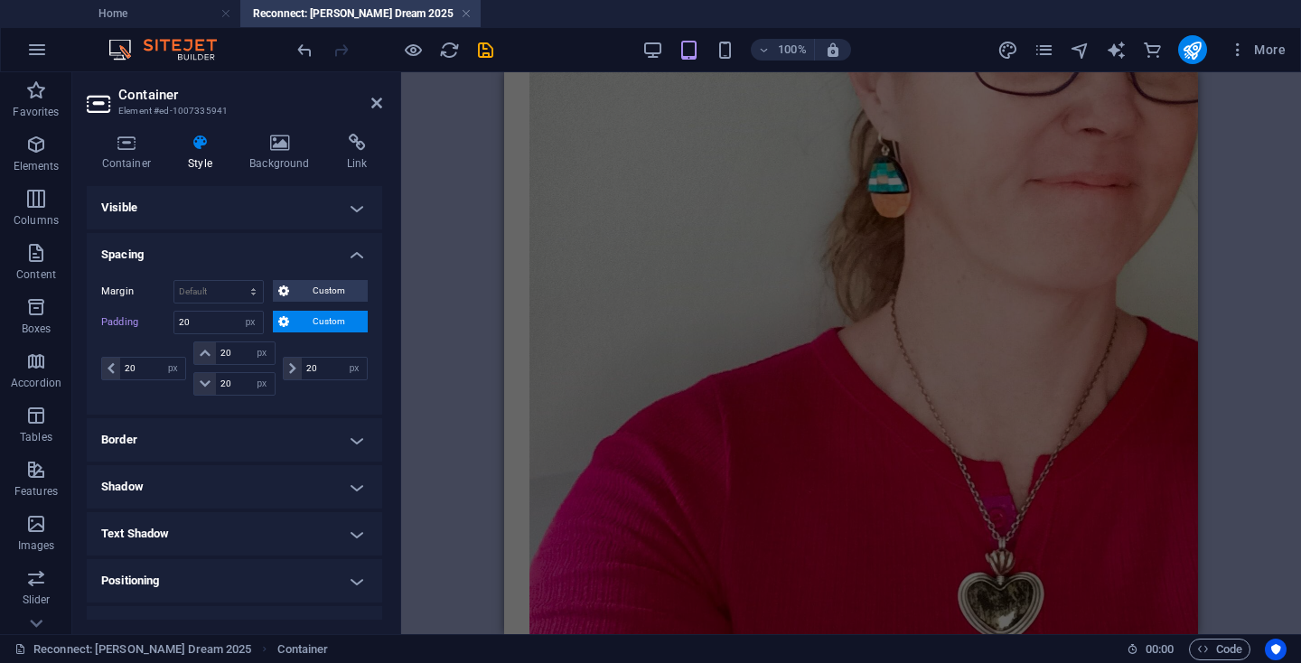
scroll to position [4226, 0]
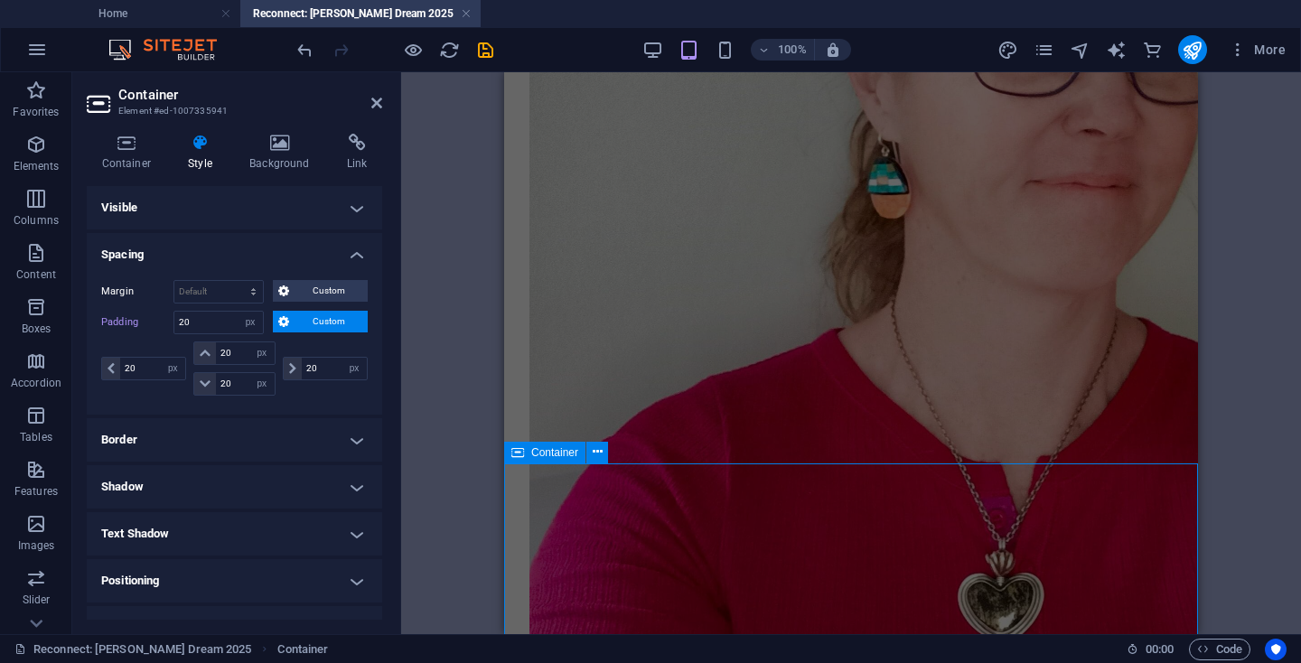
select select "px"
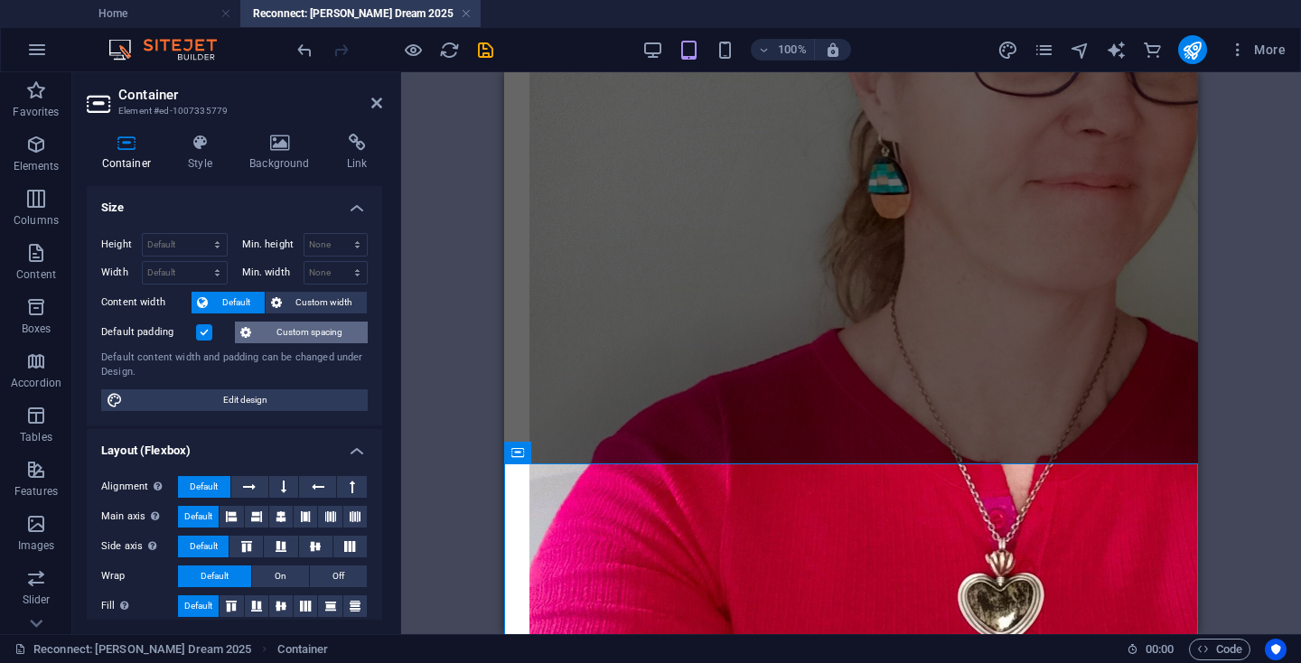
click at [316, 332] on span "Custom spacing" at bounding box center [310, 333] width 106 height 22
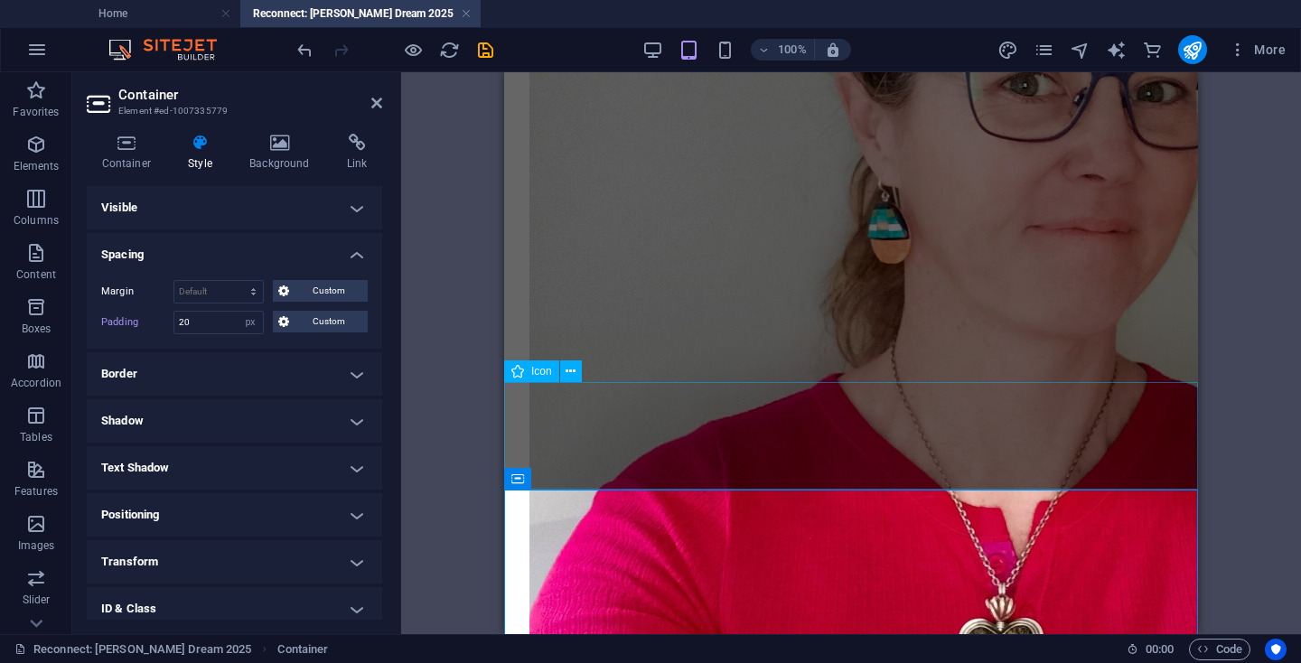
scroll to position [4175, 0]
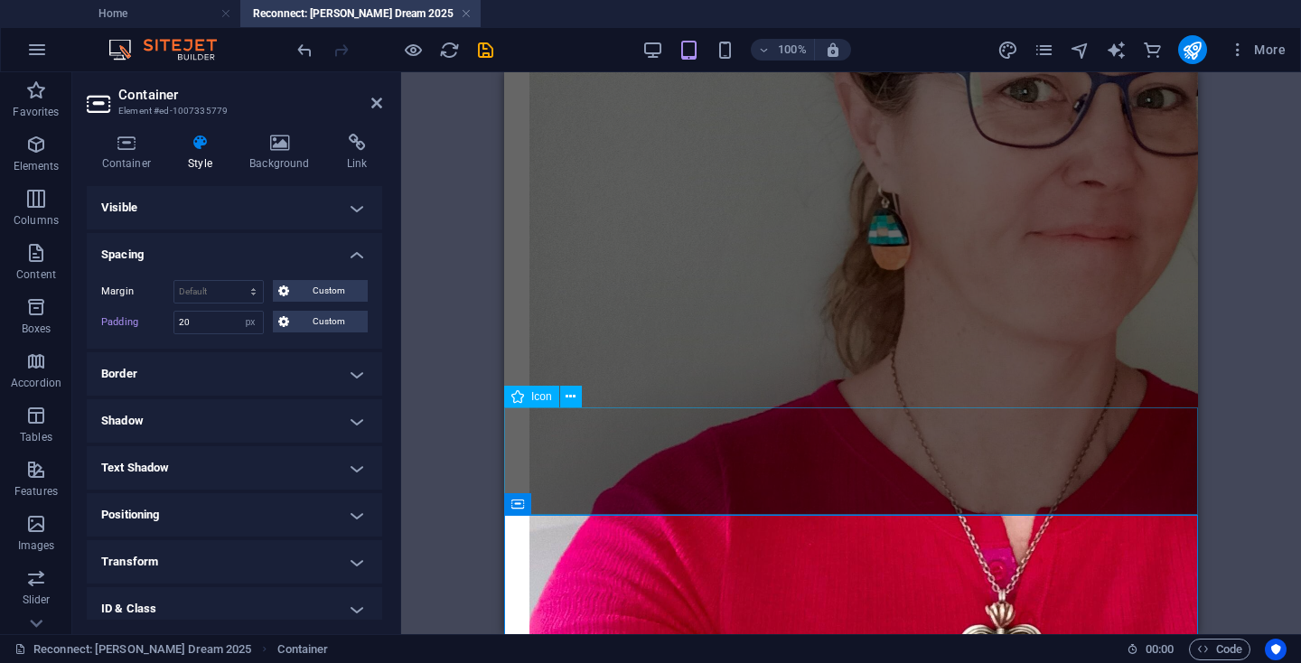
select select "px"
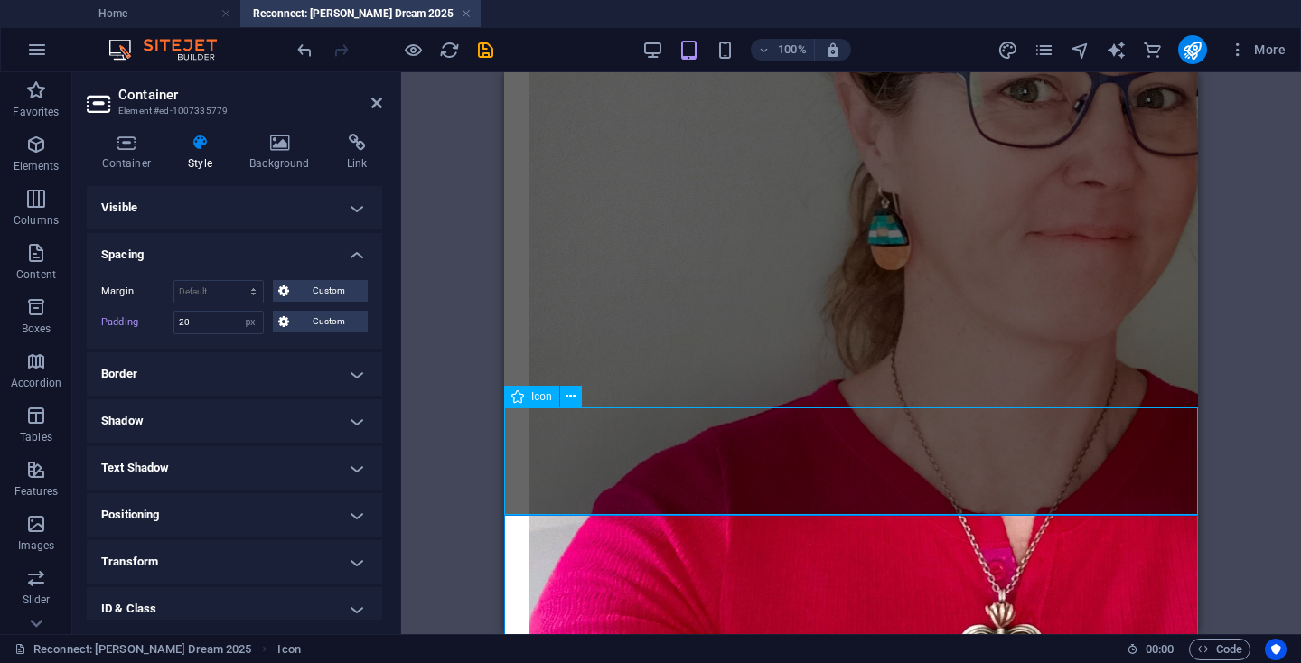
select select "px"
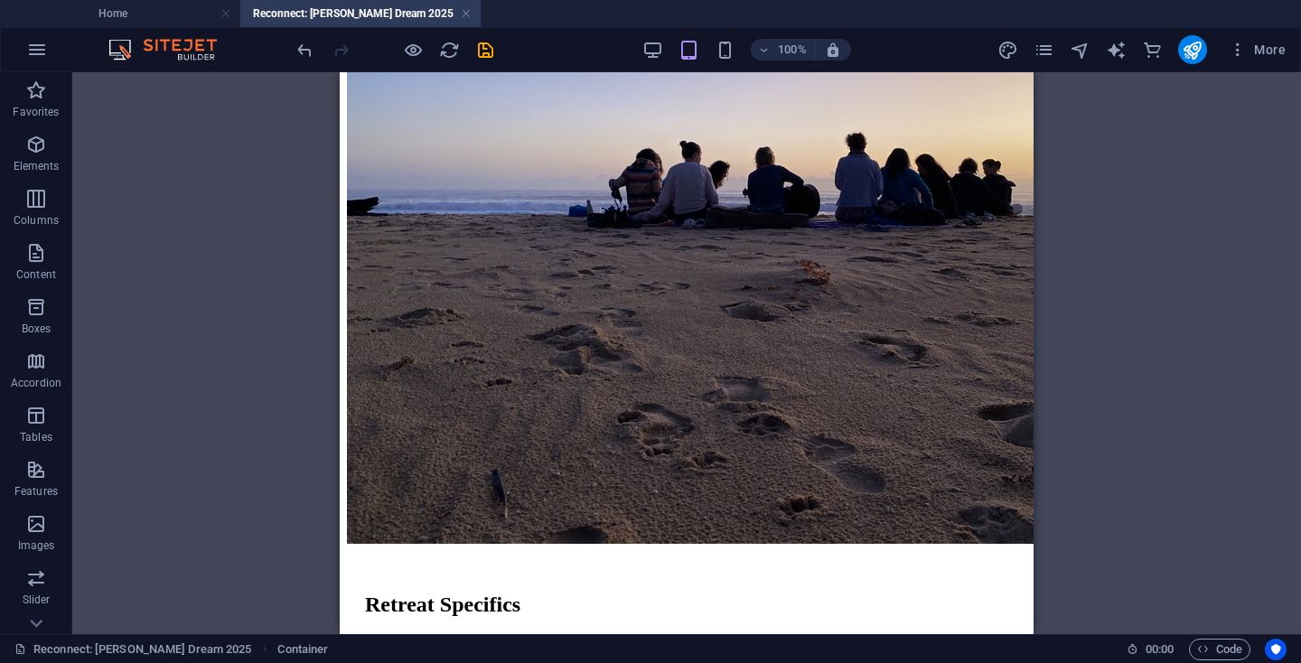
scroll to position [775, 0]
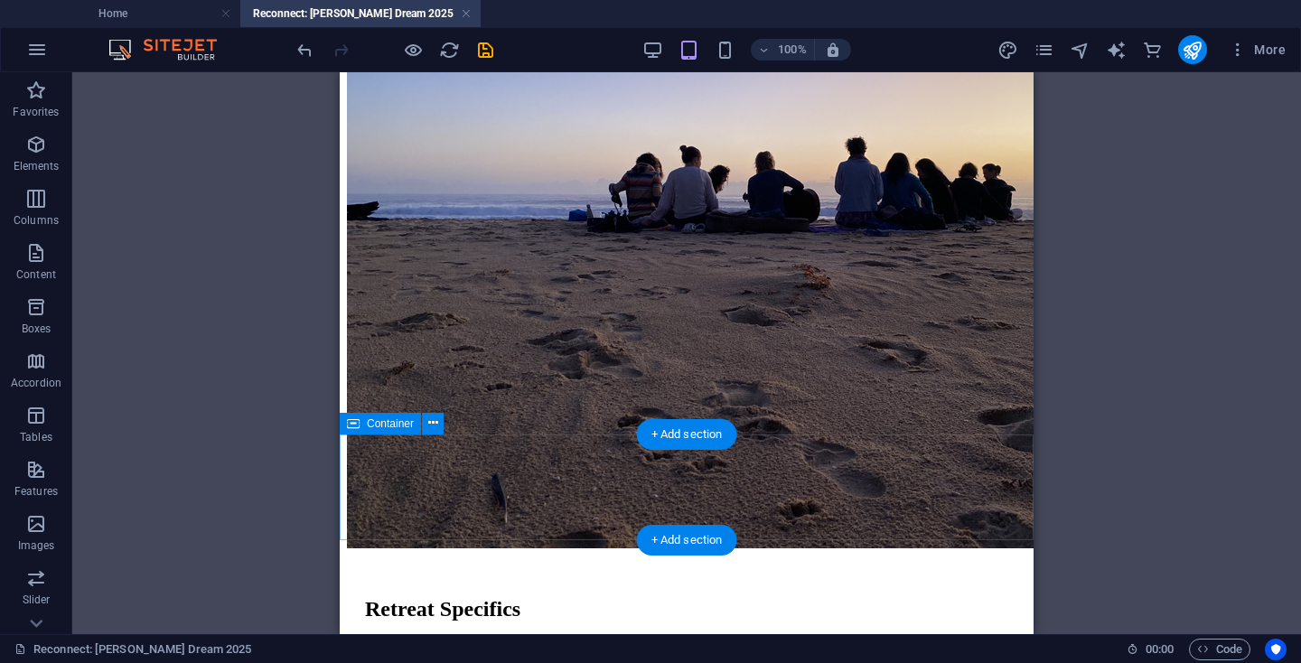
select select "px"
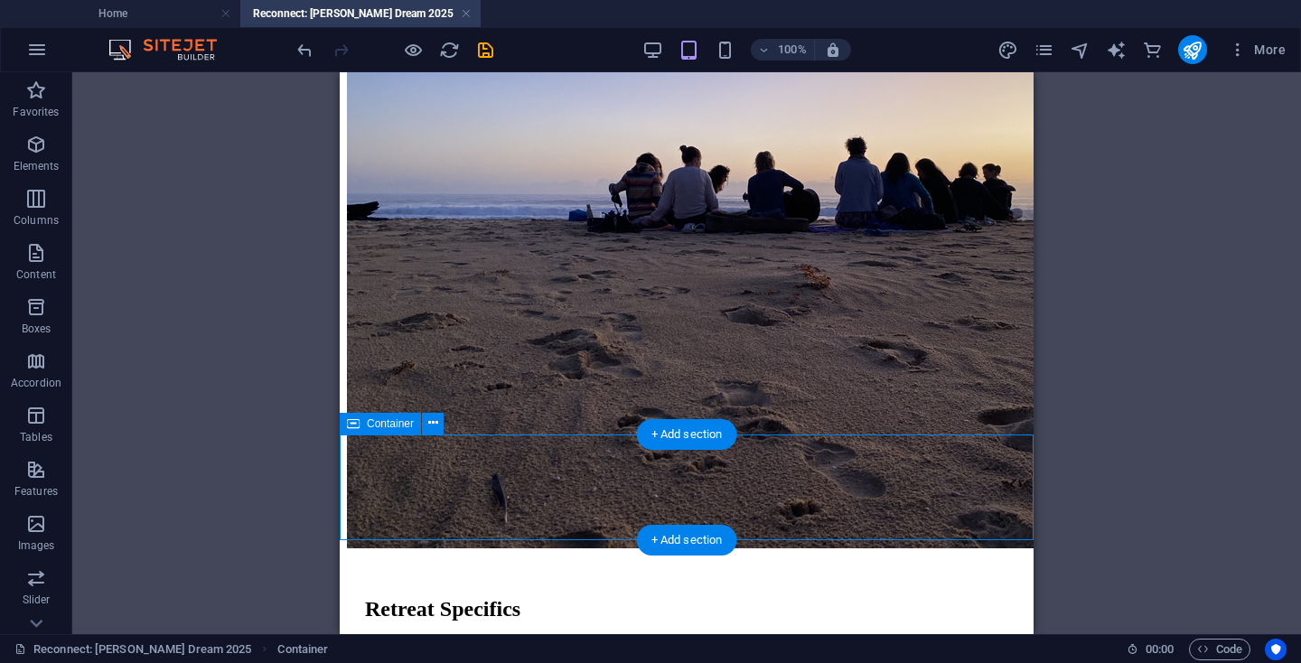
select select "px"
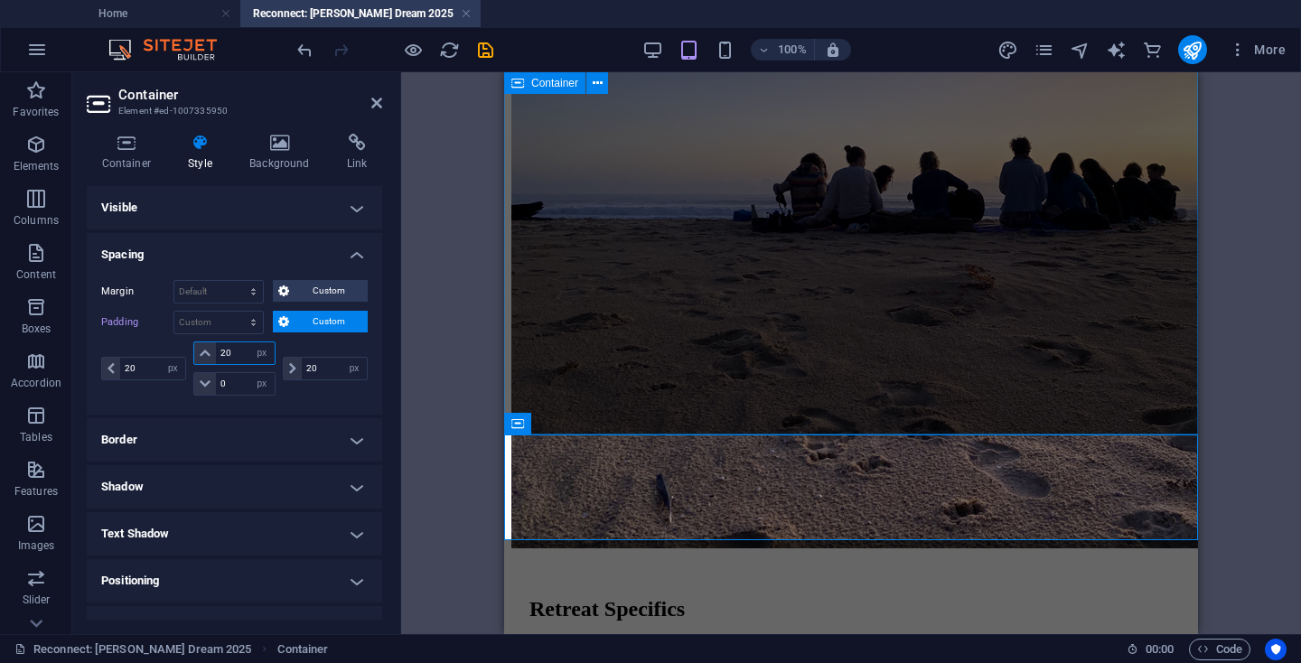
click at [227, 353] on input "20" at bounding box center [245, 353] width 58 height 22
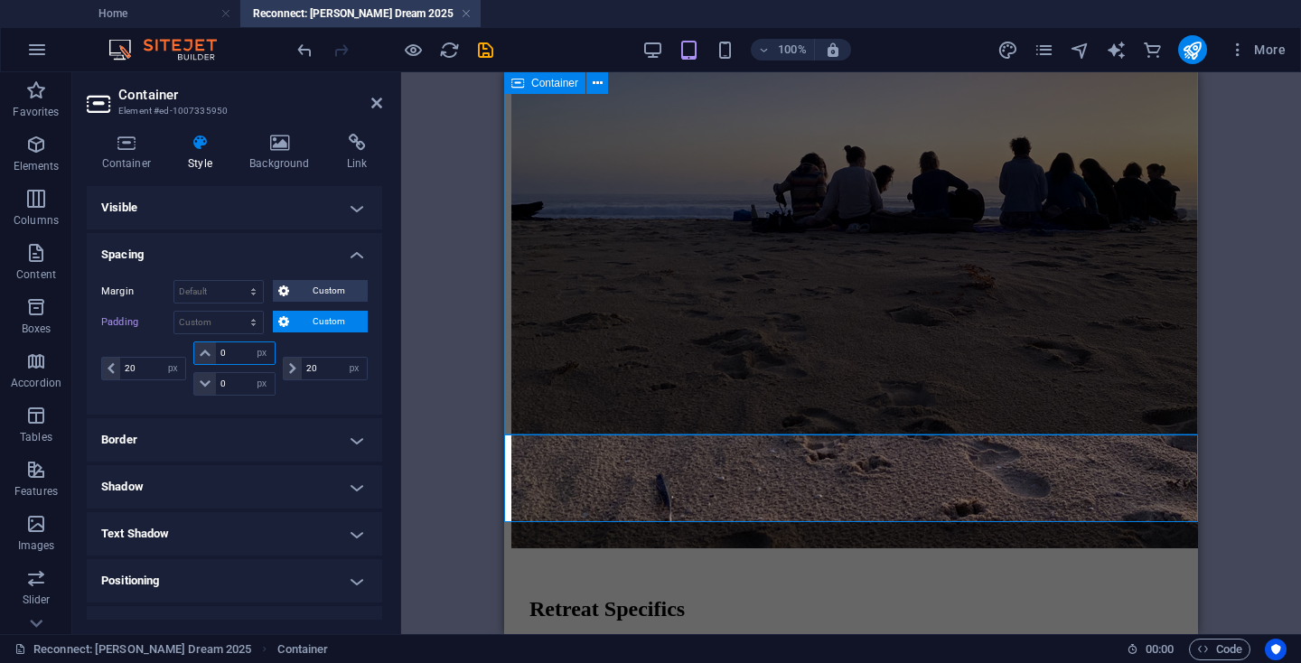
type input "0"
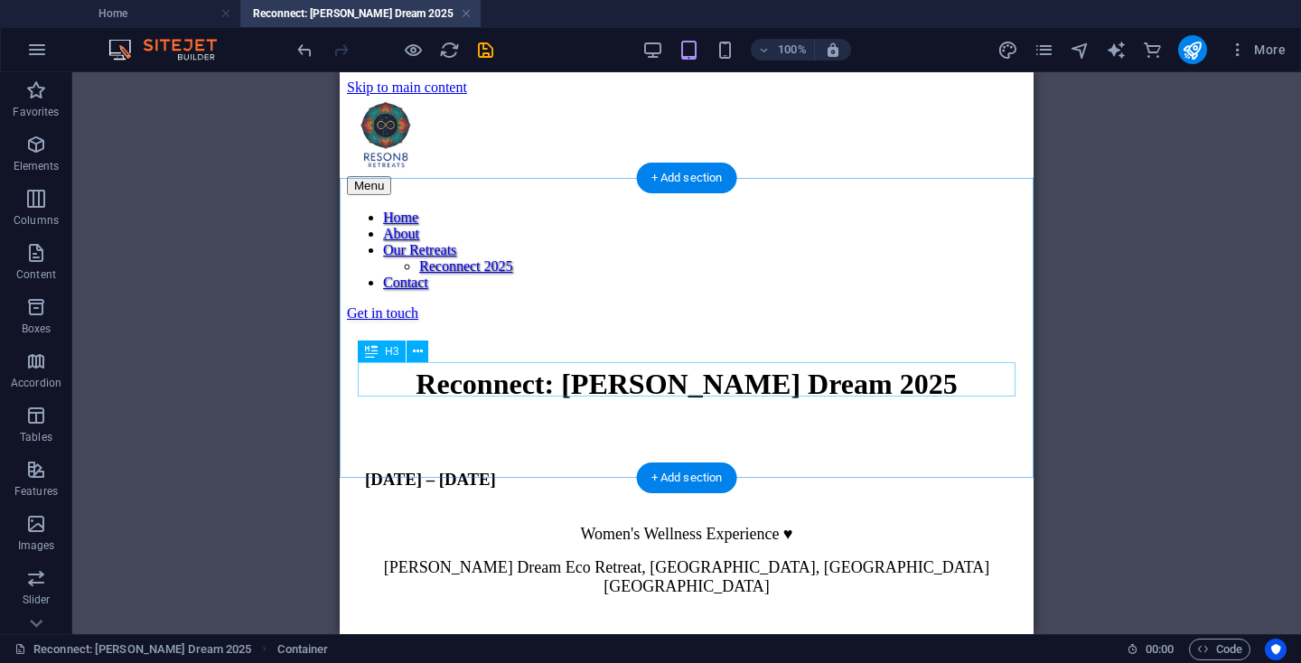
scroll to position [0, 0]
click at [730, 448] on div "[DATE] – [DATE]" at bounding box center [686, 479] width 643 height 62
select select "px"
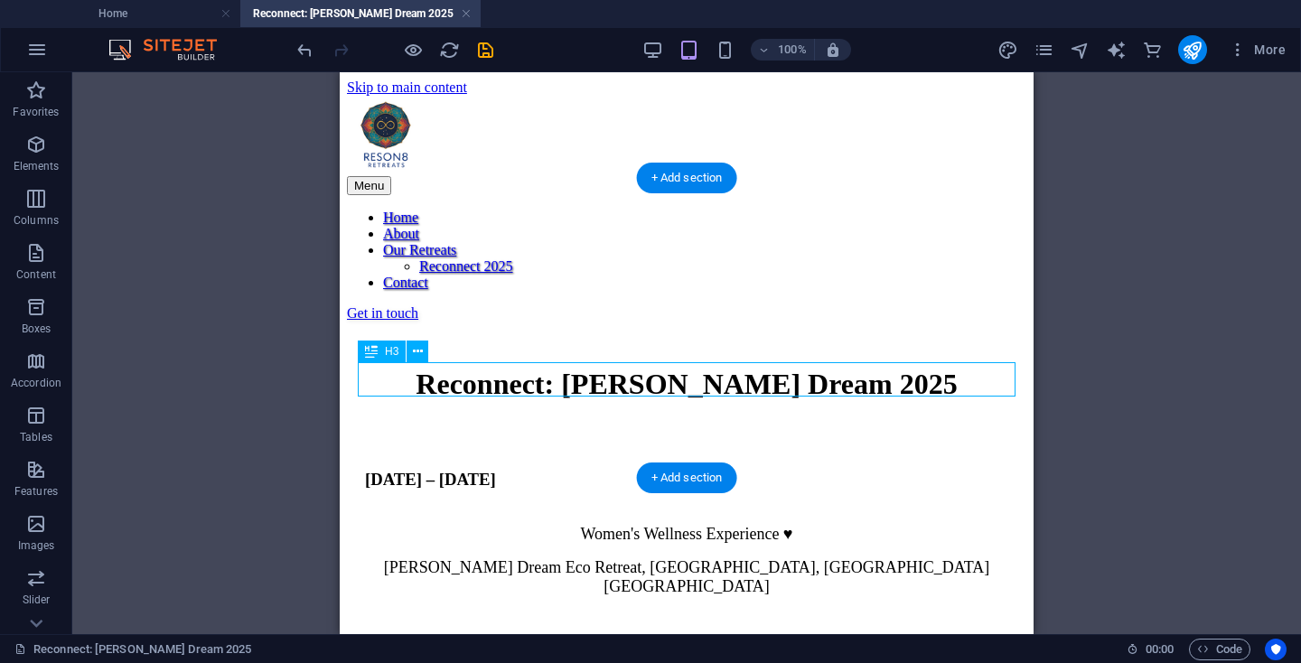
select select "px"
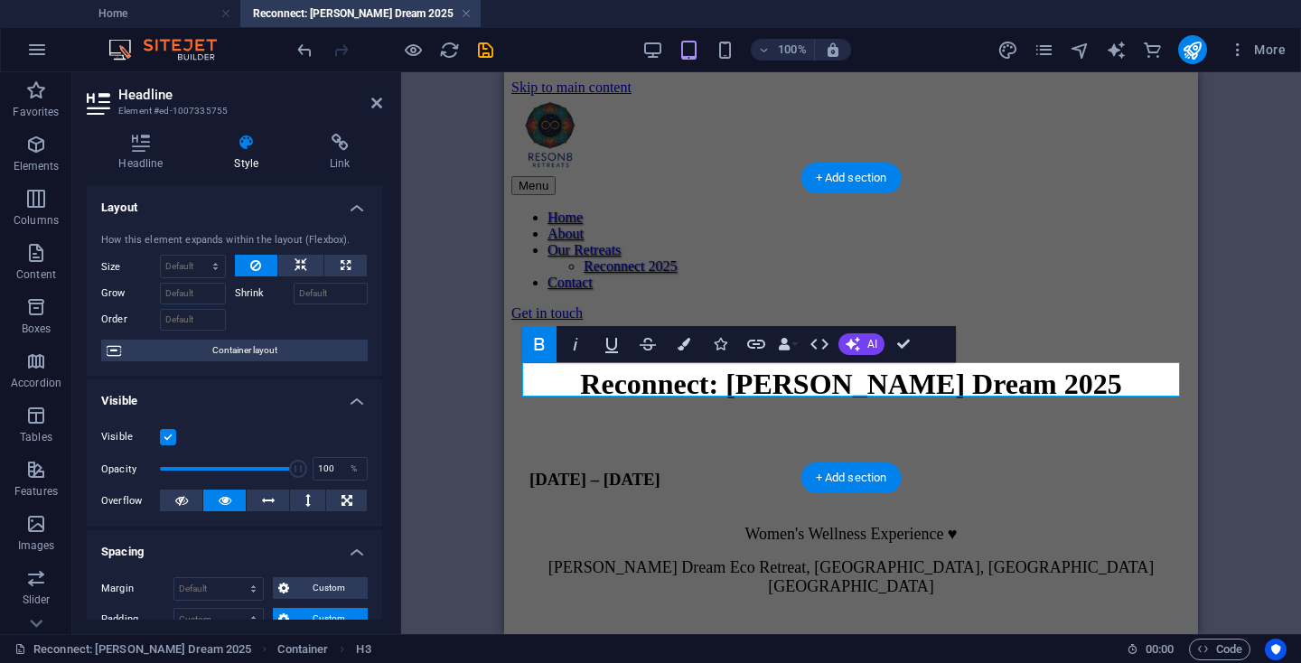
type input "5"
click at [159, 163] on h4 "Headline" at bounding box center [145, 153] width 116 height 38
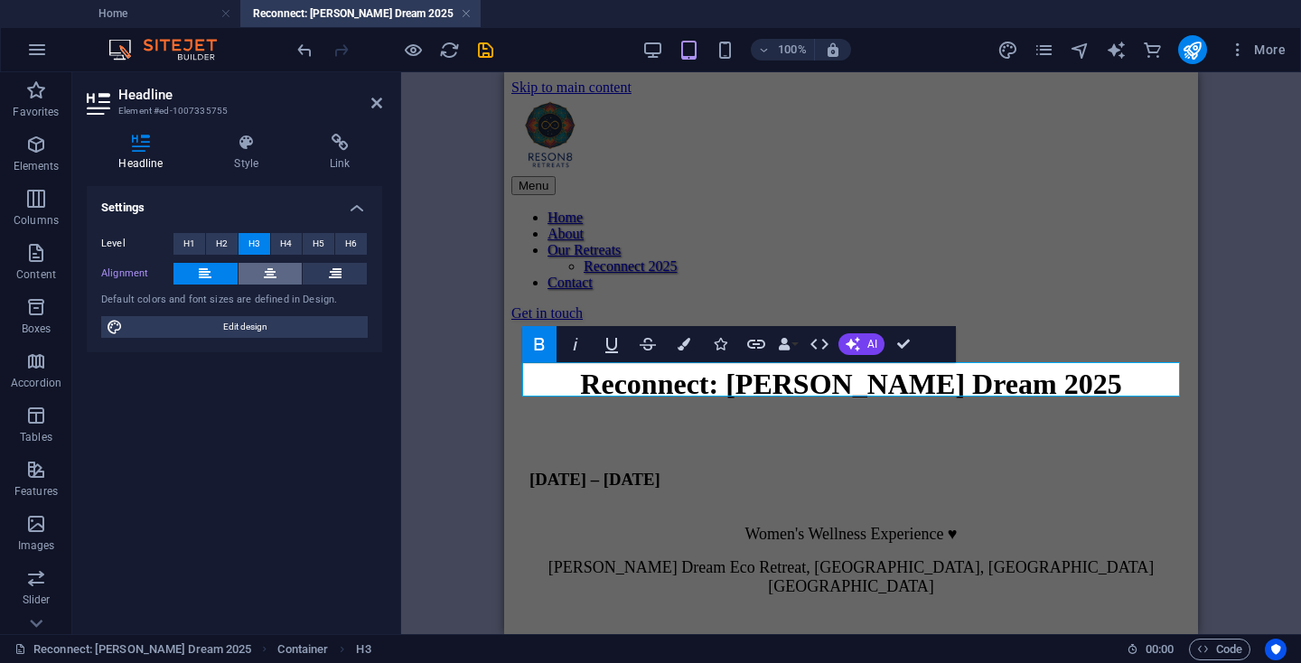
click at [274, 270] on icon at bounding box center [270, 274] width 13 height 22
click at [378, 104] on icon at bounding box center [376, 103] width 11 height 14
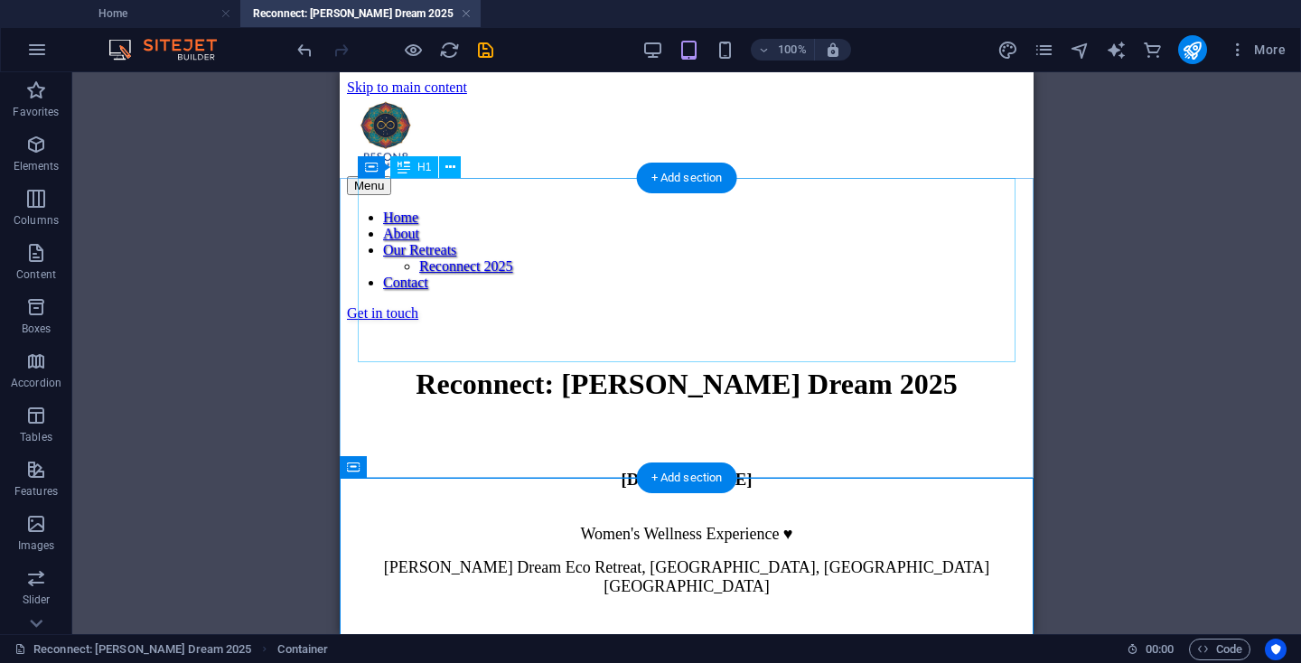
click at [864, 333] on div "Reconnect: [PERSON_NAME] Dream 2025" at bounding box center [686, 385] width 643 height 126
select select "px"
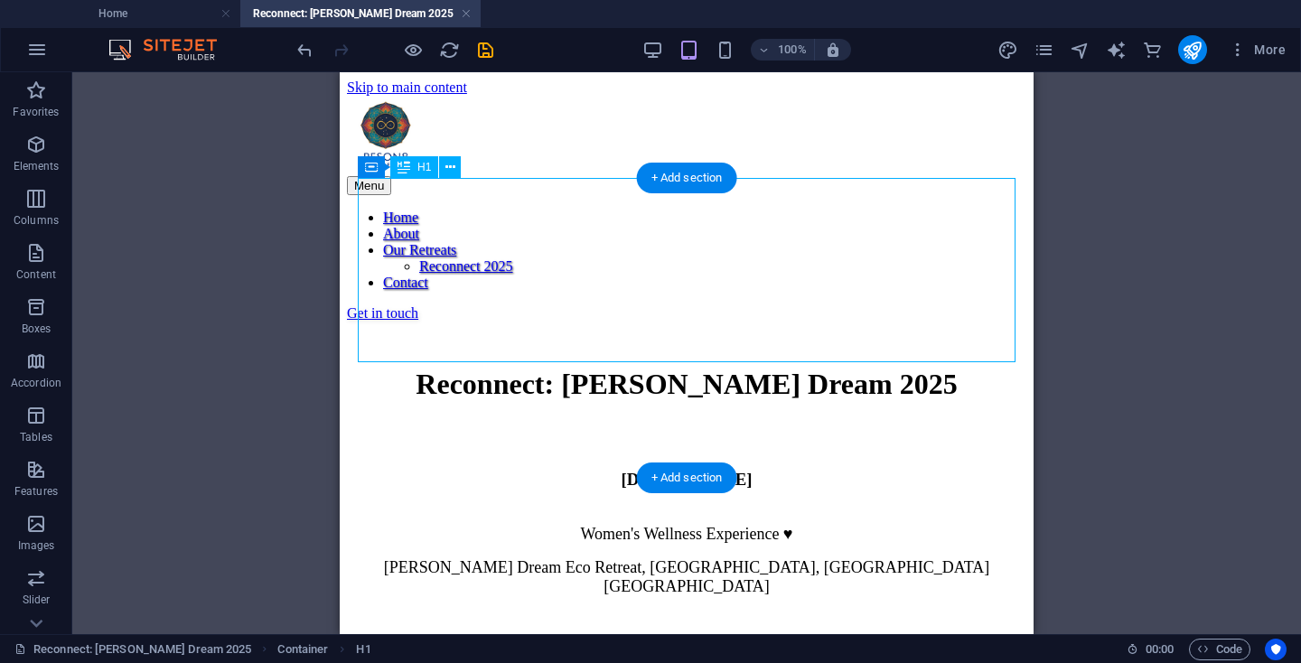
select select "px"
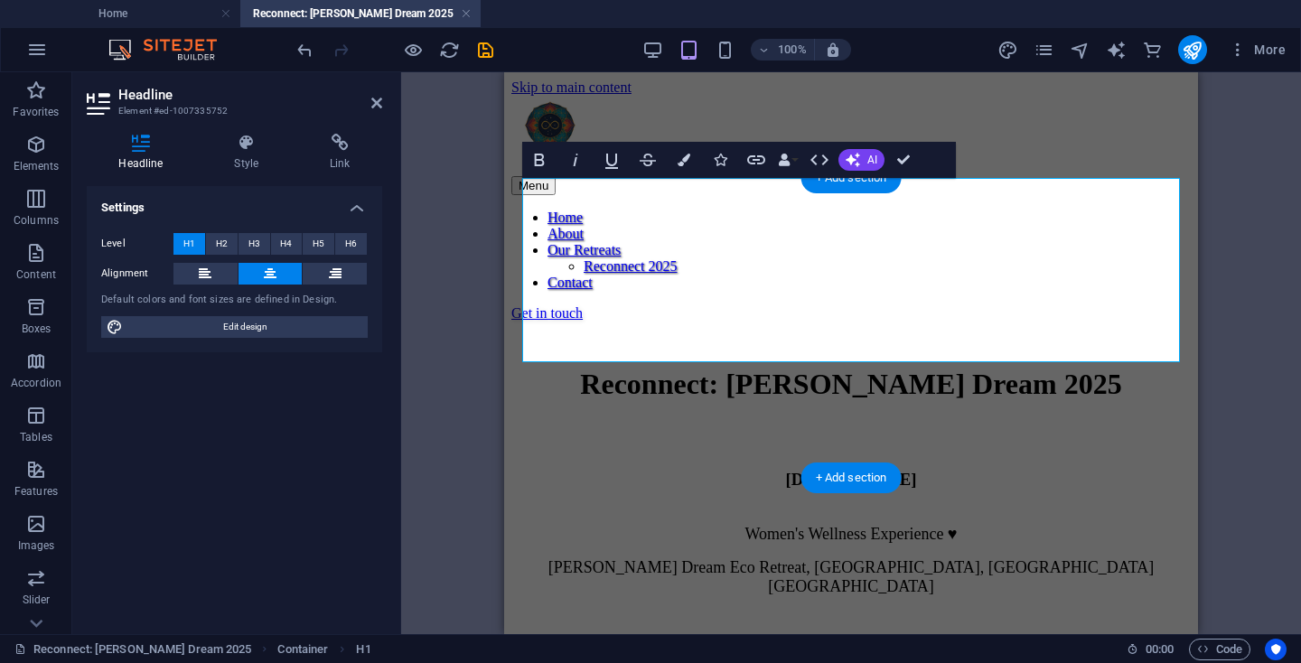
select select "DISABLED_OPTION_VALUE"
type input "30"
click at [247, 153] on h4 "Style" at bounding box center [250, 153] width 96 height 38
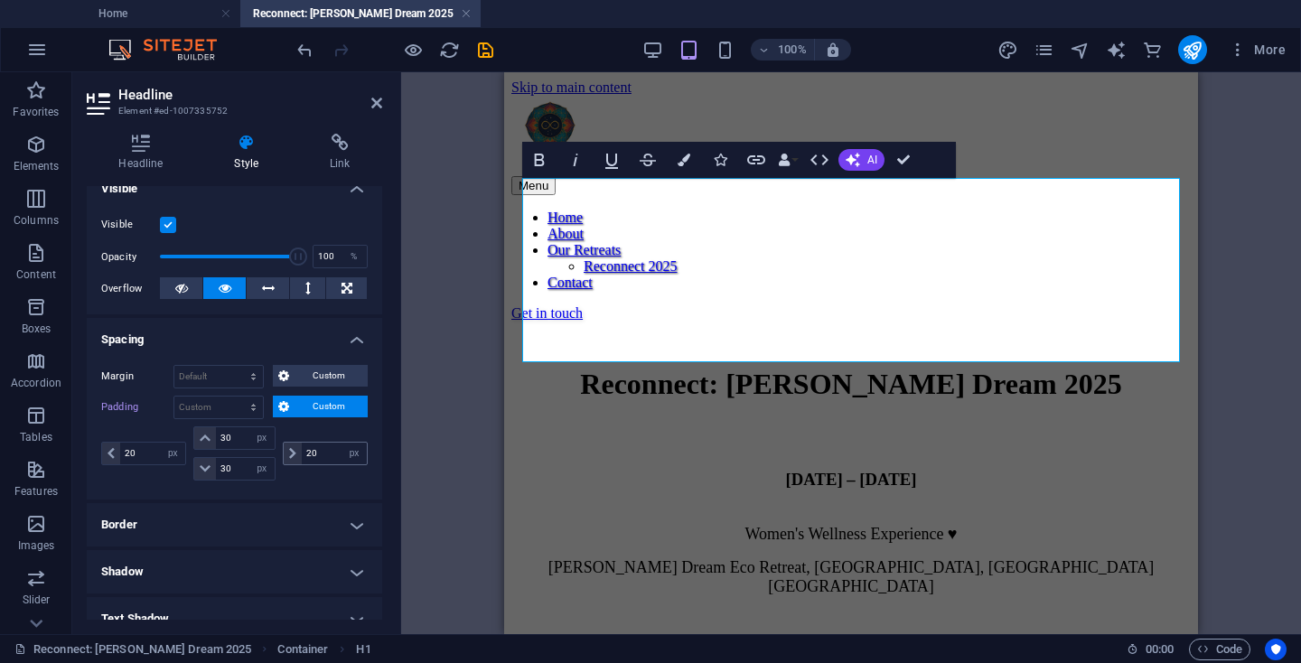
scroll to position [218, 0]
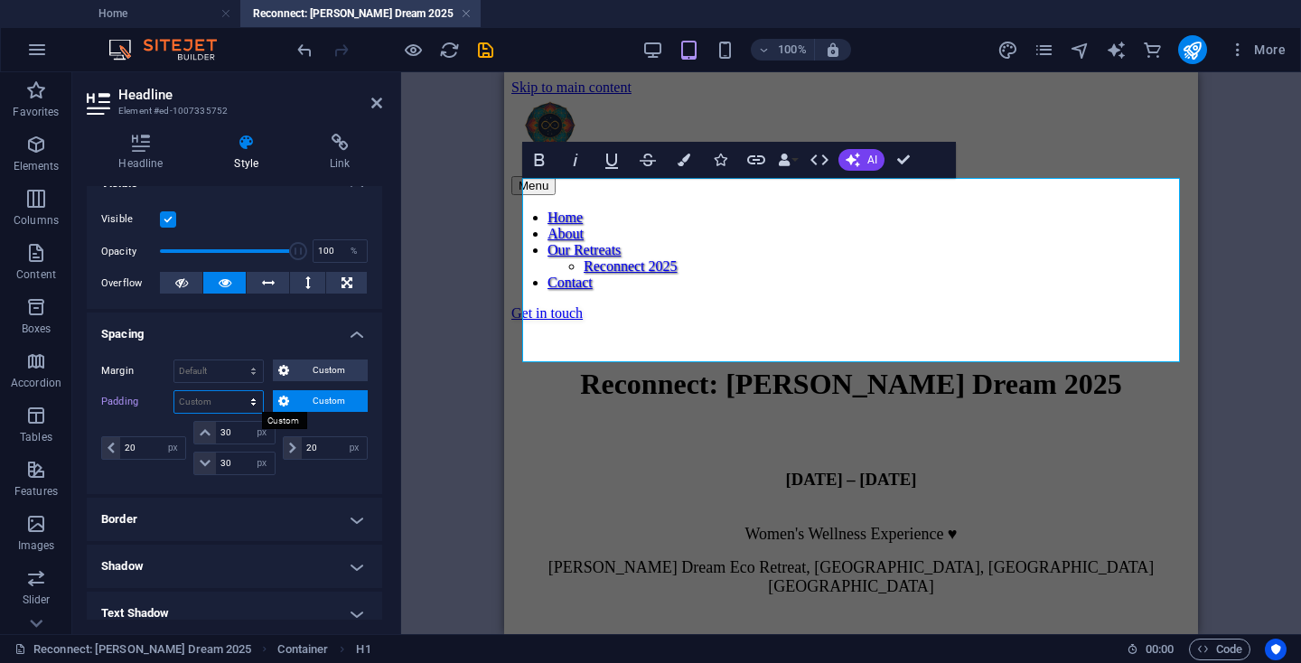
select select "px"
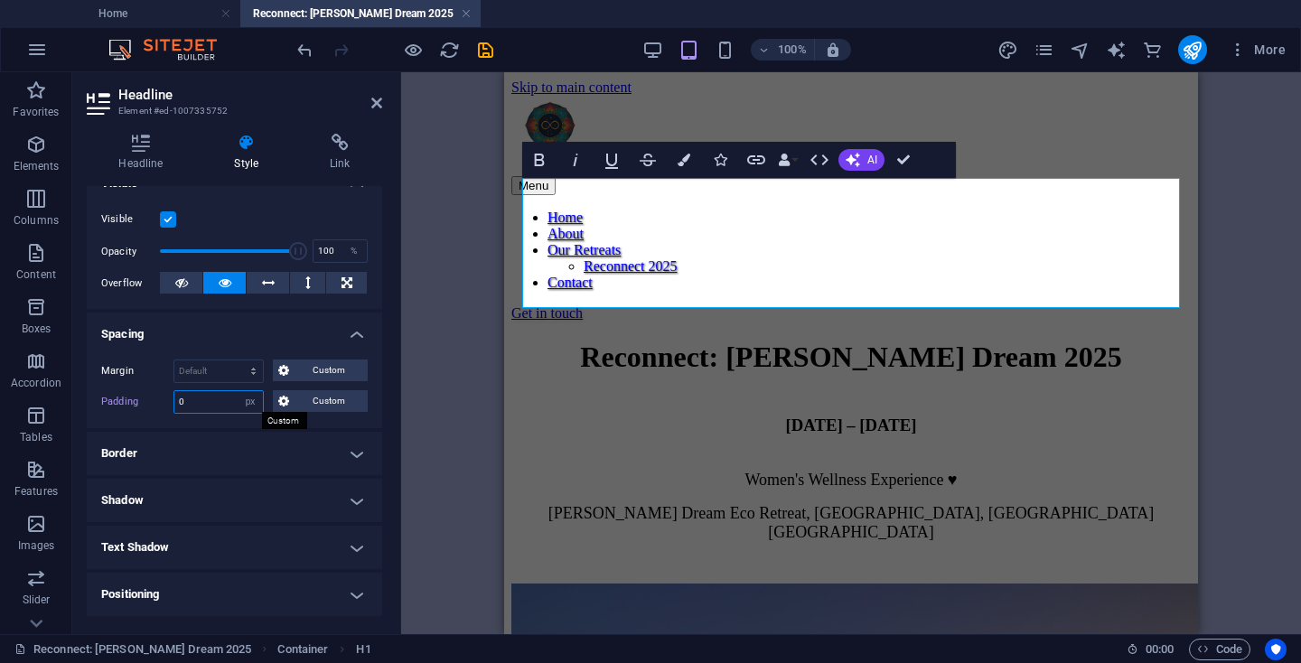
click at [181, 401] on input "0" at bounding box center [218, 402] width 89 height 22
type input "20"
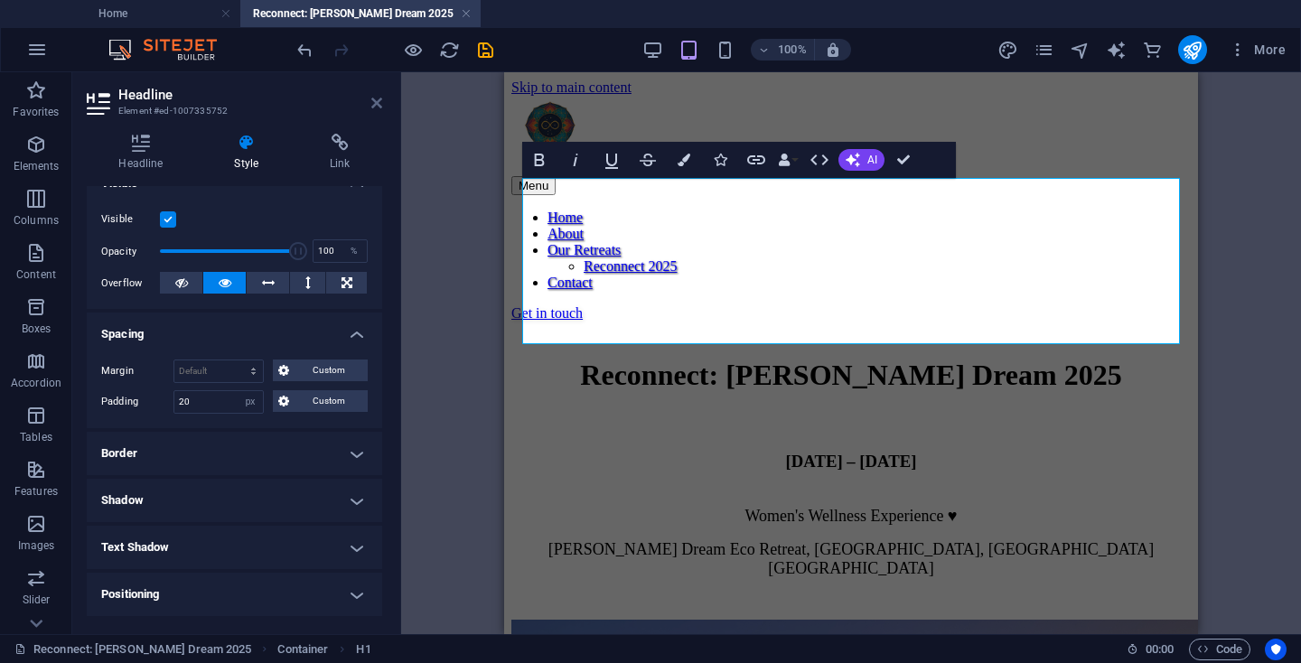
click at [380, 98] on icon at bounding box center [376, 103] width 11 height 14
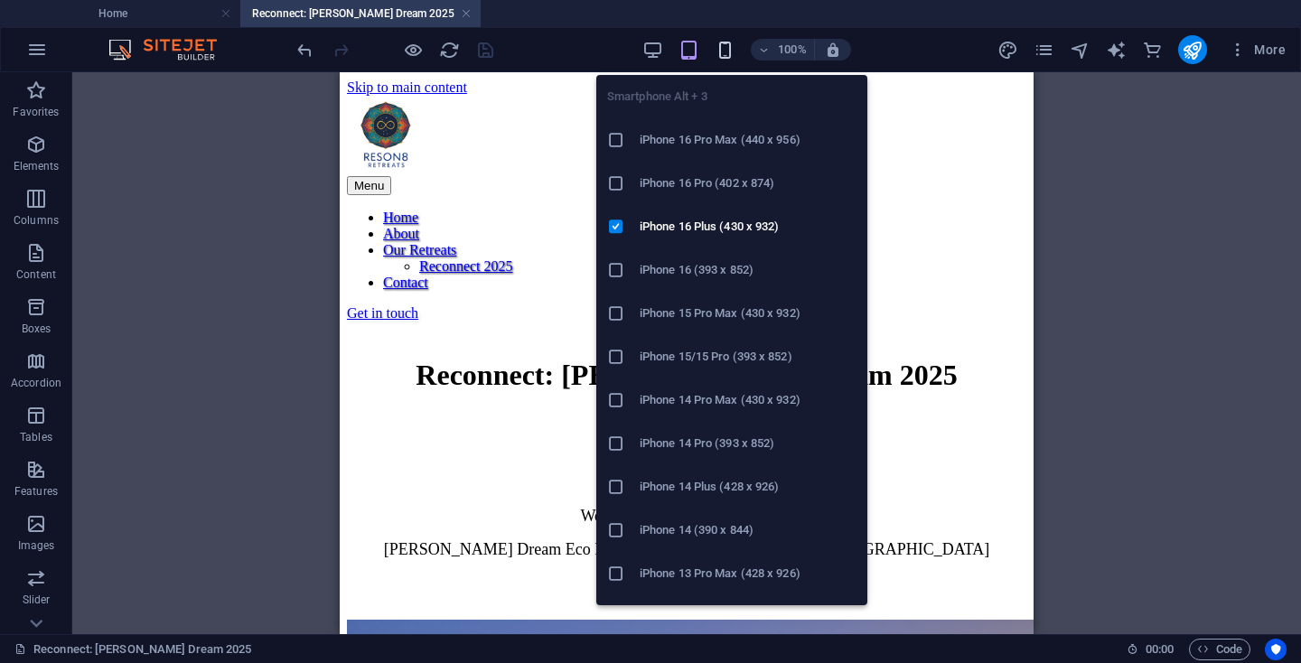
click at [725, 49] on icon "button" at bounding box center [724, 50] width 21 height 21
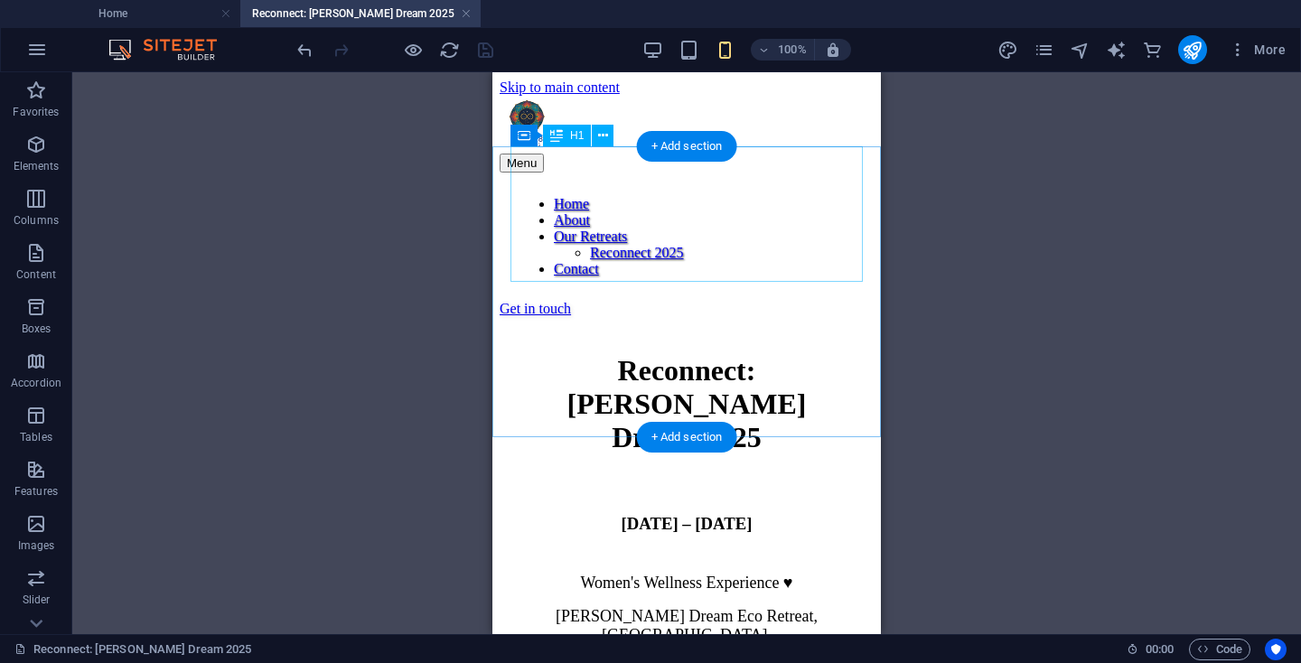
click at [789, 317] on div "Reconnect: [PERSON_NAME] Dream 2025" at bounding box center [687, 404] width 338 height 175
select select "px"
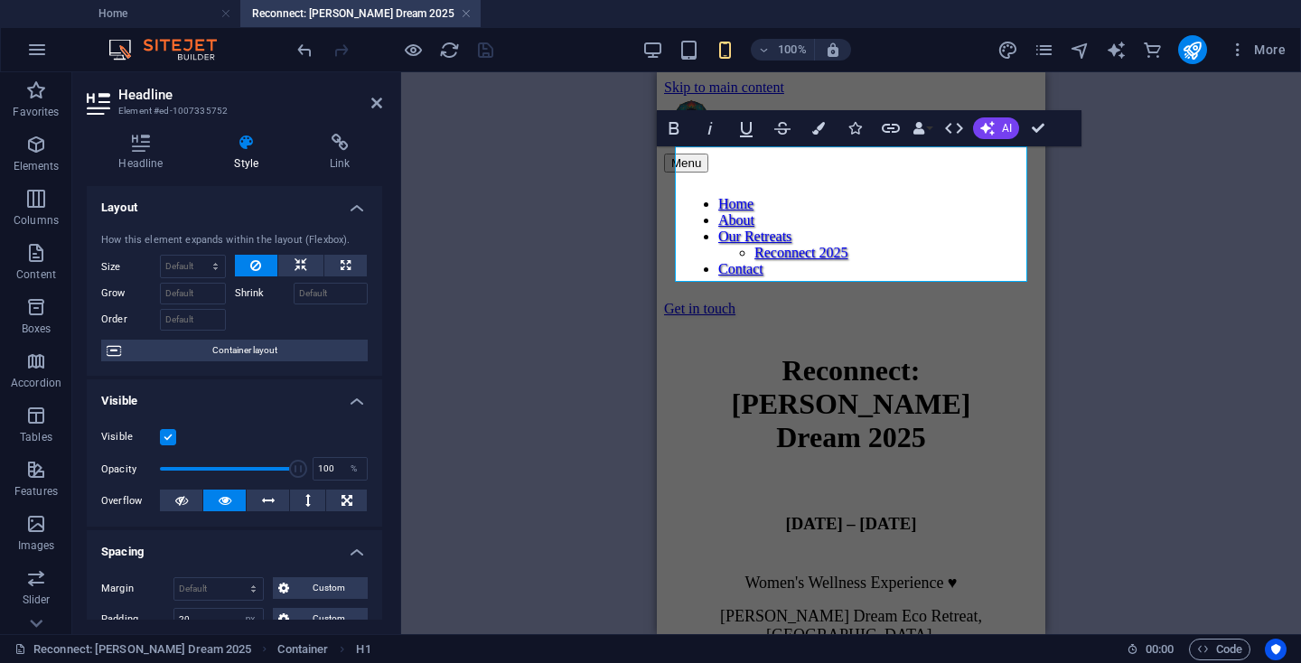
scroll to position [110, 0]
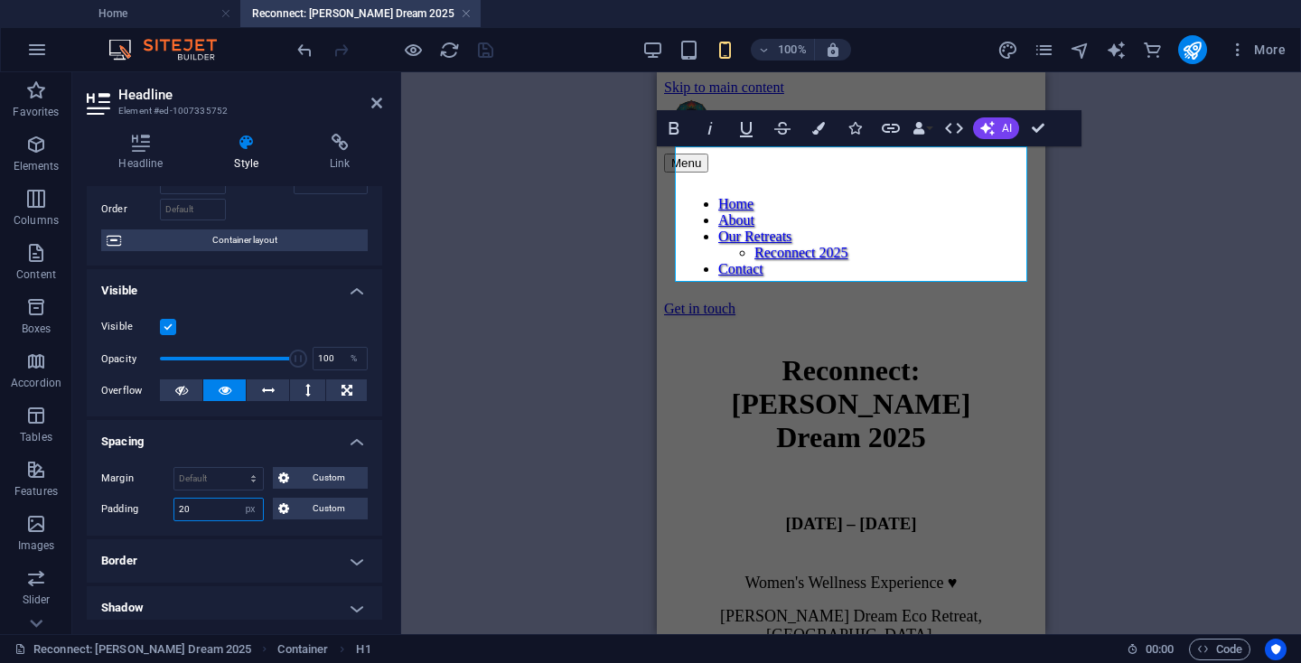
click at [183, 509] on input "20" at bounding box center [218, 510] width 89 height 22
type input "0"
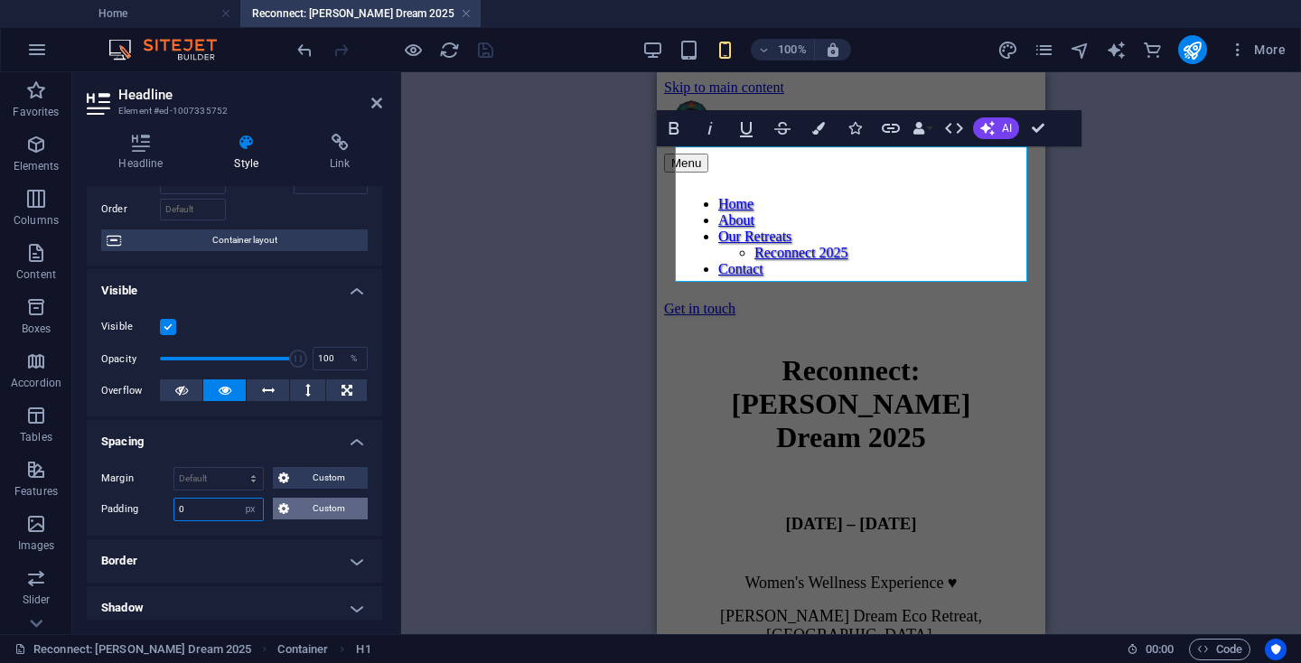
type input "0"
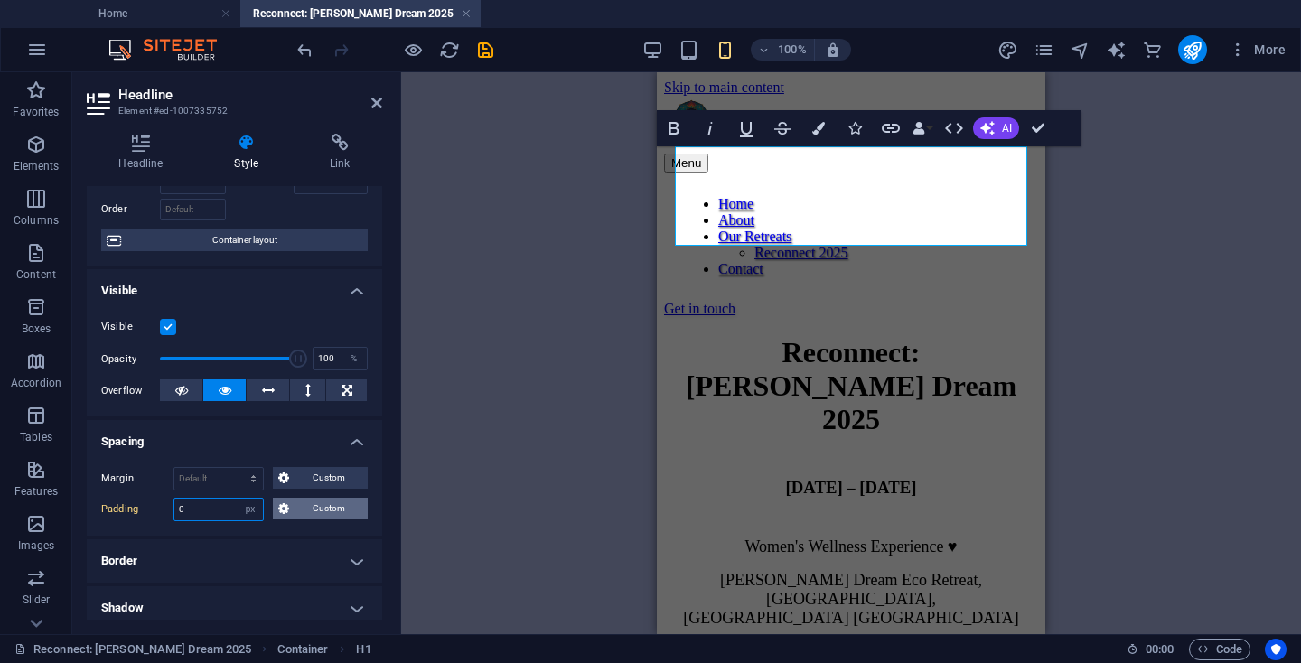
type input "0"
click at [317, 500] on span "Custom" at bounding box center [328, 509] width 68 height 22
click at [126, 554] on input "0" at bounding box center [152, 556] width 65 height 22
type input "20"
select select "DISABLED_OPTION_VALUE"
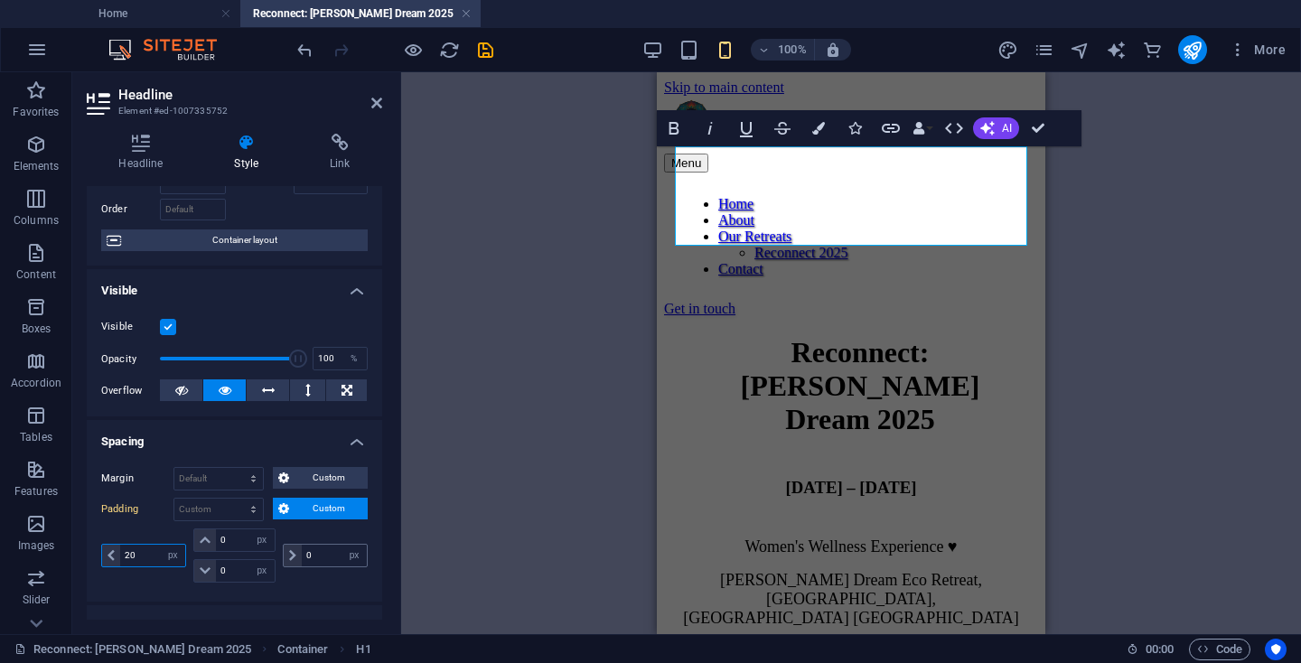
type input "20"
click at [302, 557] on input "0" at bounding box center [334, 556] width 65 height 22
type input "20"
click at [218, 569] on input "0" at bounding box center [245, 571] width 58 height 22
type input "20"
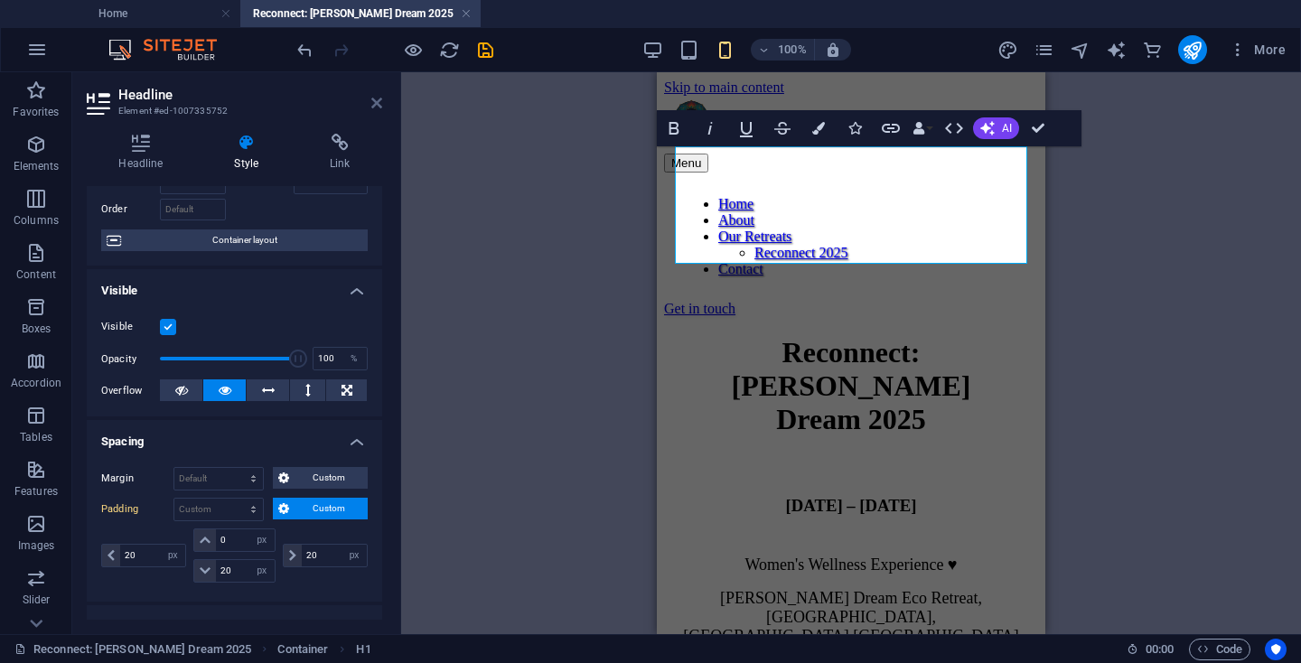
click at [372, 106] on icon at bounding box center [376, 103] width 11 height 14
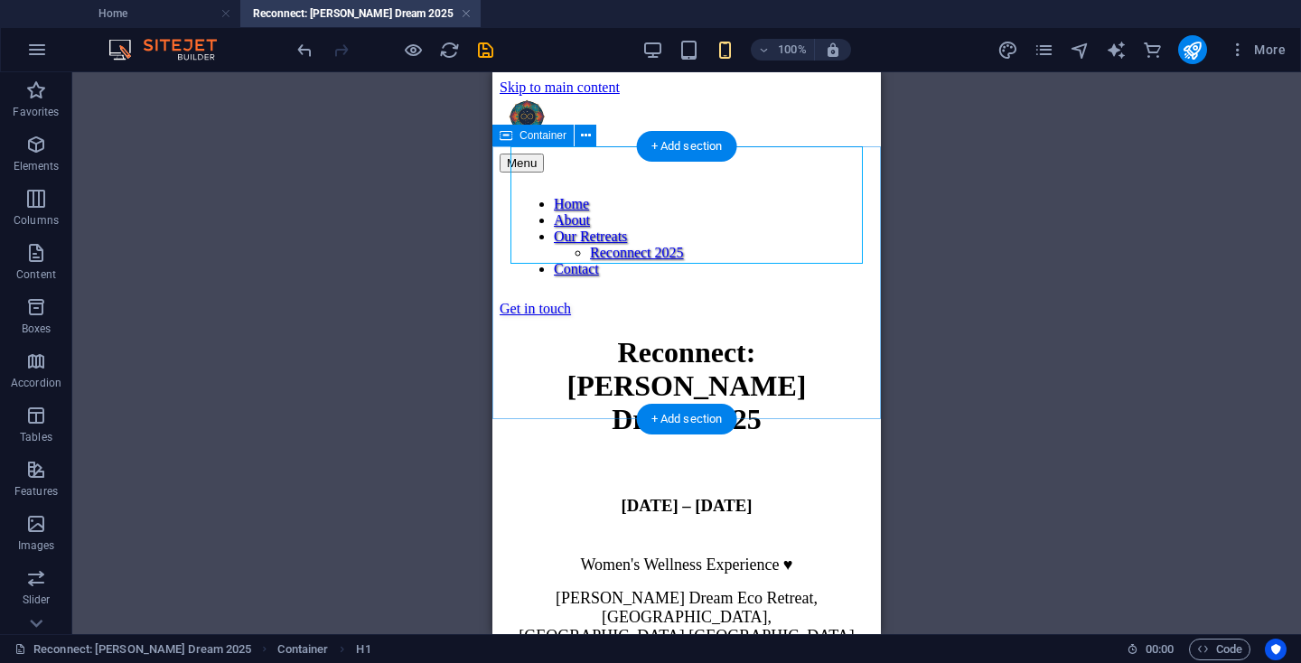
click at [865, 398] on div "Reconnect: [PERSON_NAME] Dream 2025 [DATE] – [DATE] Women's Wellness Experience…" at bounding box center [686, 511] width 374 height 351
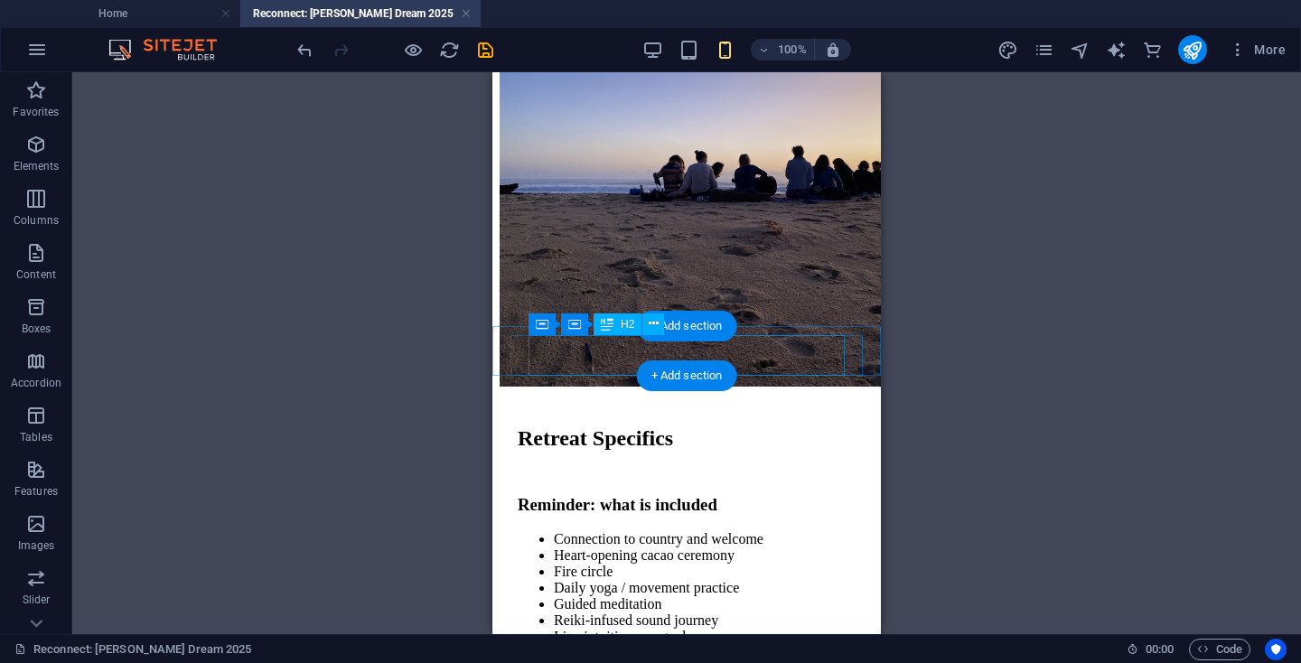
scroll to position [712, 0]
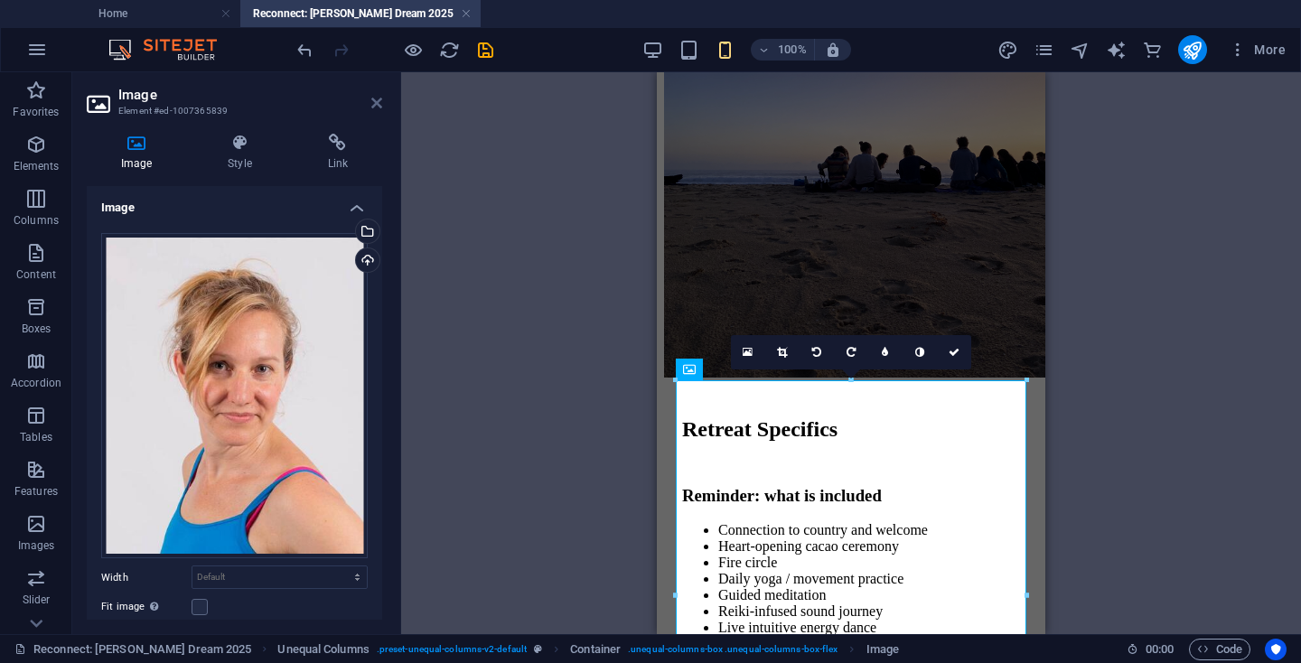
click at [378, 103] on icon at bounding box center [376, 103] width 11 height 14
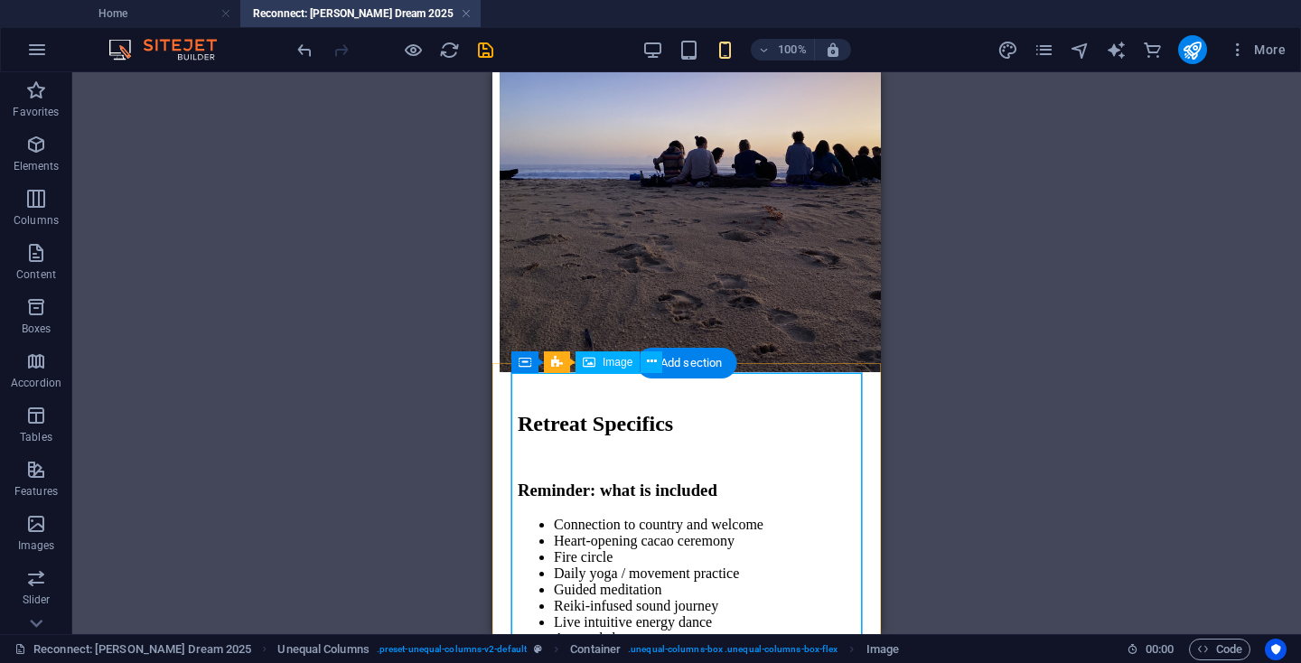
scroll to position [719, 0]
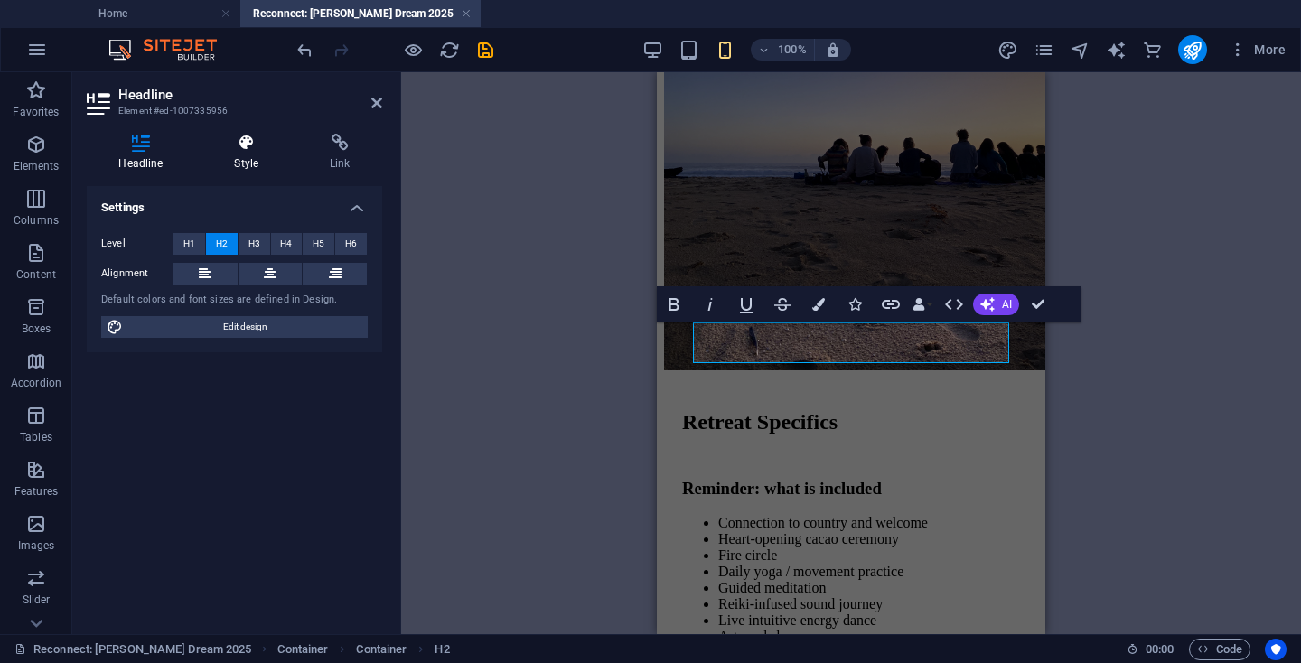
click at [251, 160] on h4 "Style" at bounding box center [250, 153] width 96 height 38
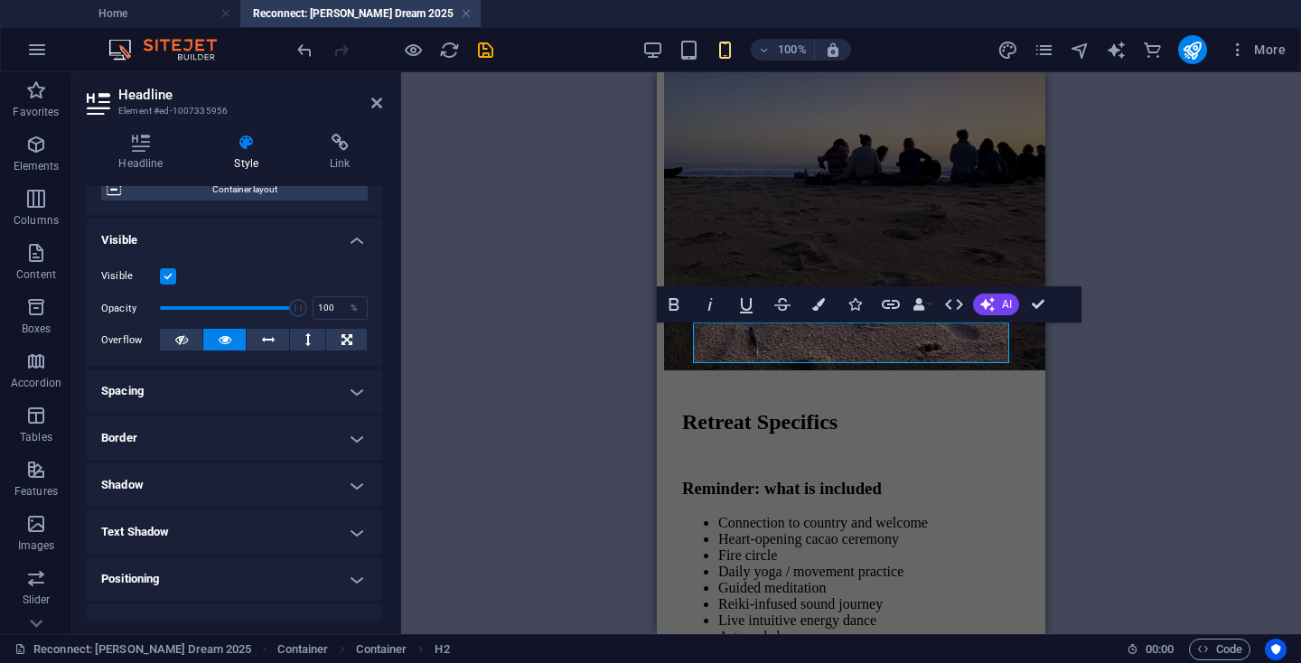
scroll to position [163, 0]
click at [337, 386] on h4 "Spacing" at bounding box center [234, 389] width 295 height 43
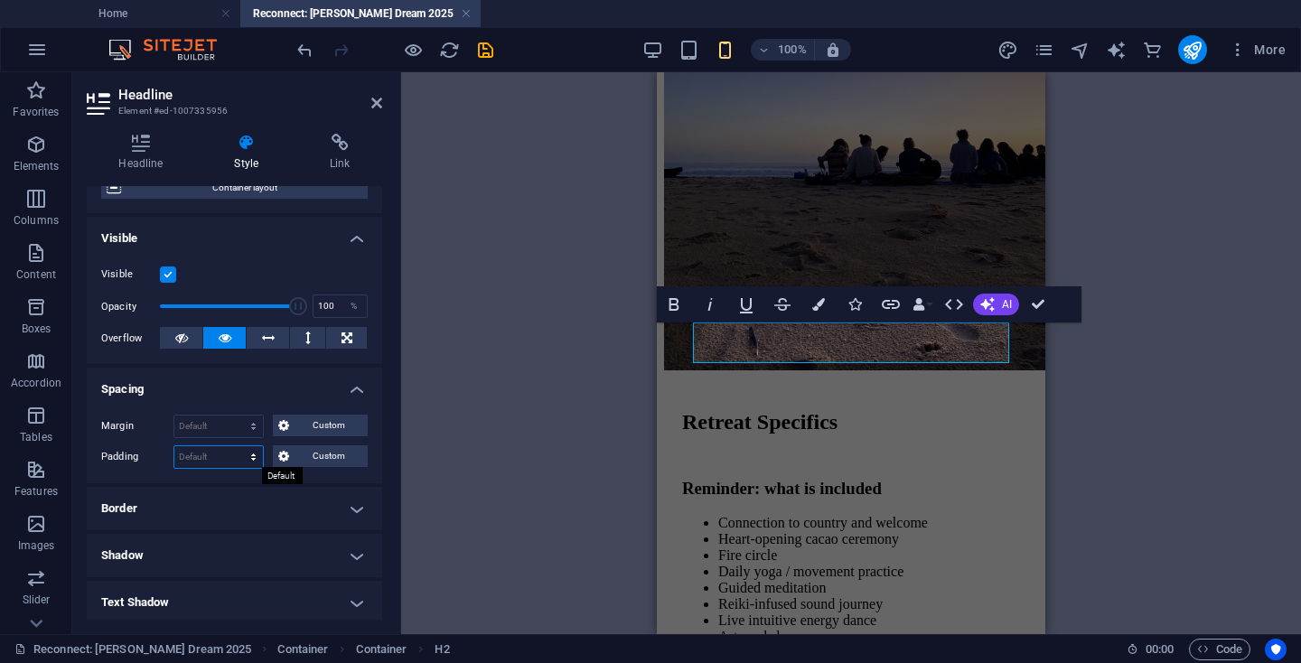
select select "px"
type input "0"
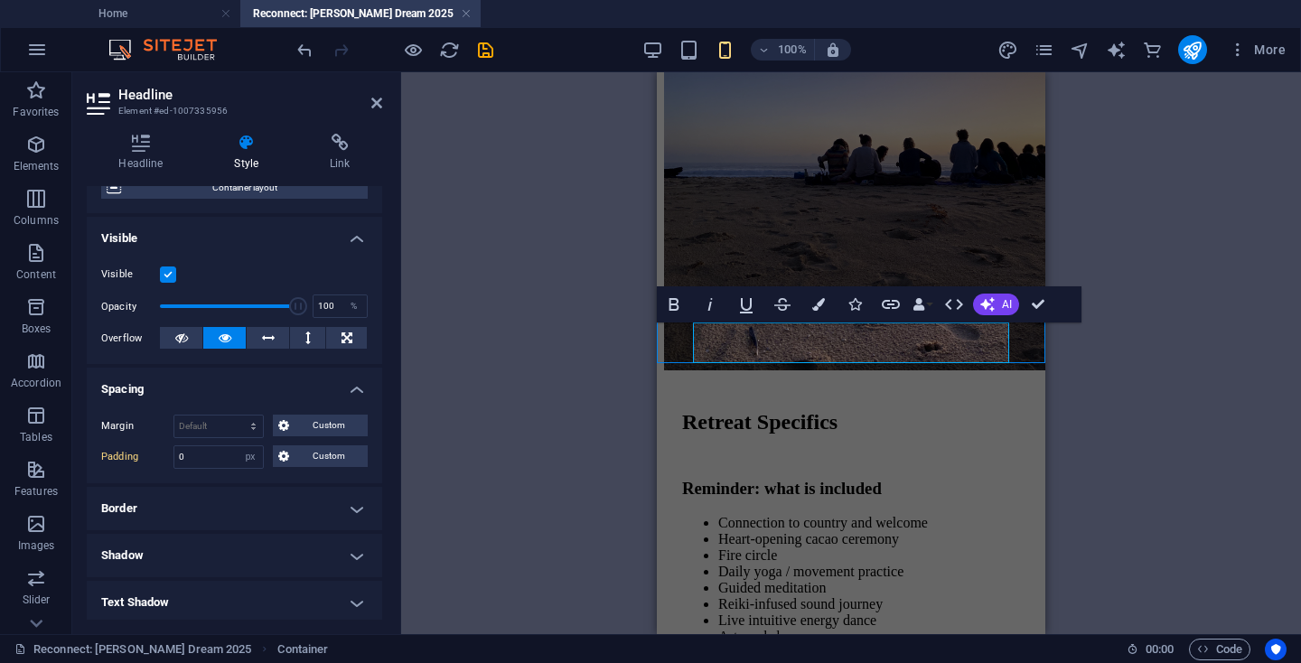
select select "px"
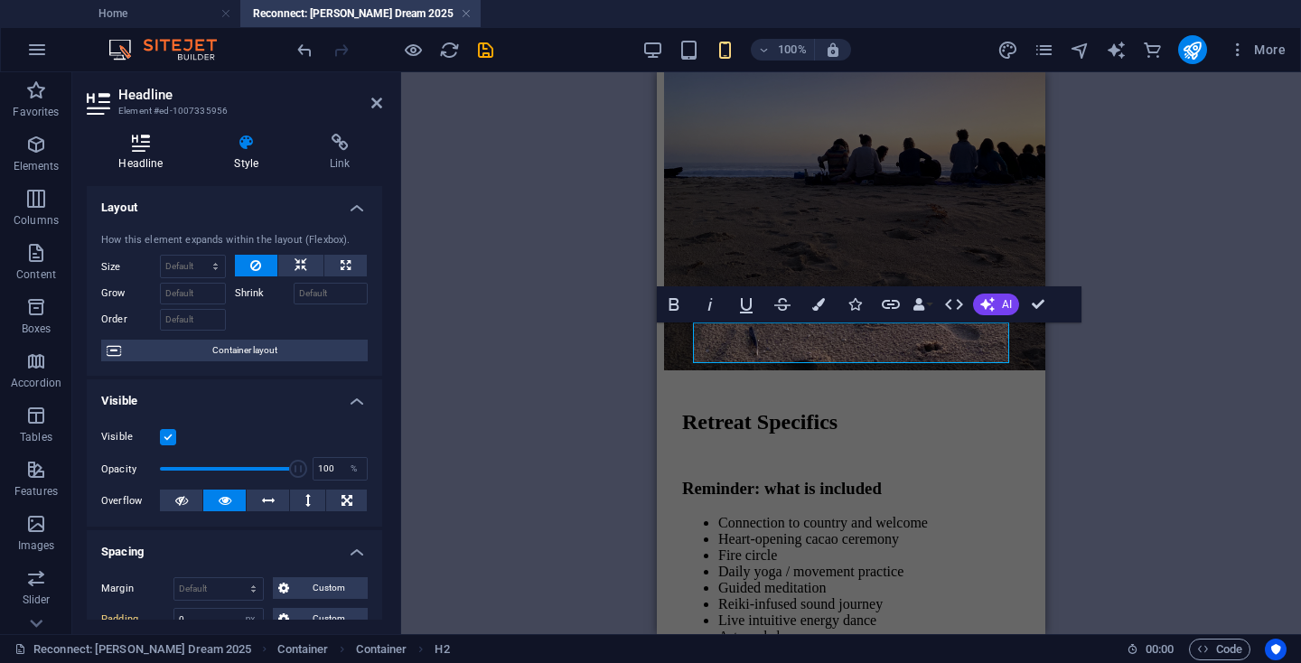
click at [165, 154] on h4 "Headline" at bounding box center [145, 153] width 116 height 38
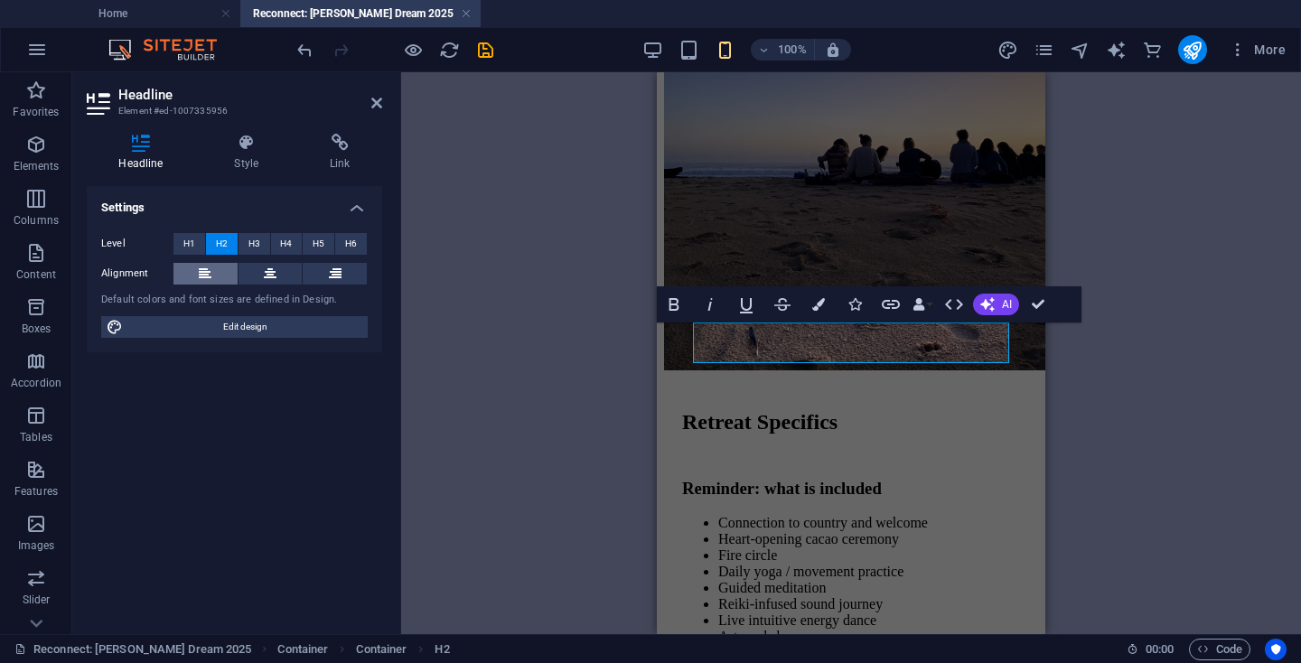
click at [215, 270] on button at bounding box center [205, 274] width 64 height 22
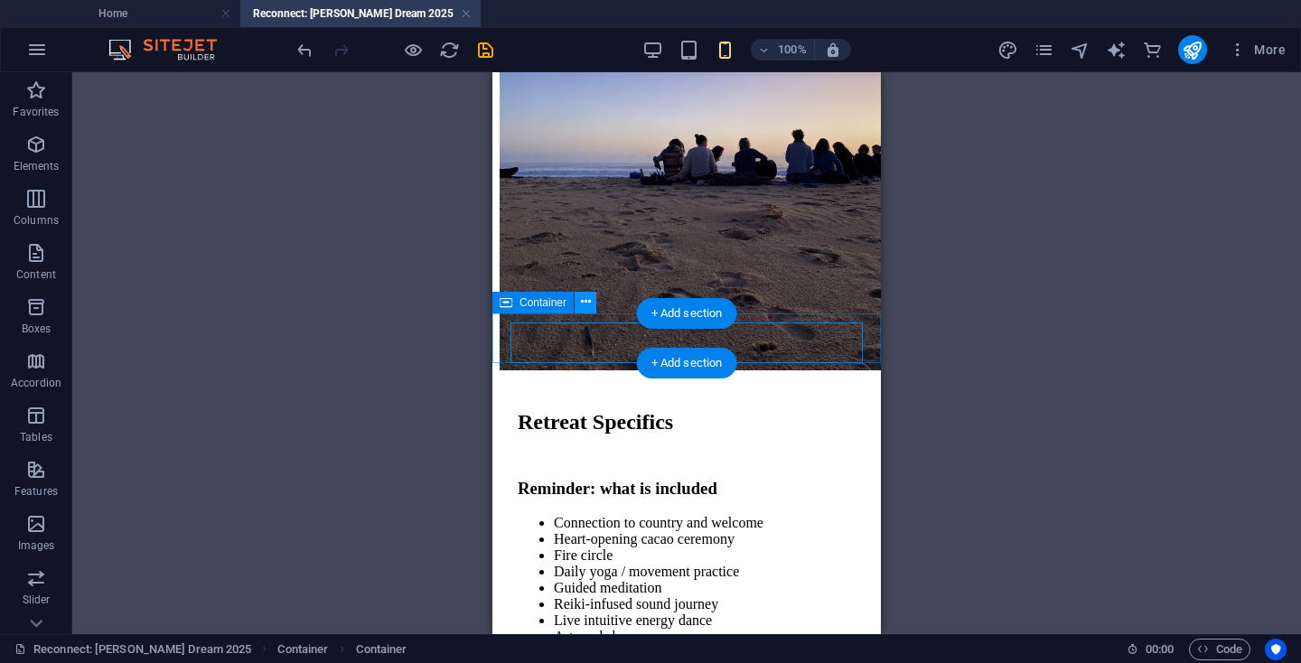
click at [586, 302] on icon at bounding box center [586, 302] width 10 height 19
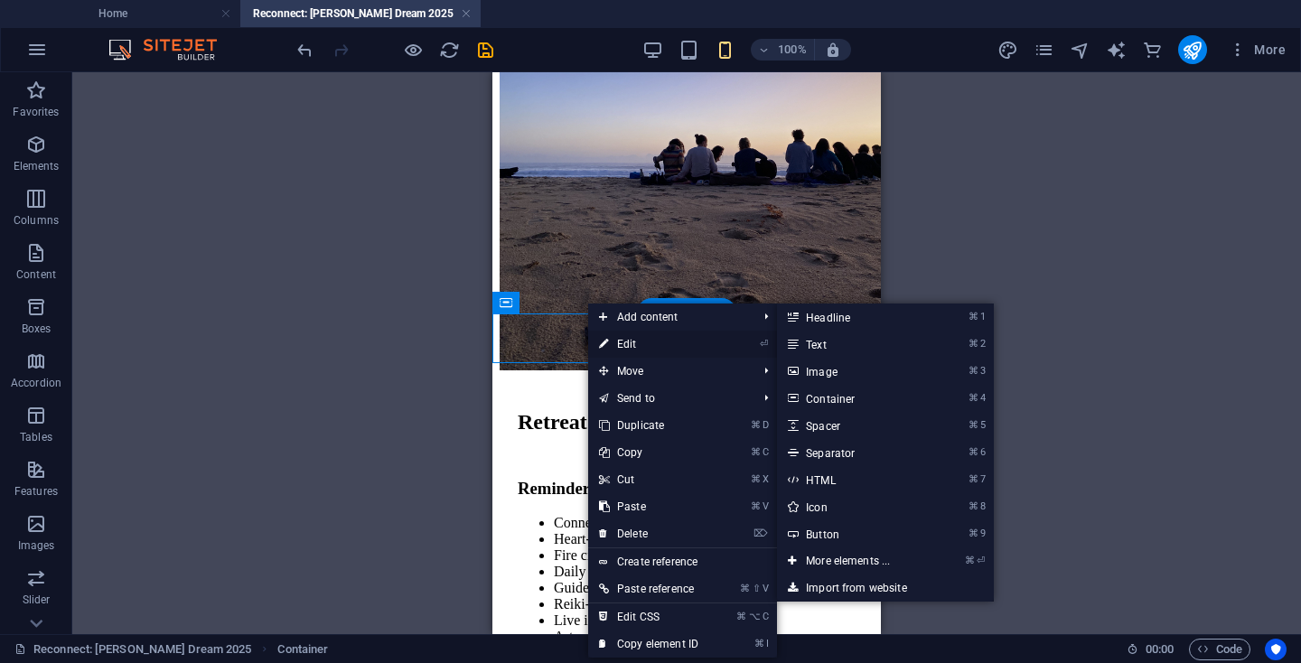
click at [618, 340] on link "⏎ Edit" at bounding box center [648, 344] width 121 height 27
select select "px"
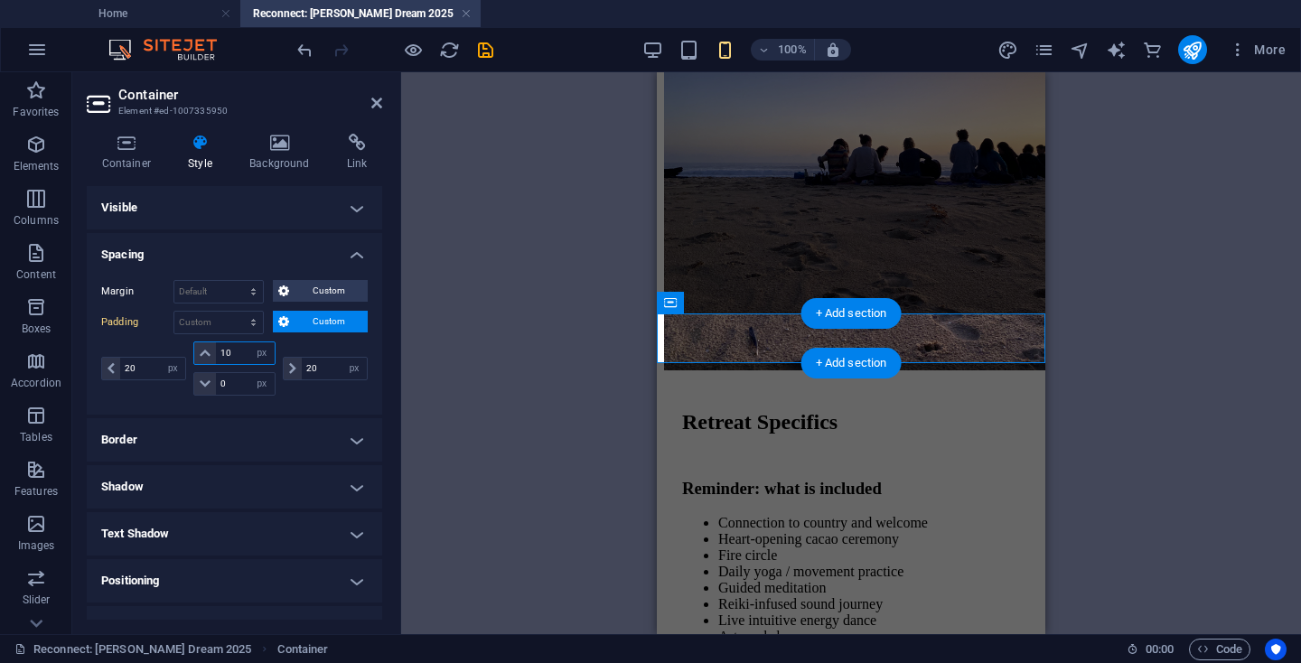
click at [228, 352] on input "10" at bounding box center [245, 353] width 58 height 22
type input "0"
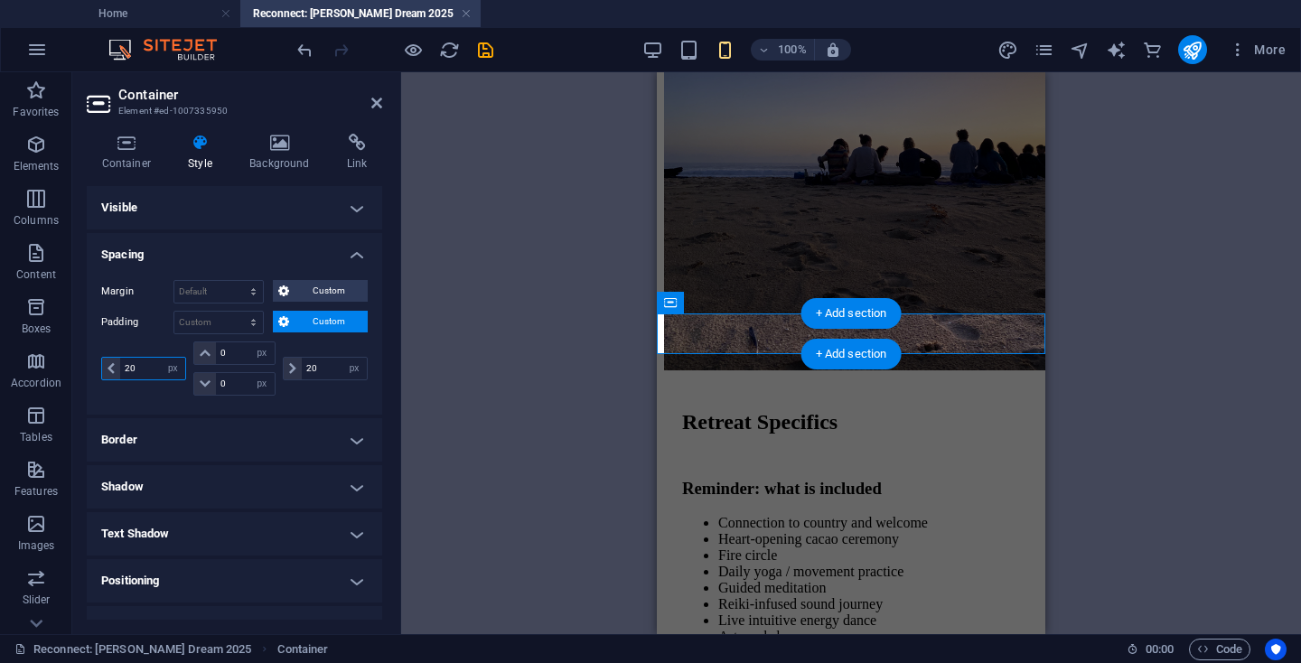
click at [129, 369] on input "20" at bounding box center [152, 369] width 65 height 22
type input "0"
click at [307, 369] on input "20" at bounding box center [334, 369] width 65 height 22
type input "0"
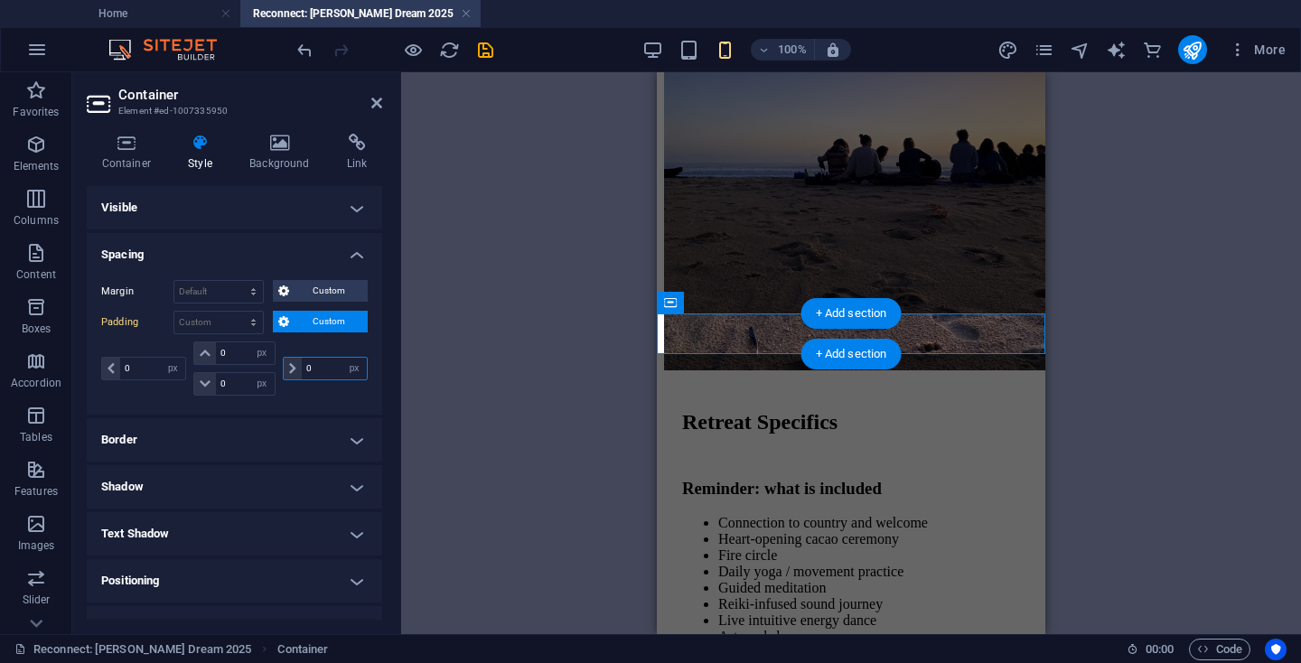
select select "px"
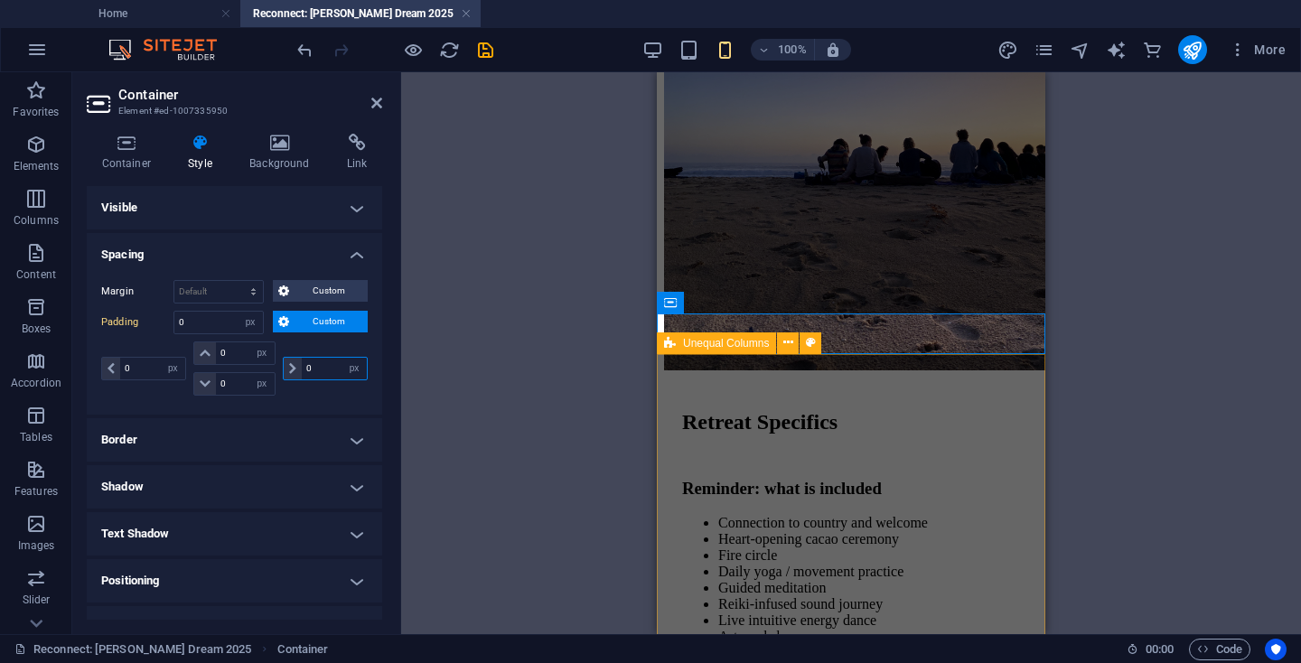
type input "0"
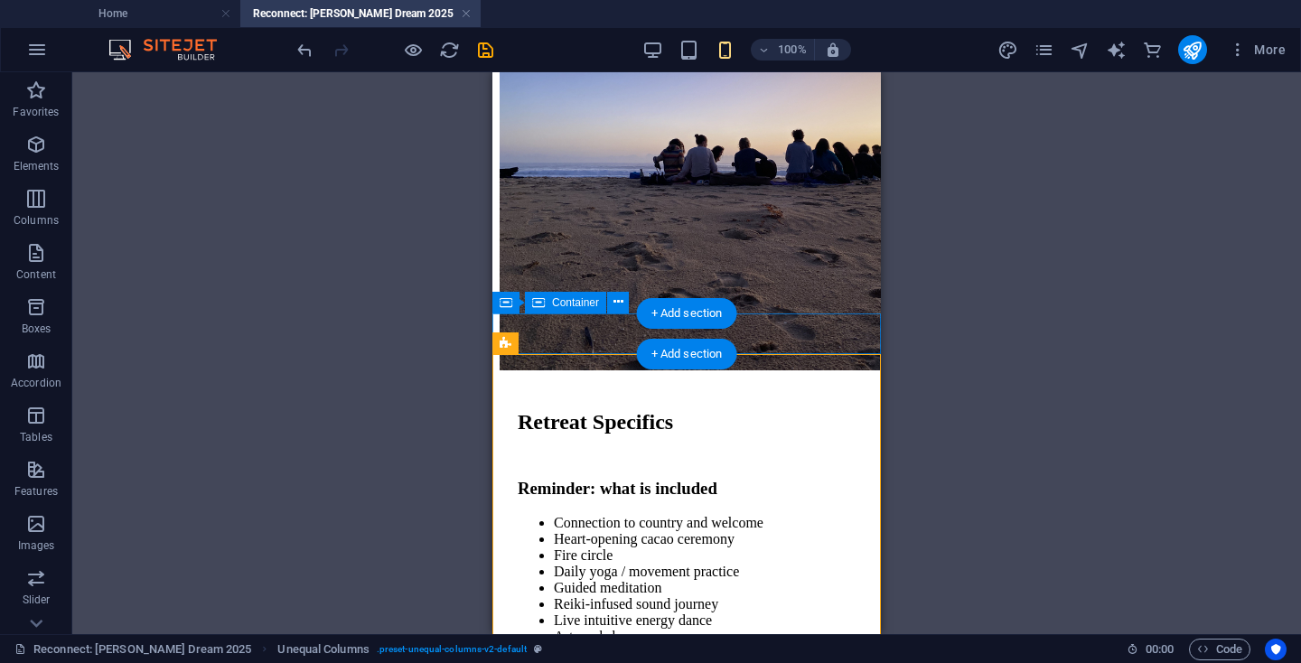
select select "%"
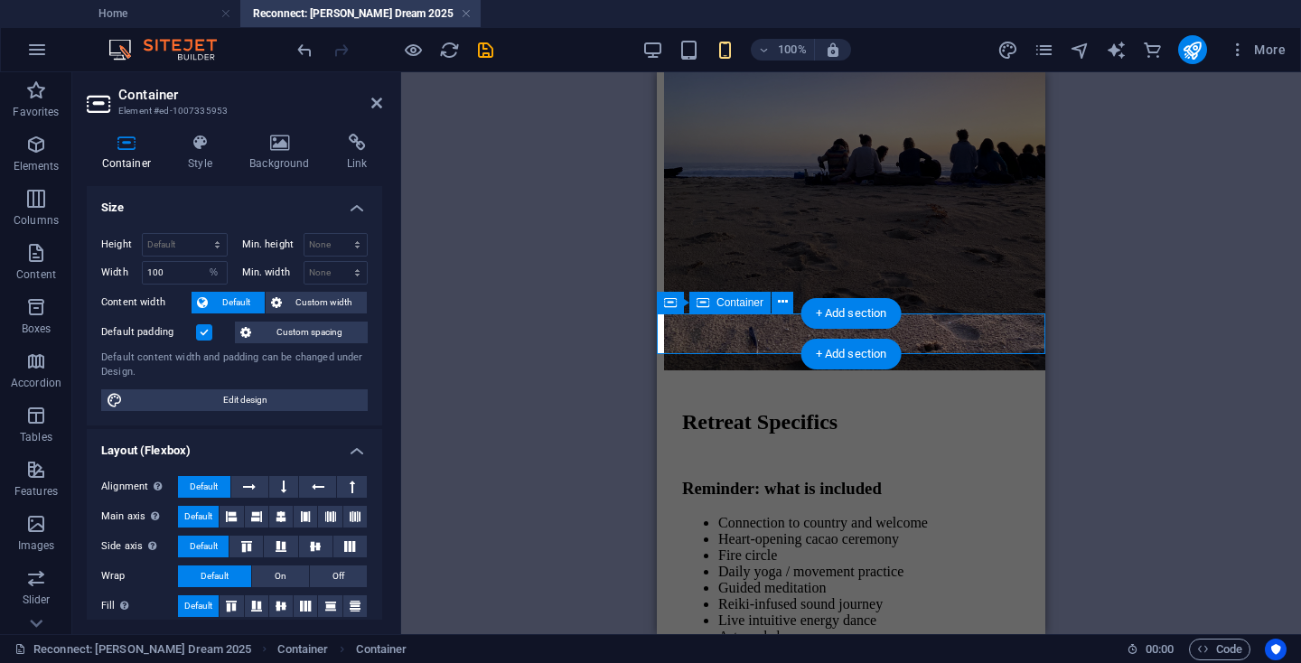
select select "px"
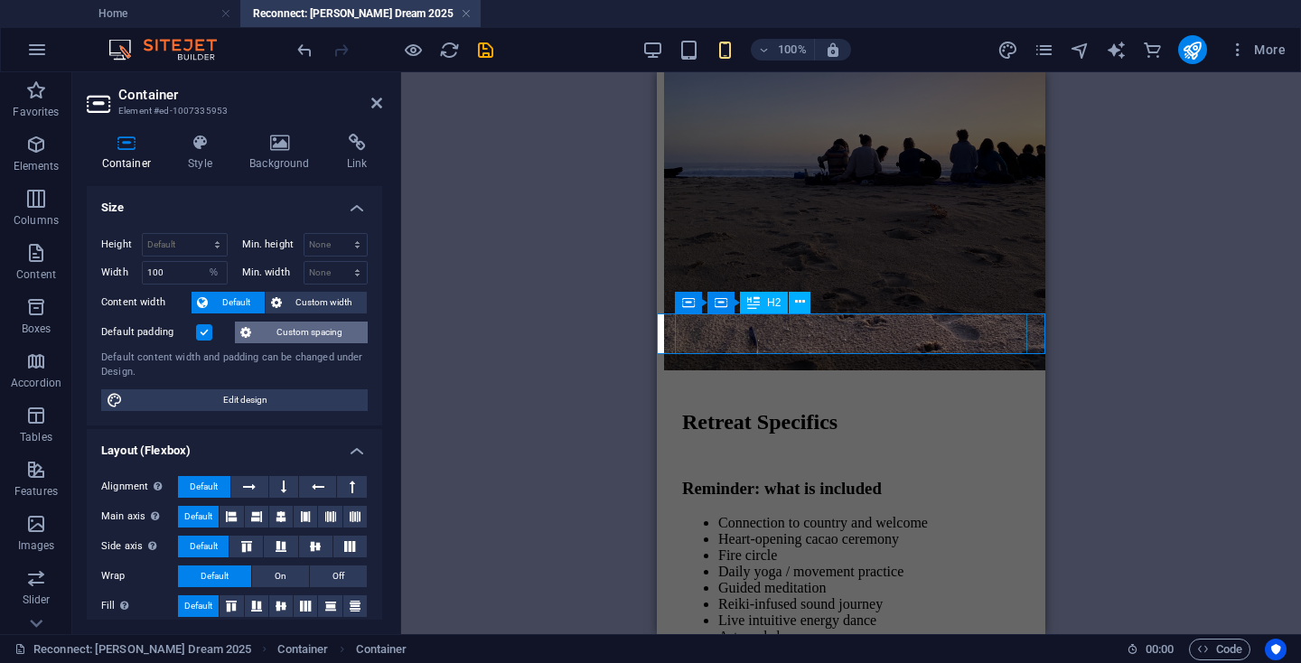
click at [293, 323] on span "Custom spacing" at bounding box center [310, 333] width 106 height 22
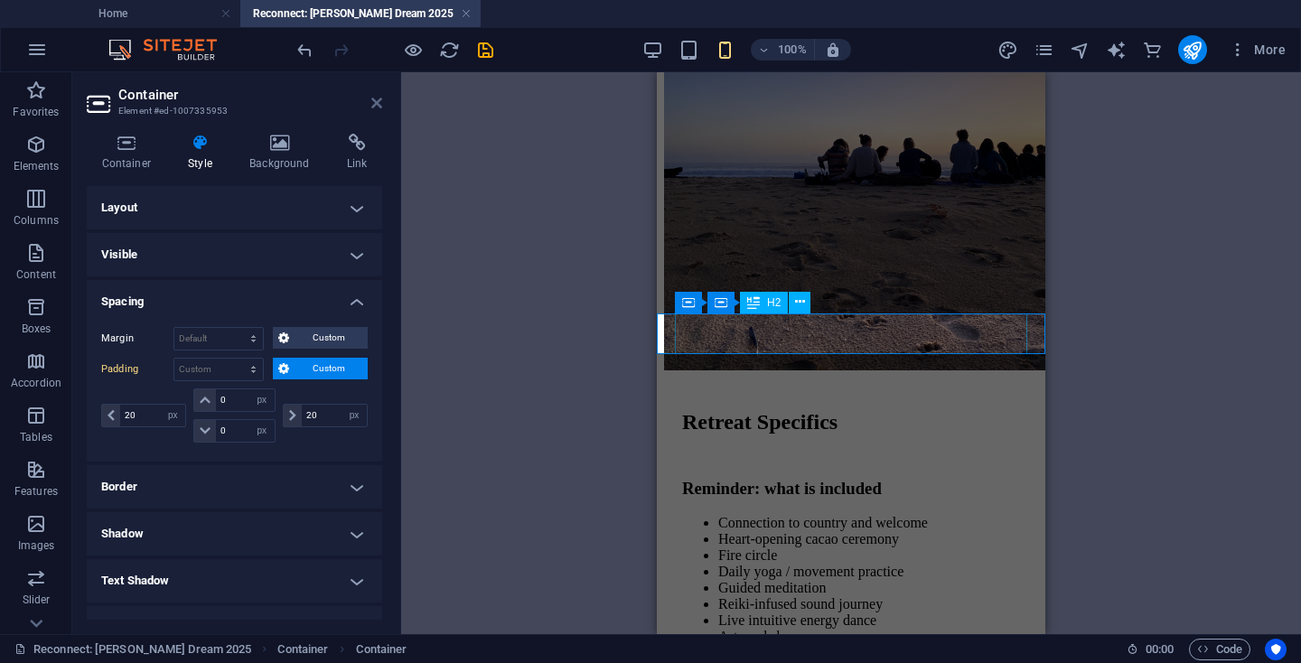
click at [374, 102] on icon at bounding box center [376, 103] width 11 height 14
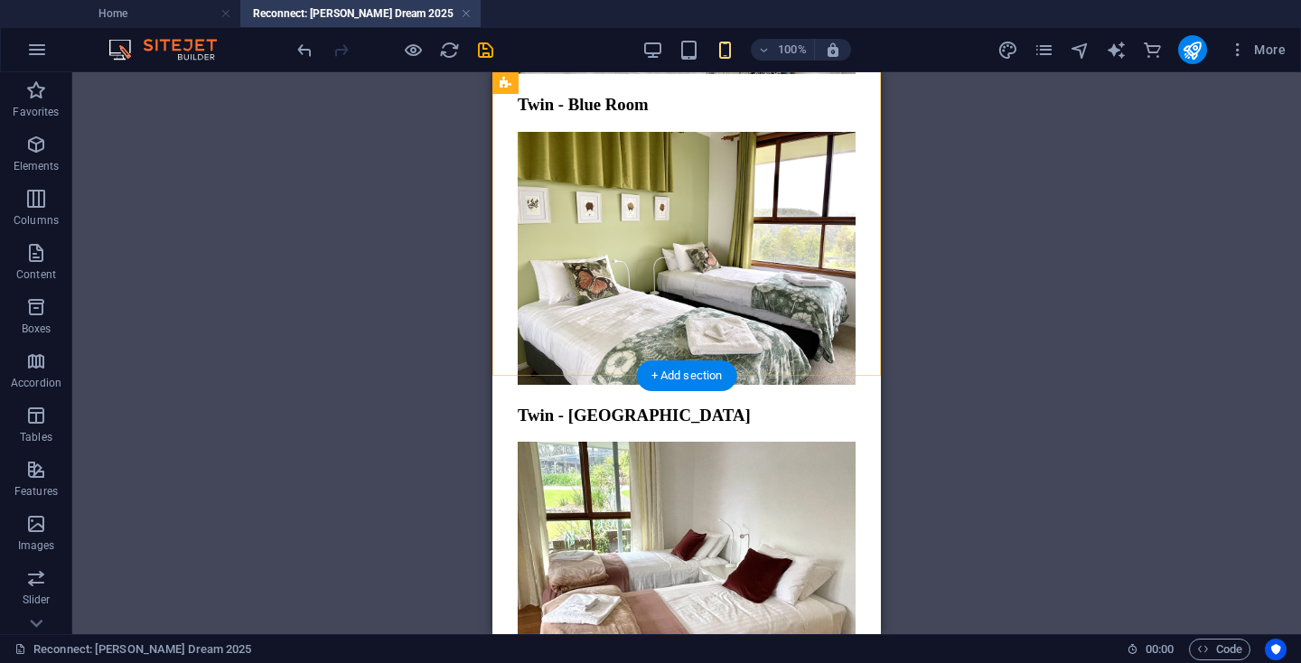
scroll to position [5640, 0]
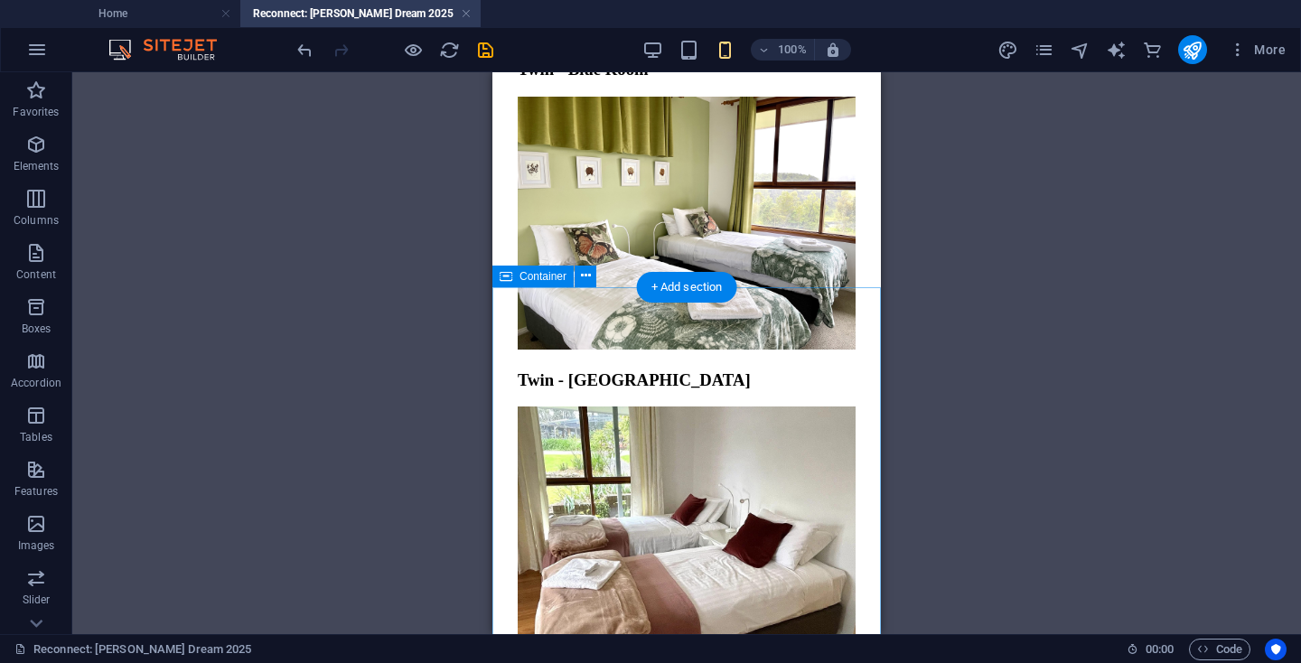
select select "px"
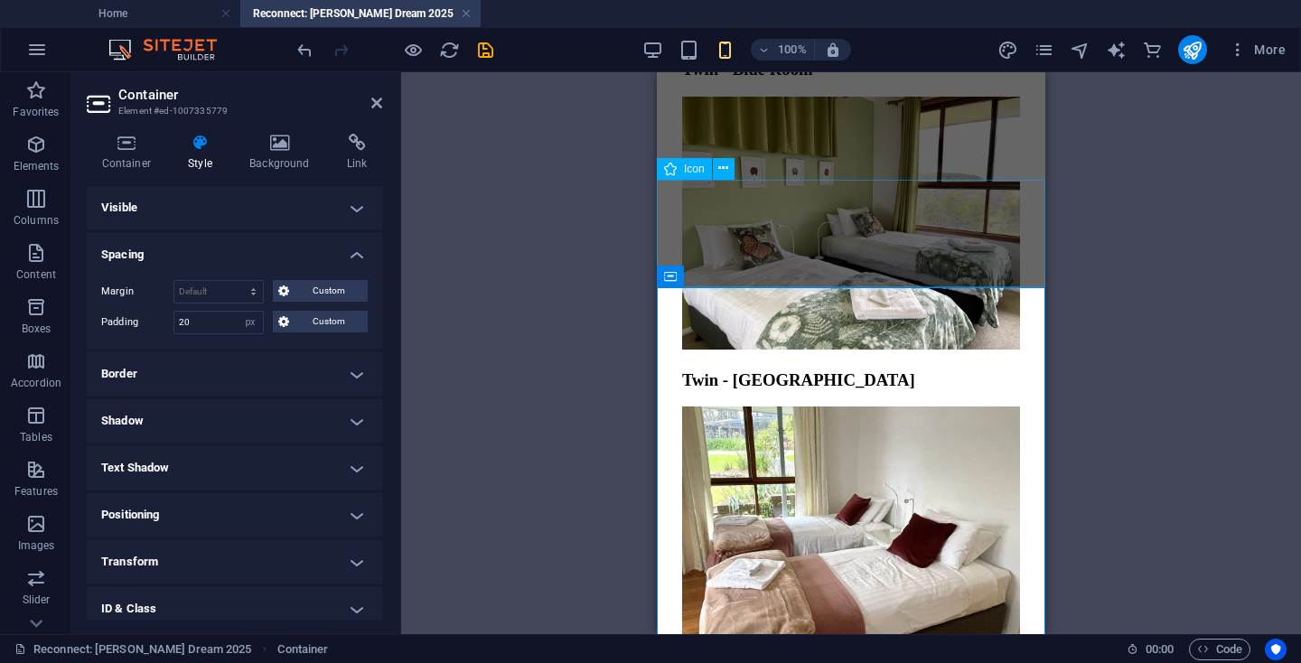
select select "px"
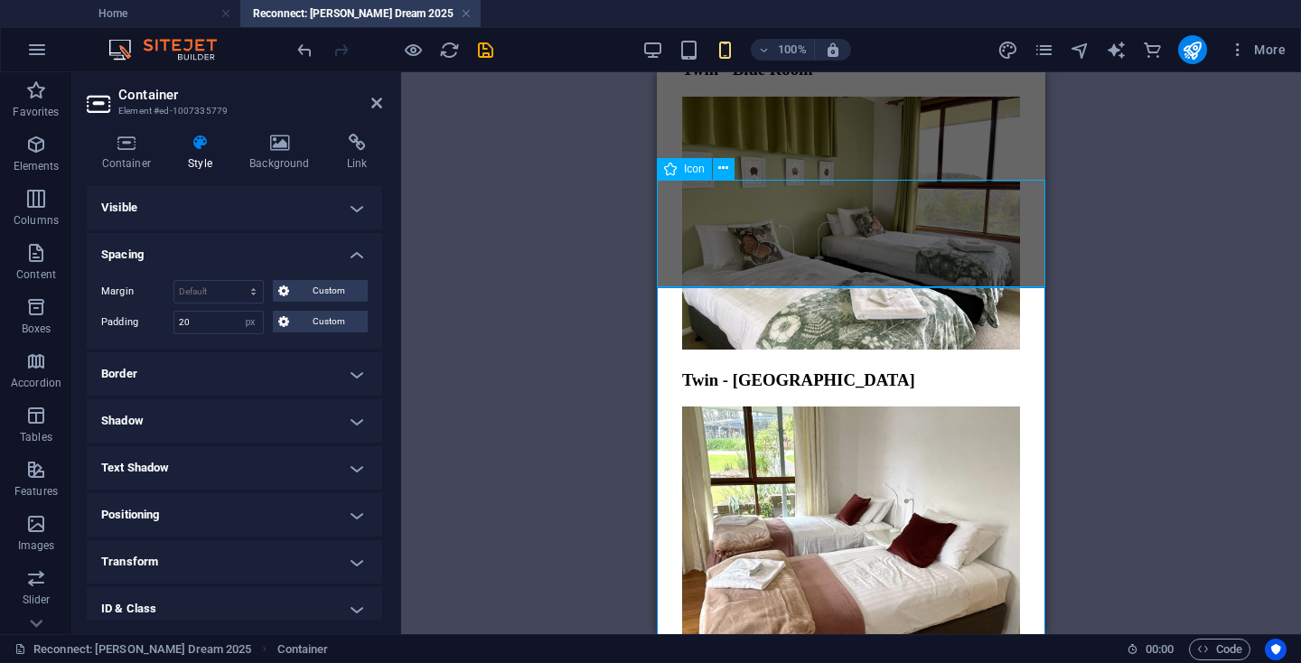
select select "px"
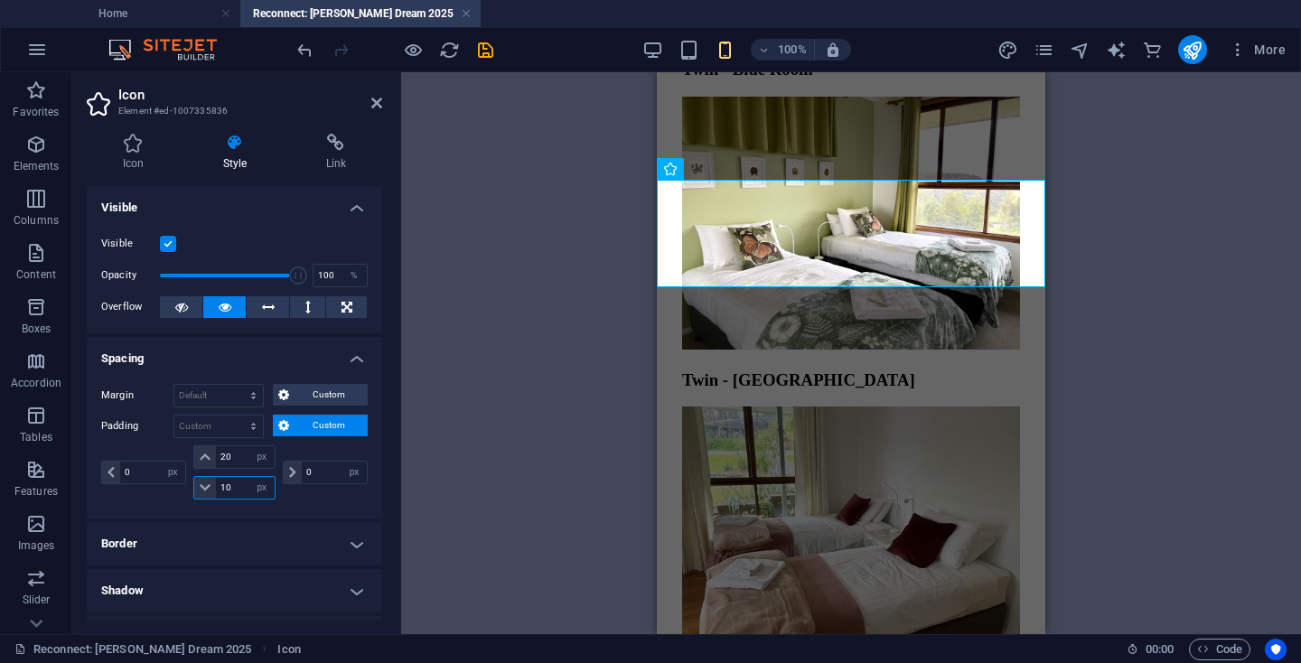
click at [225, 487] on input "10" at bounding box center [245, 488] width 58 height 22
type input "0"
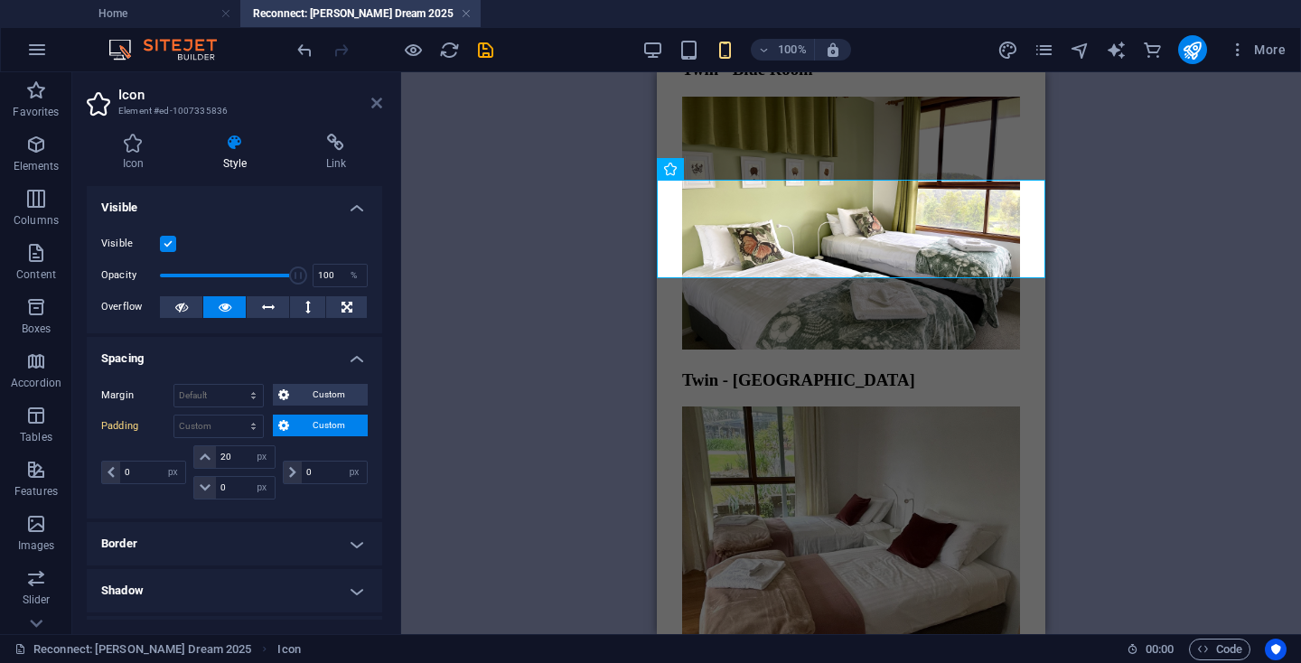
click at [378, 104] on icon at bounding box center [376, 103] width 11 height 14
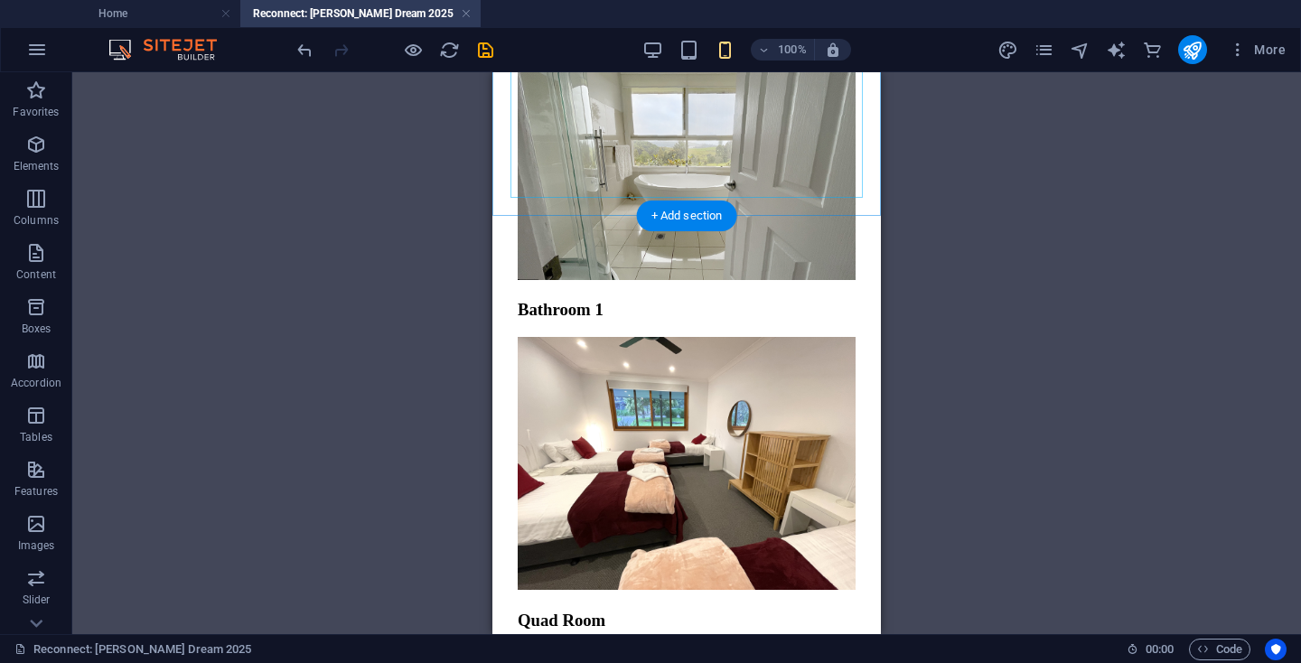
scroll to position [6630, 0]
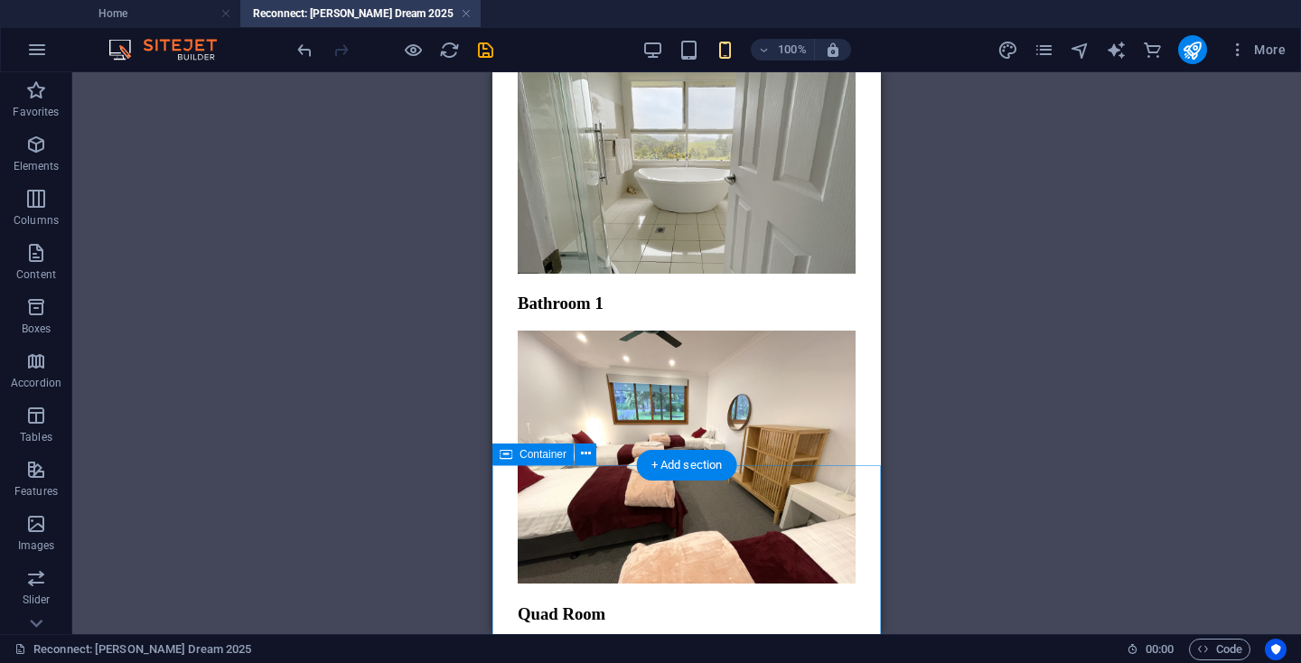
select select "px"
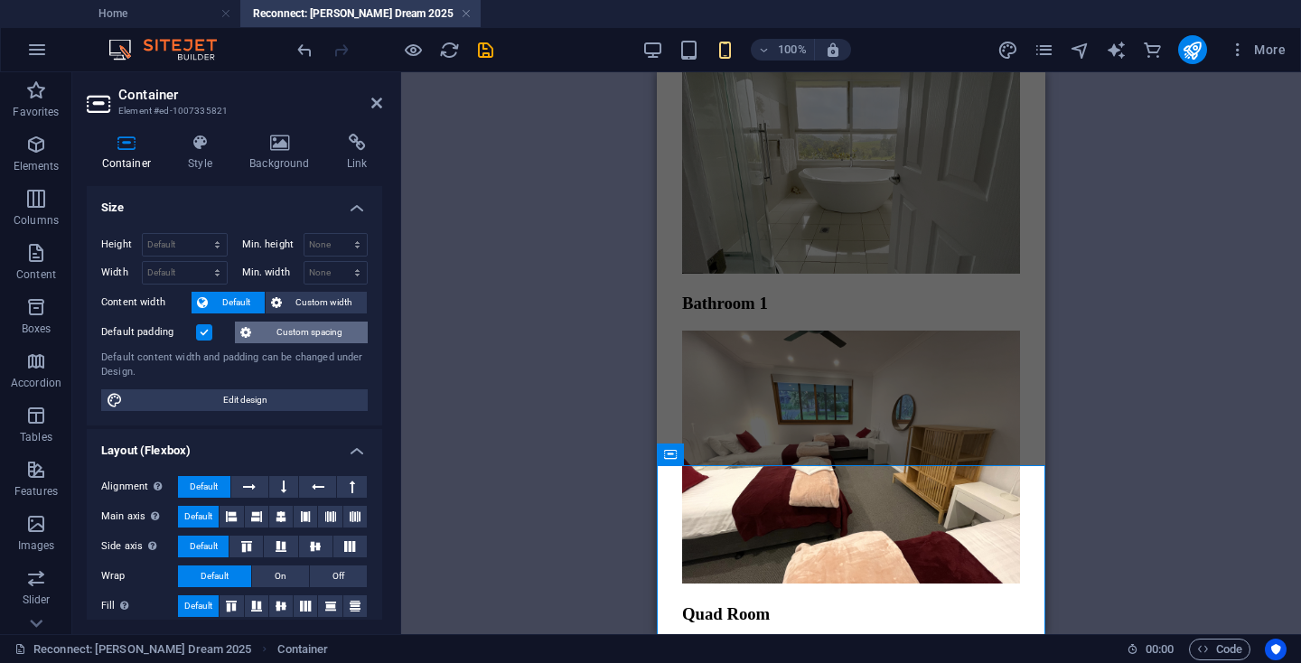
click at [295, 327] on span "Custom spacing" at bounding box center [310, 333] width 106 height 22
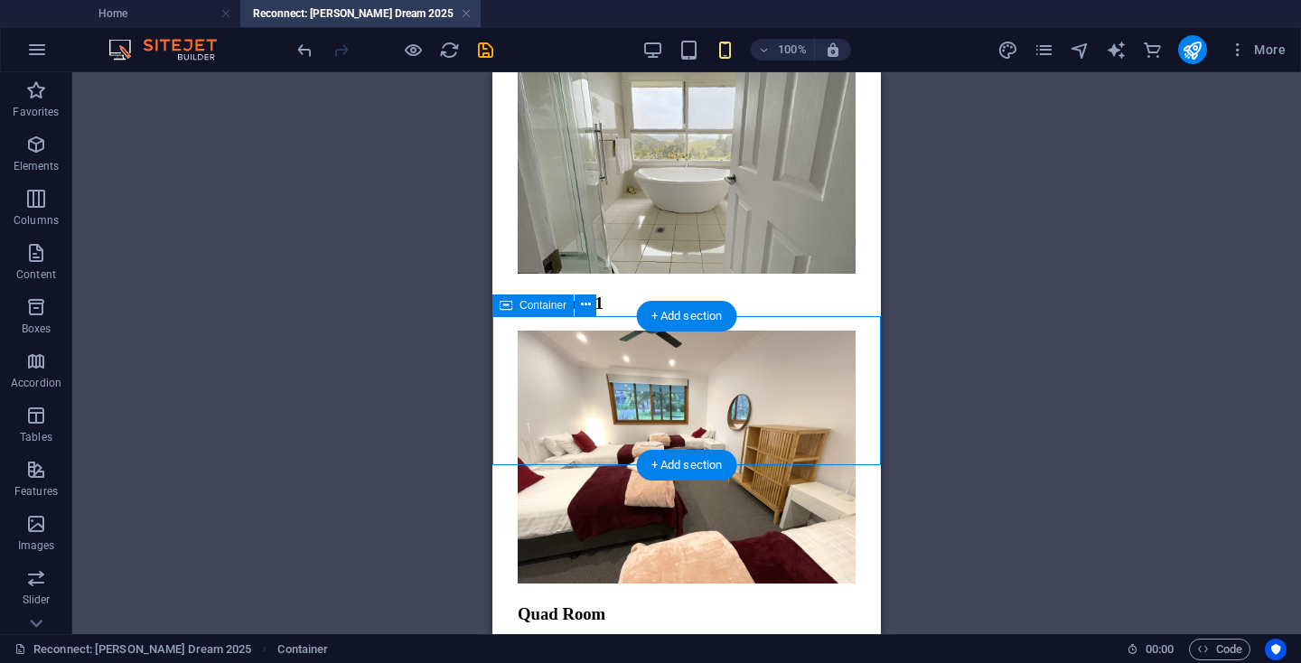
select select "px"
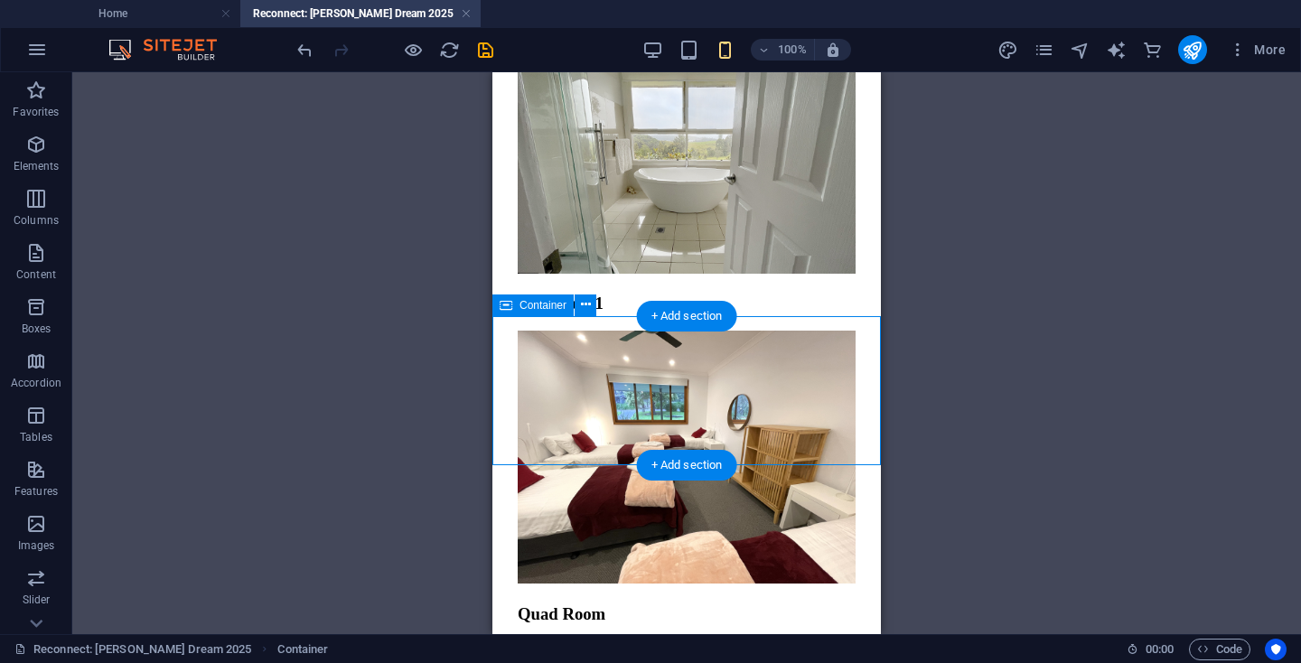
select select "px"
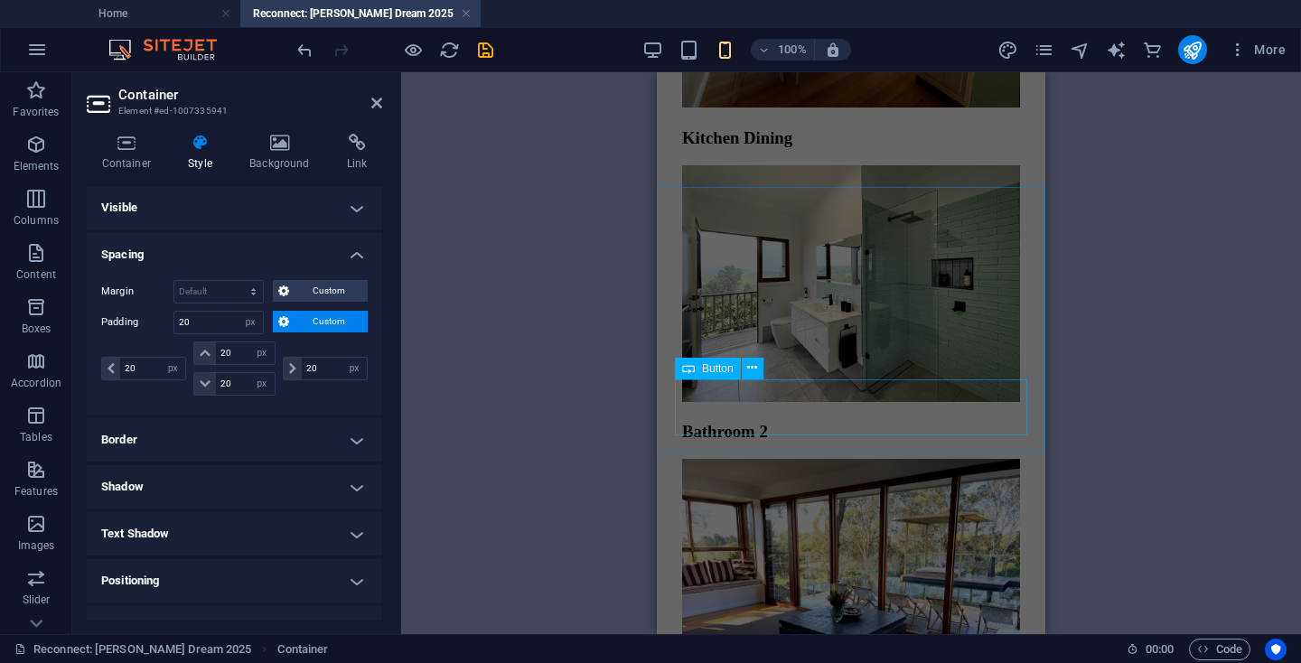
scroll to position [7450, 0]
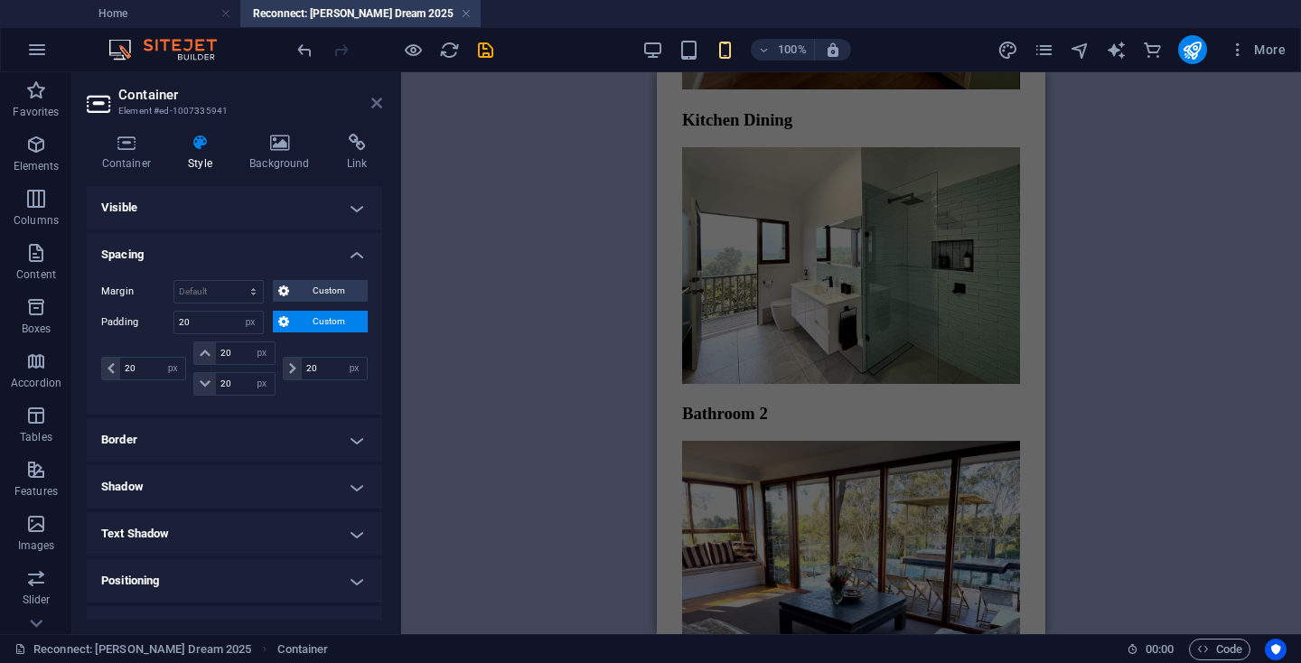
click at [377, 102] on icon at bounding box center [376, 103] width 11 height 14
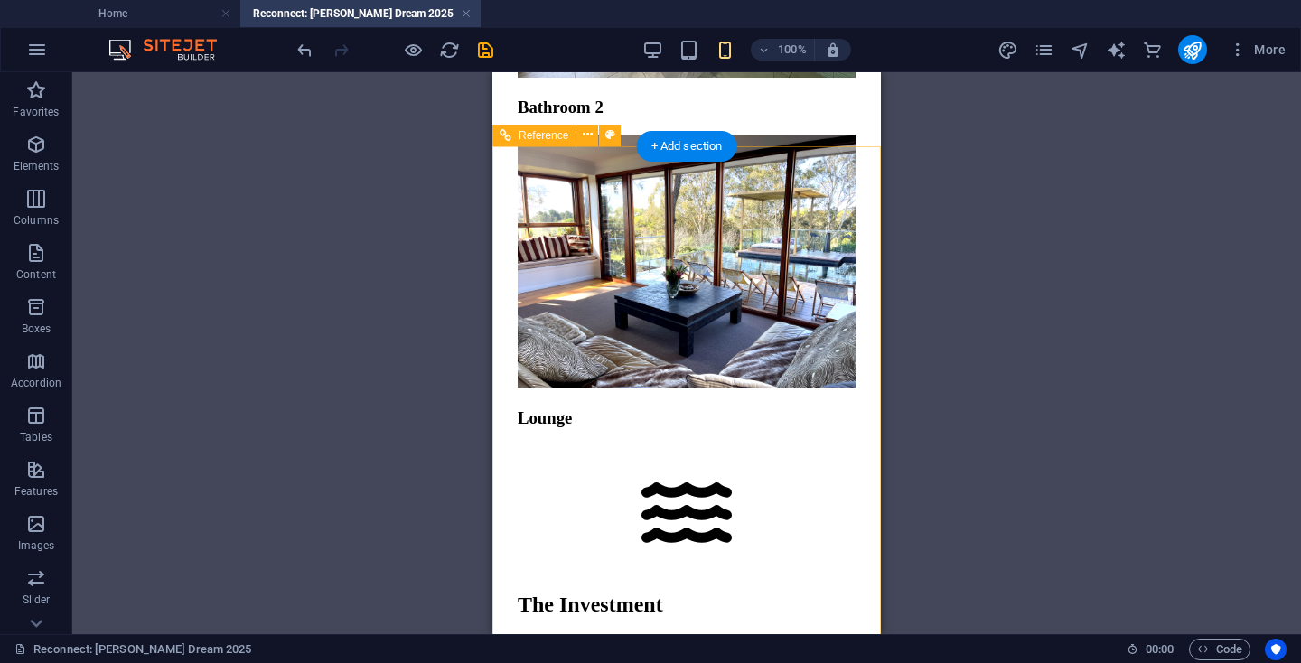
scroll to position [7745, 0]
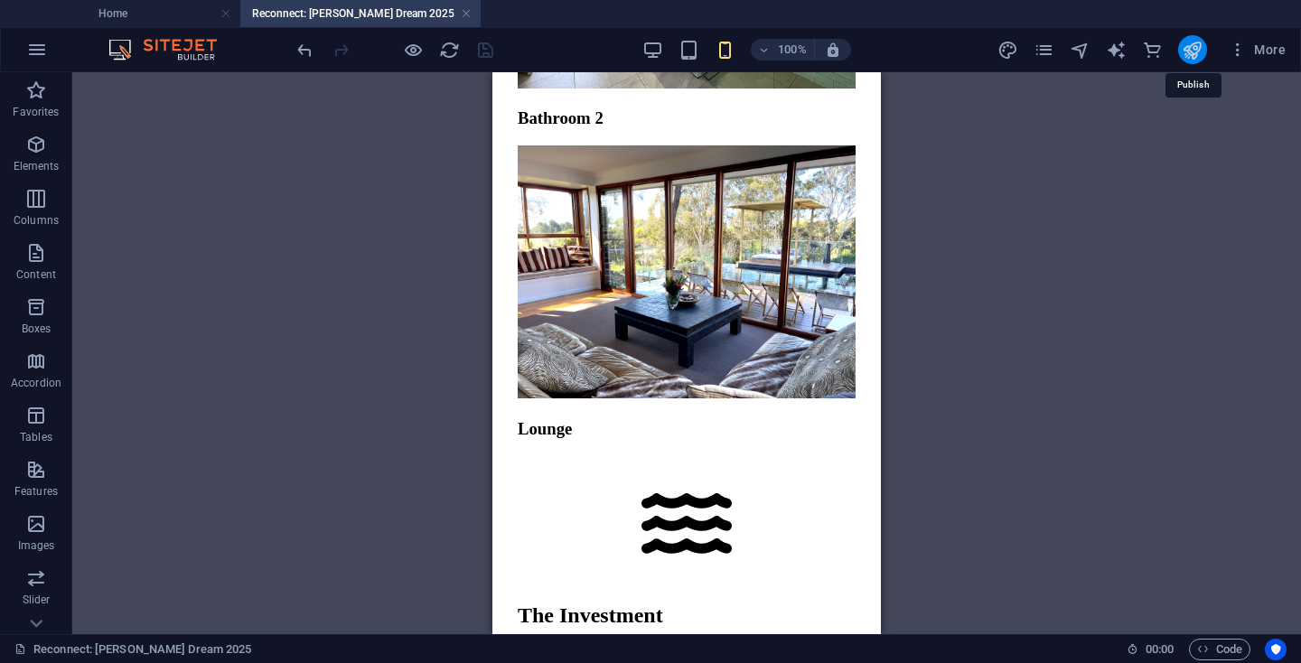
click at [1195, 51] on icon "publish" at bounding box center [1191, 50] width 21 height 21
